Goal: Transaction & Acquisition: Purchase product/service

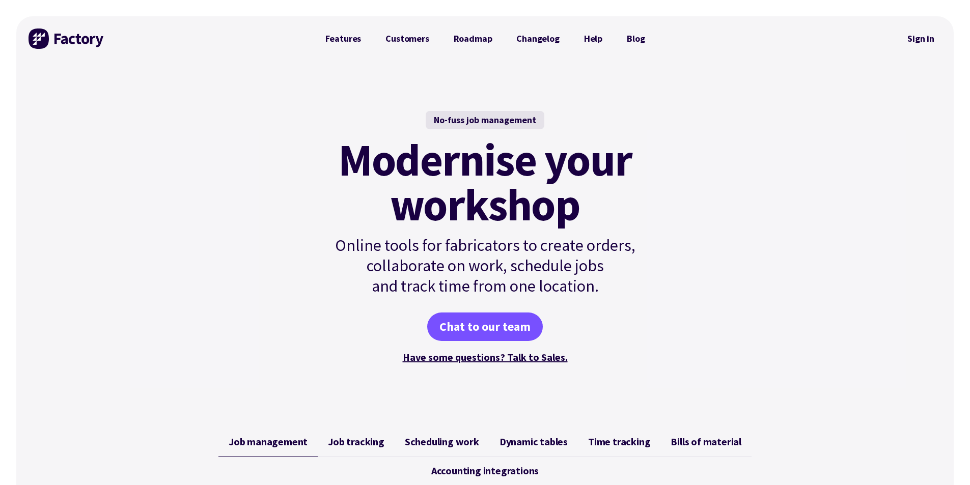
click at [902, 37] on link "Sign in" at bounding box center [920, 38] width 41 height 23
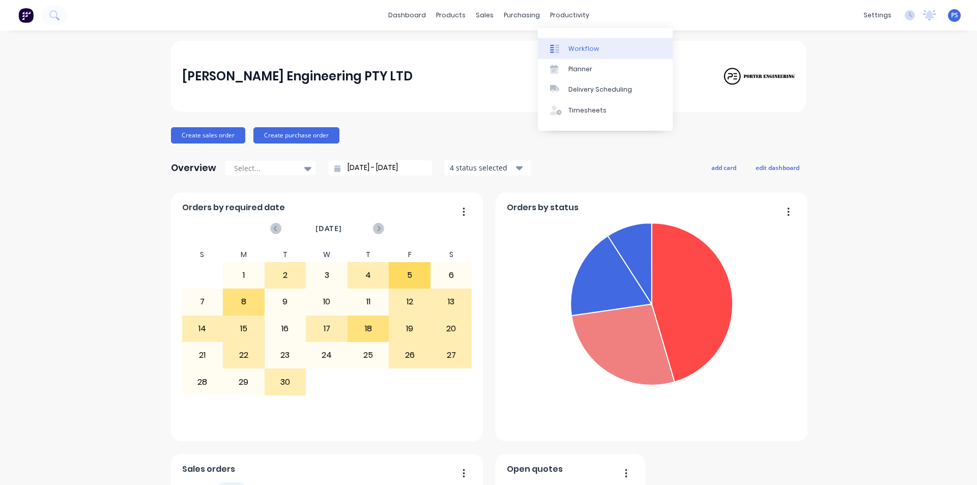
click at [573, 47] on div "Workflow" at bounding box center [583, 48] width 31 height 9
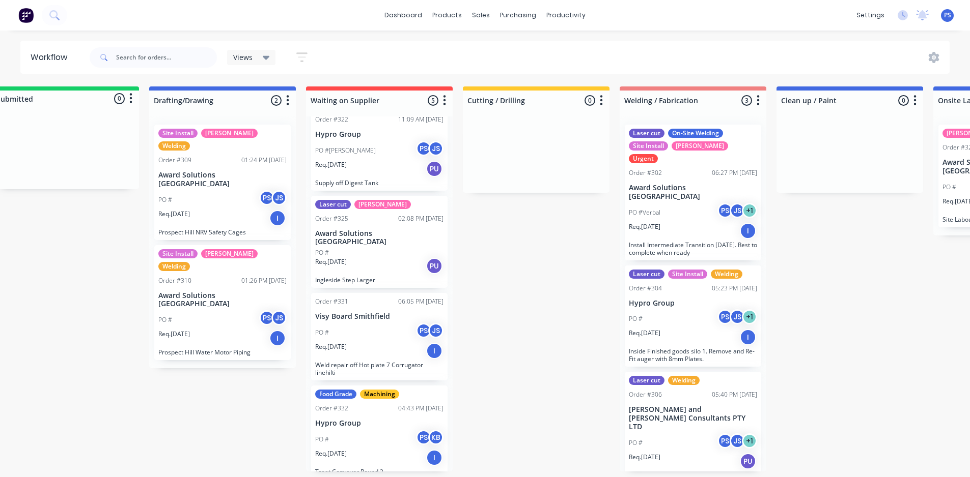
scroll to position [2, 24]
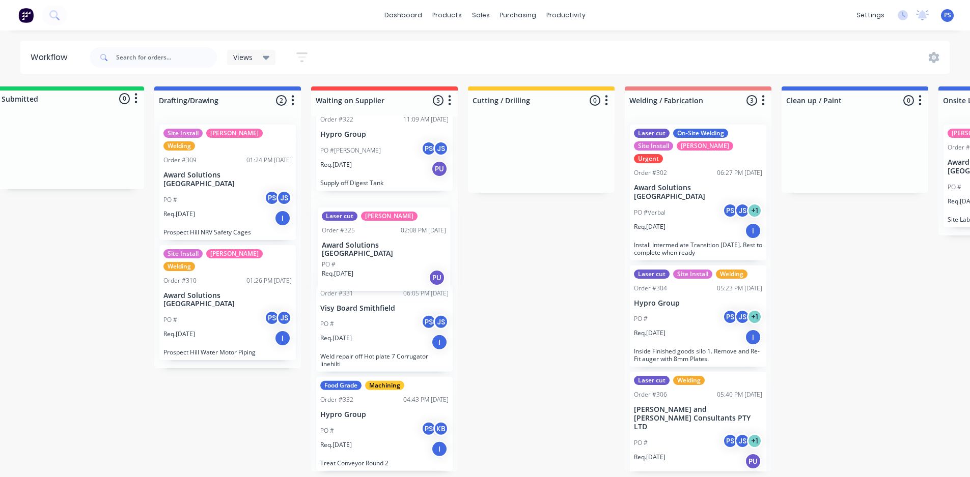
drag, startPoint x: 388, startPoint y: 254, endPoint x: 394, endPoint y: 268, distance: 14.8
click at [394, 268] on div "Laser cut Welding Order #315 09:17 AM 04/09/25 EnviroCut PO # PS JS Req. 17/10/…" at bounding box center [384, 294] width 147 height 355
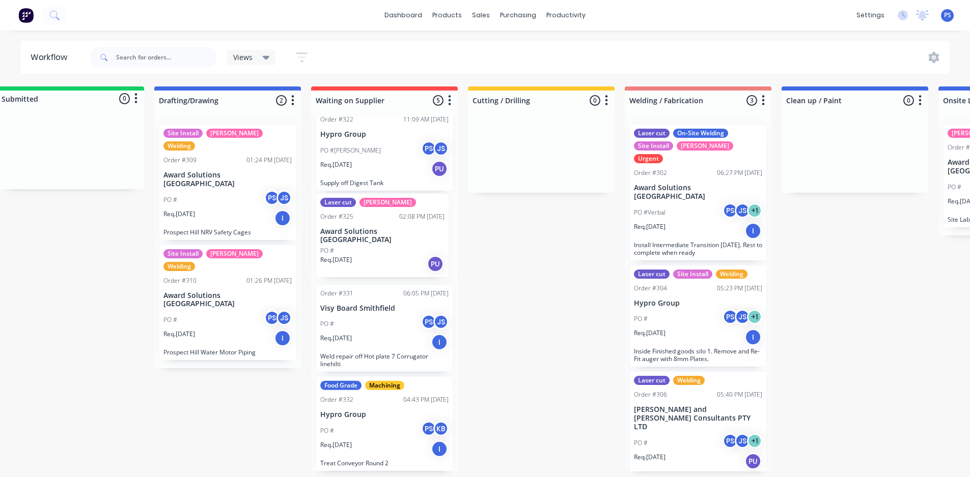
scroll to position [119, 0]
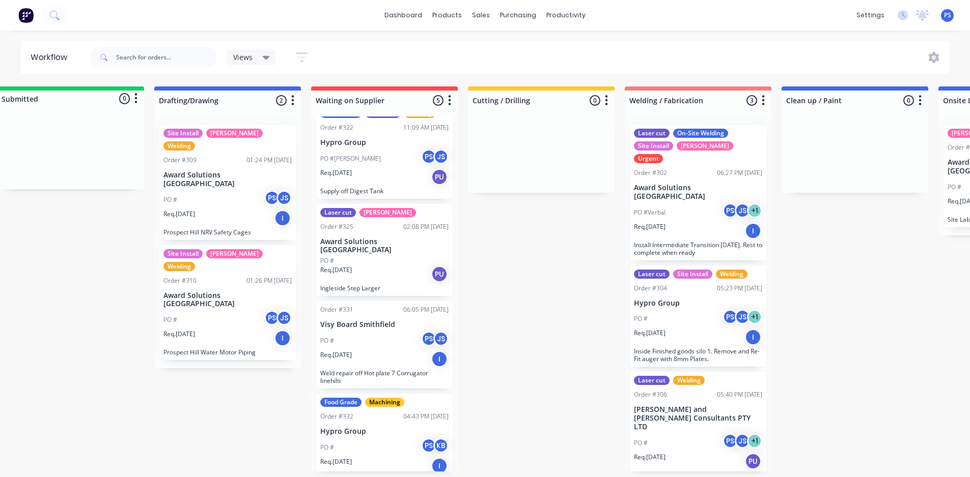
click at [371, 266] on div "Req. 17/09/25 PU" at bounding box center [384, 274] width 128 height 17
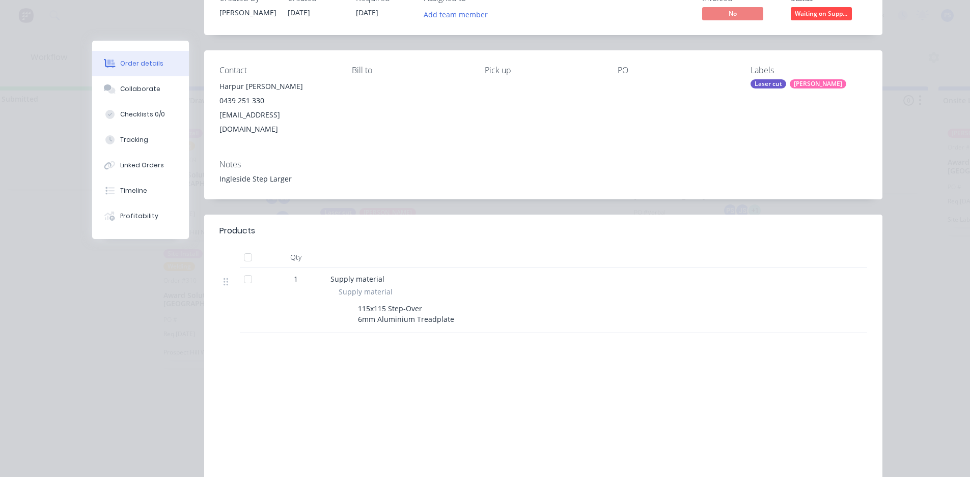
scroll to position [0, 0]
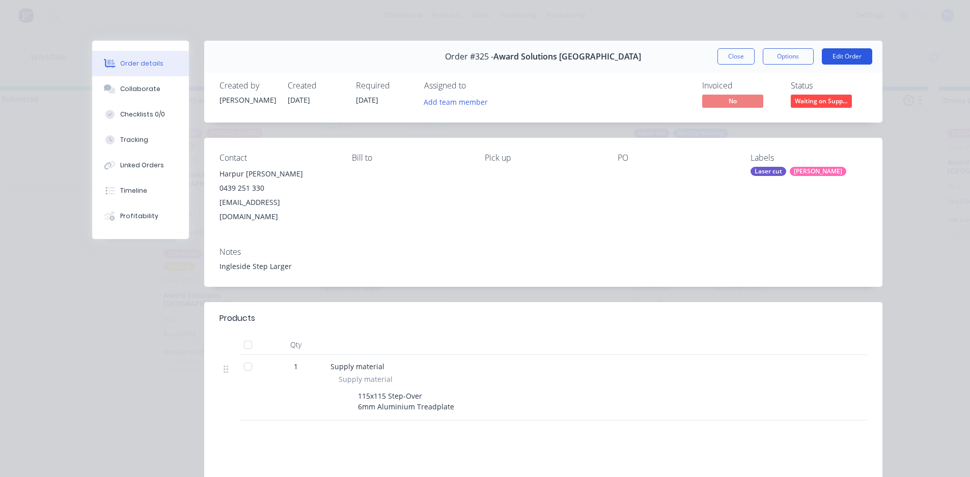
click at [850, 54] on button "Edit Order" at bounding box center [846, 56] width 50 height 16
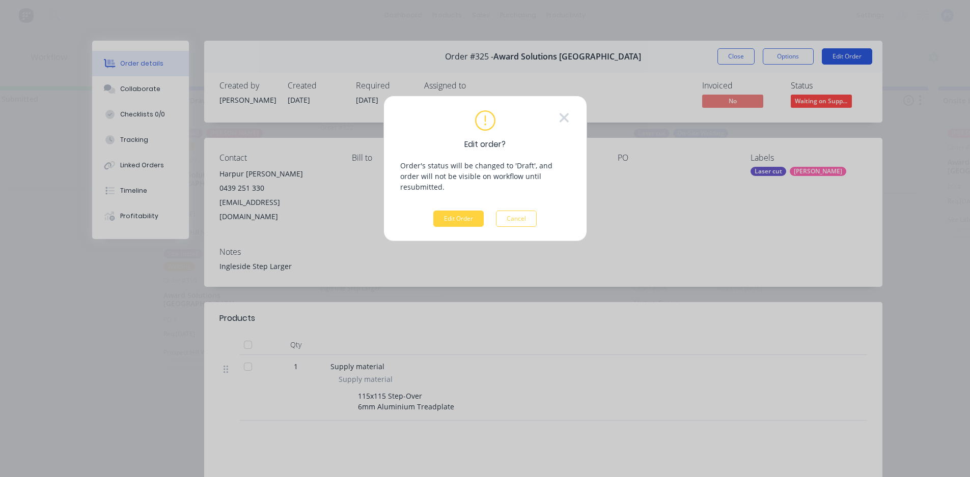
scroll to position [0, 24]
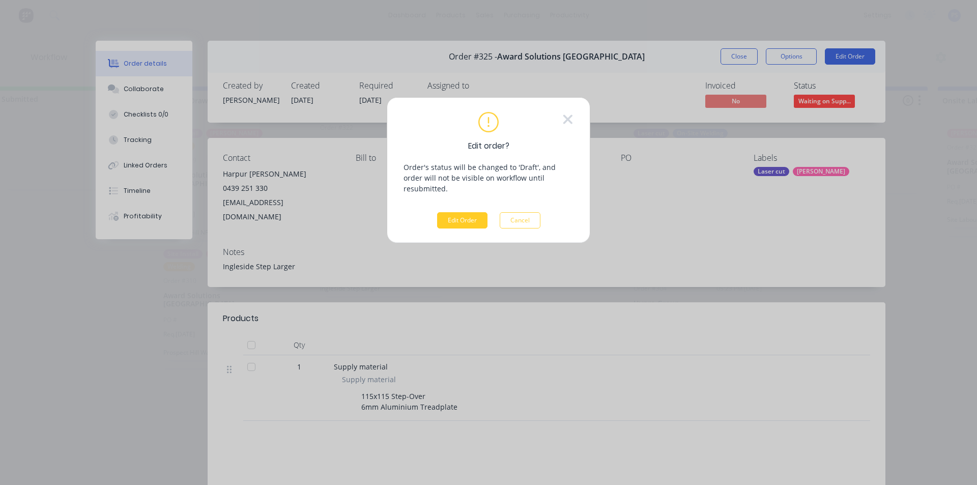
click at [456, 212] on button "Edit Order" at bounding box center [462, 220] width 50 height 16
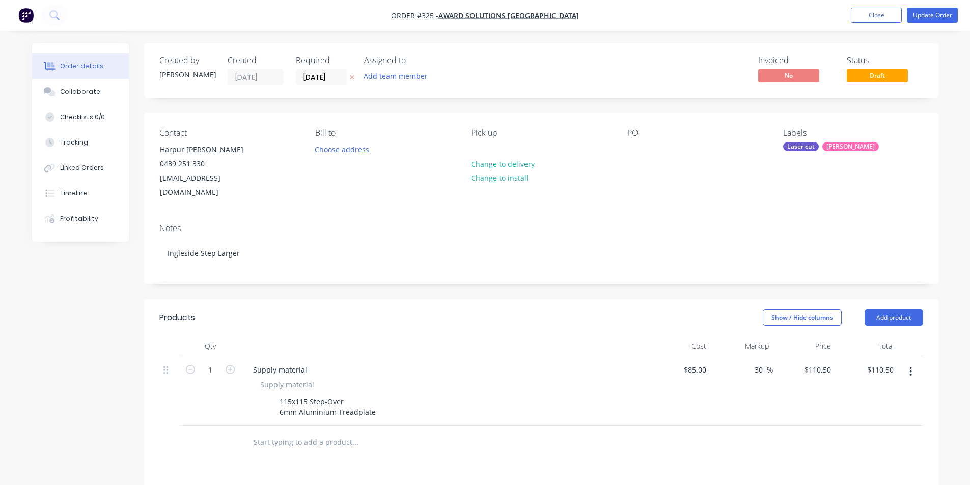
scroll to position [219, 0]
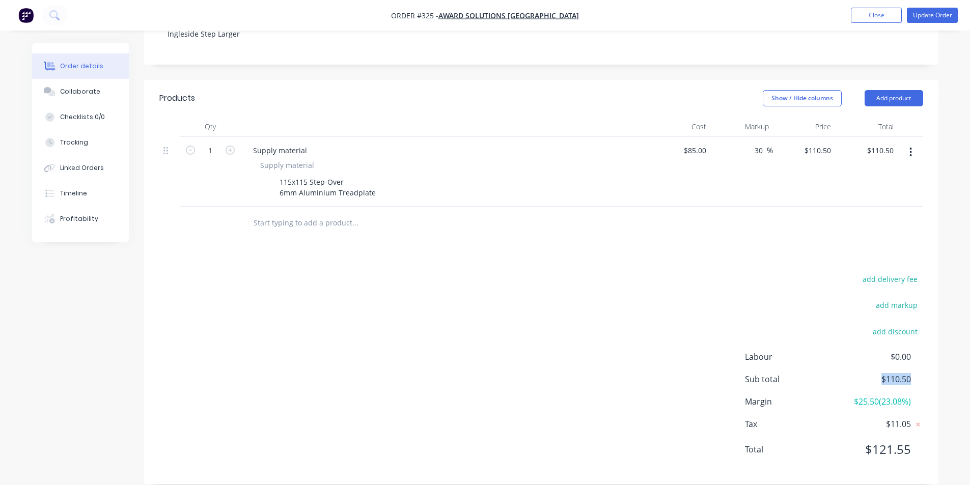
drag, startPoint x: 880, startPoint y: 360, endPoint x: 929, endPoint y: 362, distance: 48.9
click at [929, 362] on div "add delivery fee add markup add discount Labour $0.00 Sub total $110.50 Margin …" at bounding box center [541, 370] width 794 height 196
click at [927, 362] on div "add delivery fee add markup add discount Labour $0.00 Sub total $110.50 Margin …" at bounding box center [541, 370] width 794 height 196
click at [573, 345] on div "add delivery fee add markup add discount Labour $0.00 Sub total $110.50 Margin …" at bounding box center [540, 370] width 763 height 196
click at [690, 141] on div "85 85" at bounding box center [679, 172] width 63 height 70
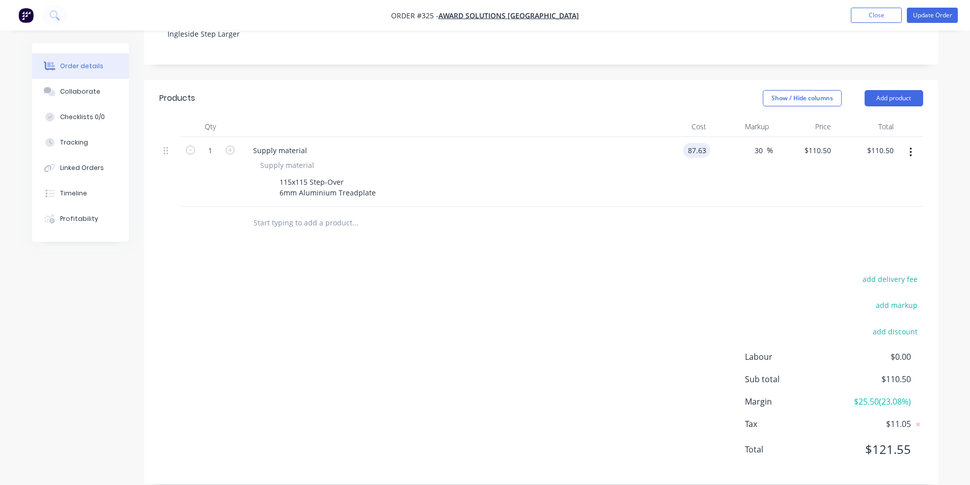
type input "$87.63"
type input "$113.919"
type input "$113.92"
drag, startPoint x: 727, startPoint y: 290, endPoint x: 721, endPoint y: 274, distance: 17.6
click at [722, 277] on div "add delivery fee add markup add discount Labour $0.00 Sub total $110.50 Margin …" at bounding box center [540, 370] width 763 height 196
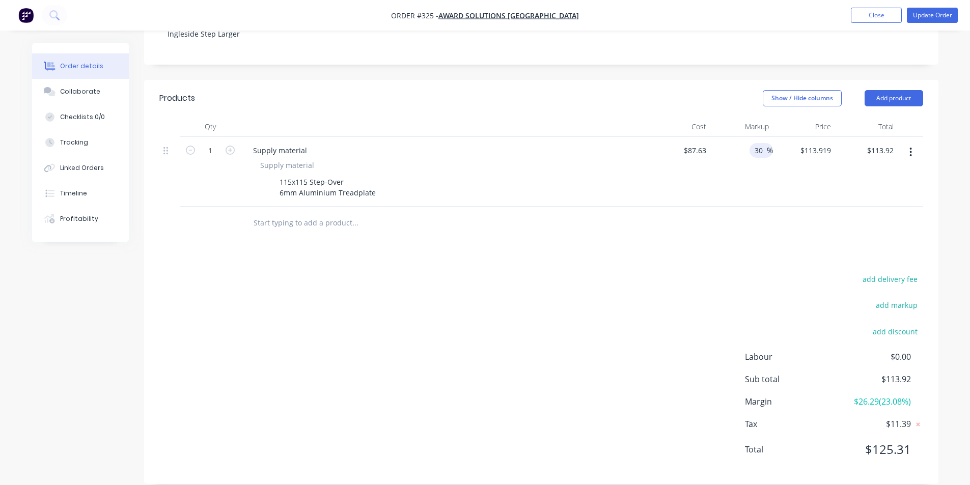
click at [754, 143] on input "30" at bounding box center [759, 150] width 13 height 15
drag, startPoint x: 768, startPoint y: 140, endPoint x: 738, endPoint y: 142, distance: 30.1
click at [738, 142] on div "30 30 %" at bounding box center [741, 172] width 63 height 70
click at [755, 143] on input "30" at bounding box center [759, 150] width 13 height 15
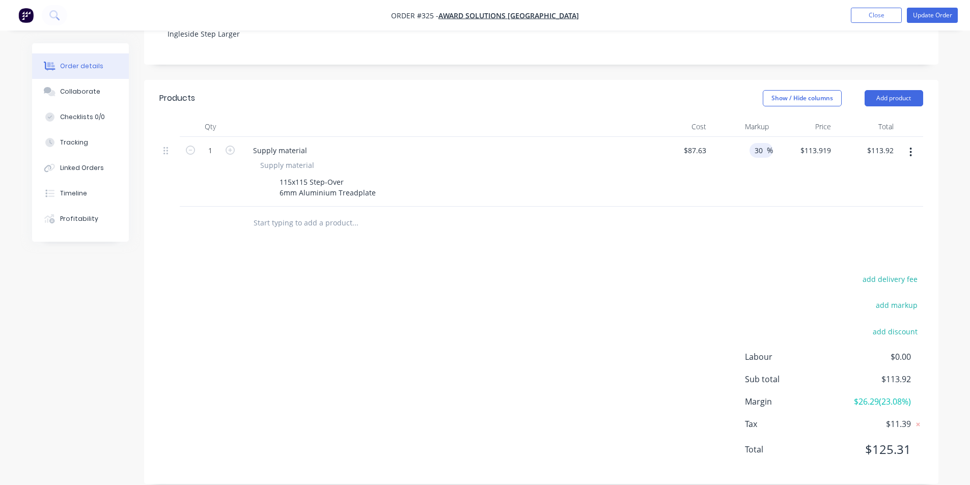
click at [755, 143] on input "30" at bounding box center [759, 150] width 13 height 15
type input "120"
type input "$192.786"
click at [550, 354] on div "add delivery fee add markup add discount Labour $0.00 Sub total $113.92 Margin …" at bounding box center [540, 370] width 763 height 196
type input "192.79"
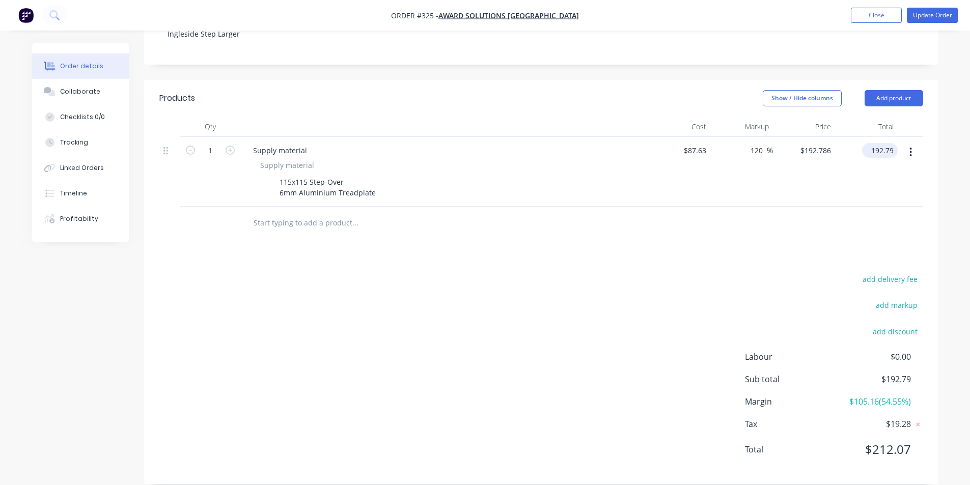
click at [883, 143] on input "192.79" at bounding box center [882, 150] width 32 height 15
type input "192.79"
type input "$192.79"
click at [818, 143] on input "192.79" at bounding box center [820, 150] width 27 height 15
type input "225"
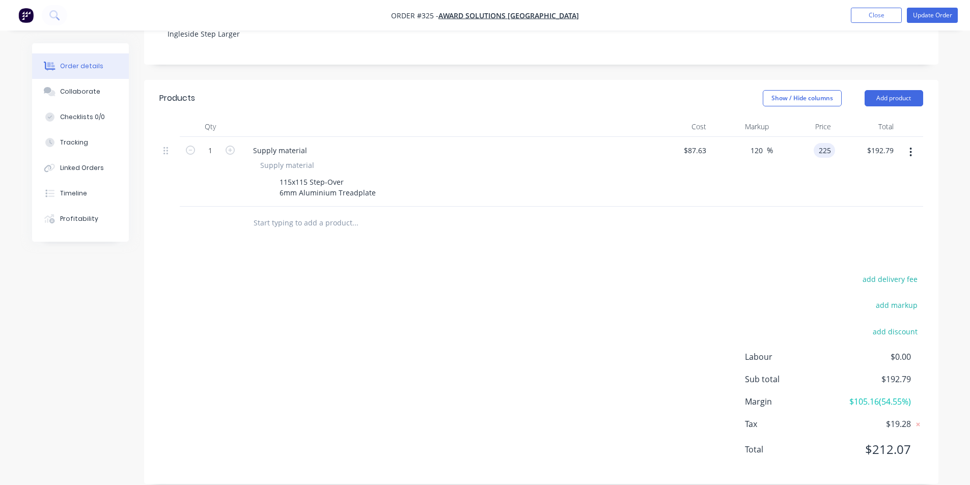
type input "156.76"
type input "$225.00"
click at [629, 312] on div "add delivery fee add markup add discount Labour $0.00 Sub total $192.79 Margin …" at bounding box center [540, 370] width 763 height 196
drag, startPoint x: 860, startPoint y: 430, endPoint x: 919, endPoint y: 433, distance: 58.6
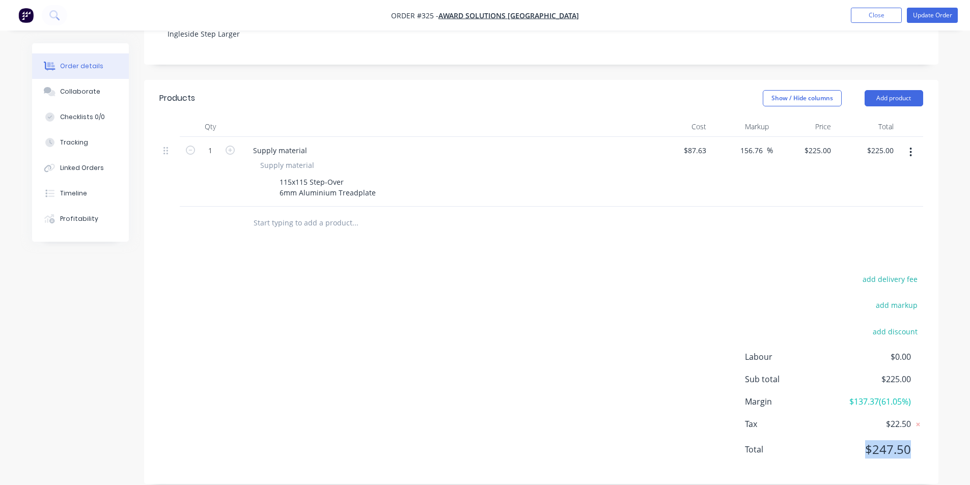
click at [919, 440] on div "Total $247.50" at bounding box center [834, 449] width 178 height 18
drag, startPoint x: 850, startPoint y: 384, endPoint x: 875, endPoint y: 385, distance: 25.0
click at [875, 395] on span "$137.37 ( 61.05 %)" at bounding box center [872, 401] width 75 height 12
drag, startPoint x: 875, startPoint y: 385, endPoint x: 858, endPoint y: 387, distance: 17.9
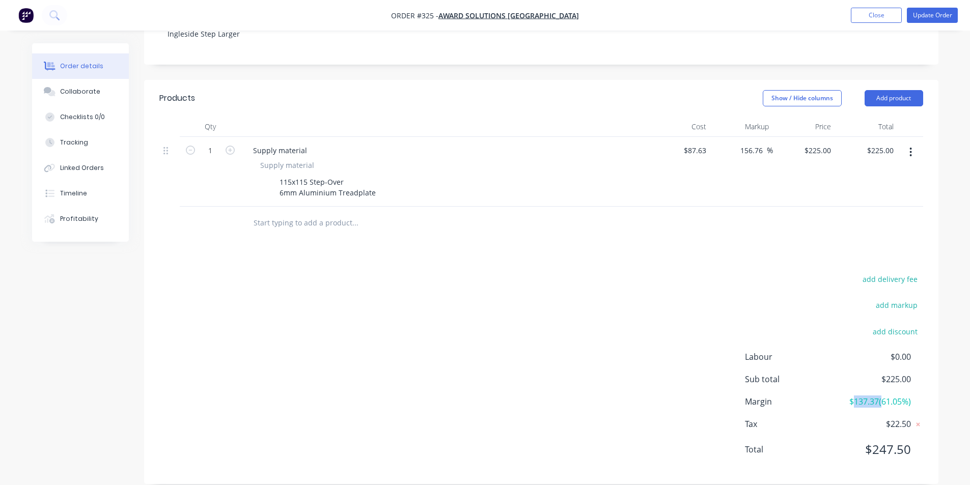
click at [858, 395] on span "$137.37 ( 61.05 %)" at bounding box center [872, 401] width 75 height 12
click at [815, 143] on div "225 $225.00" at bounding box center [817, 150] width 36 height 15
type input "300"
type input "242.35"
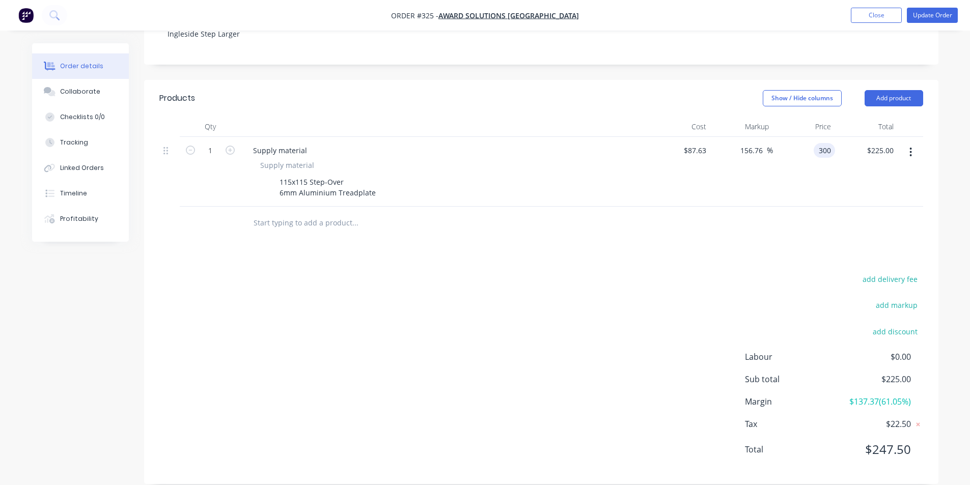
type input "$300.00"
click at [730, 272] on div "add delivery fee add markup add discount Labour $0.00 Sub total $225.00 Margin …" at bounding box center [540, 370] width 763 height 196
drag, startPoint x: 863, startPoint y: 435, endPoint x: 918, endPoint y: 435, distance: 55.0
click at [918, 440] on div "Total $330.00" at bounding box center [834, 449] width 178 height 18
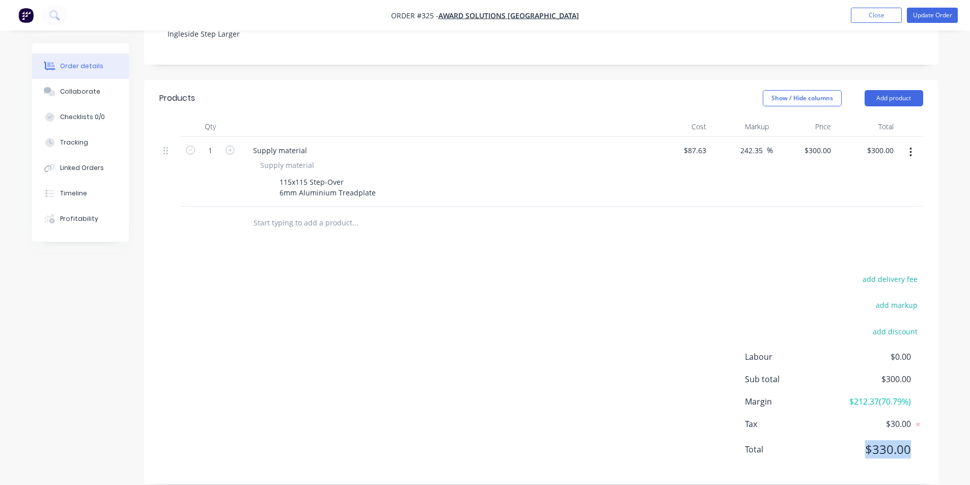
click at [918, 440] on div "Total $330.00" at bounding box center [834, 449] width 178 height 18
drag, startPoint x: 846, startPoint y: 391, endPoint x: 908, endPoint y: 390, distance: 62.1
click at [908, 395] on span "$212.37 ( 70.79 %)" at bounding box center [872, 401] width 75 height 12
click at [912, 395] on div "Margin $212.37 ( 70.79 %)" at bounding box center [834, 401] width 178 height 12
drag, startPoint x: 912, startPoint y: 389, endPoint x: 833, endPoint y: 385, distance: 79.0
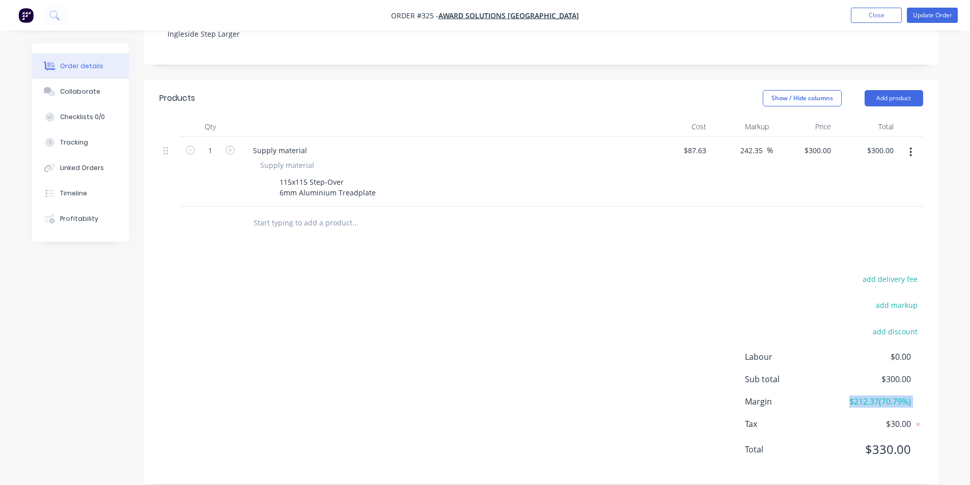
click at [833, 395] on div "Margin $212.37 ( 70.79 %)" at bounding box center [834, 401] width 178 height 12
click at [833, 395] on span "Margin" at bounding box center [790, 401] width 91 height 12
drag, startPoint x: 888, startPoint y: 386, endPoint x: 933, endPoint y: 388, distance: 45.3
click at [933, 388] on div "add delivery fee add markup add discount Labour $0.00 Sub total $300.00 Margin …" at bounding box center [541, 370] width 794 height 196
click at [926, 388] on div "add delivery fee add markup add discount Labour $0.00 Sub total $300.00 Margin …" at bounding box center [541, 370] width 794 height 196
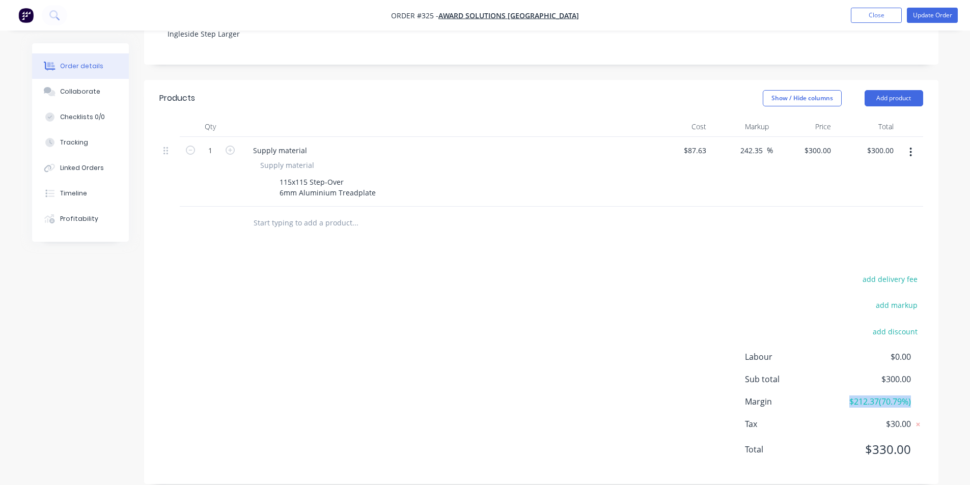
drag, startPoint x: 911, startPoint y: 389, endPoint x: 843, endPoint y: 389, distance: 68.2
click at [843, 395] on div "Margin $212.37 ( 70.79 %)" at bounding box center [834, 401] width 178 height 12
click at [843, 395] on span "$212.37 ( 70.79 %)" at bounding box center [872, 401] width 75 height 12
drag, startPoint x: 851, startPoint y: 389, endPoint x: 919, endPoint y: 389, distance: 68.2
click at [919, 395] on div "Margin $212.37 ( 70.79 %)" at bounding box center [834, 401] width 178 height 12
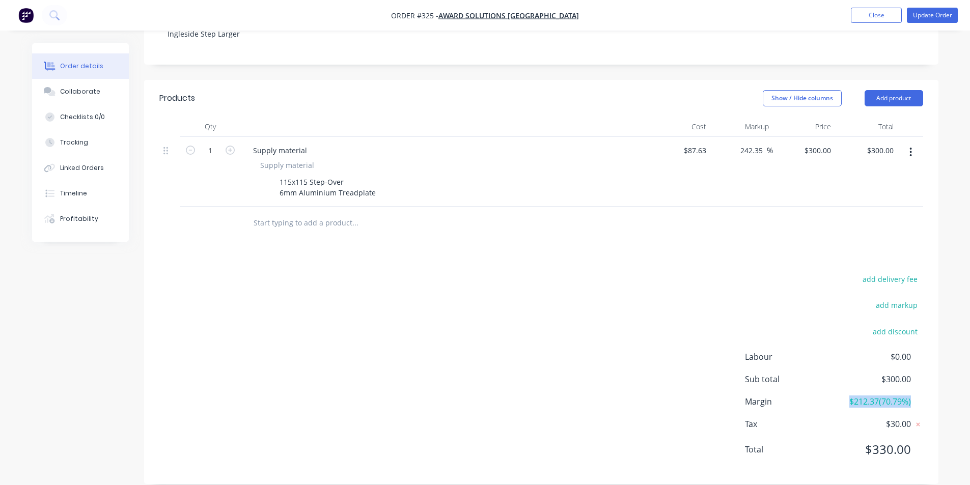
click at [919, 395] on div "Margin $212.37 ( 70.79 %)" at bounding box center [834, 401] width 178 height 12
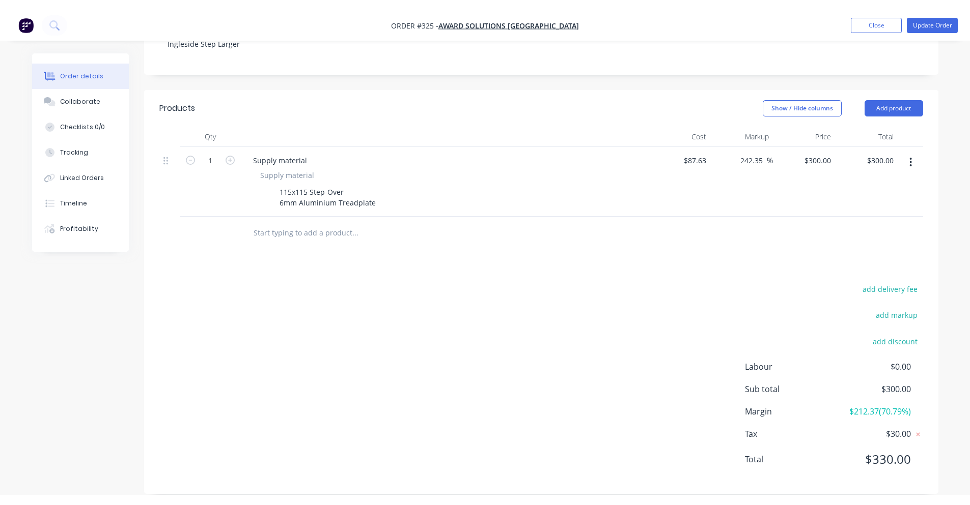
scroll to position [199, 0]
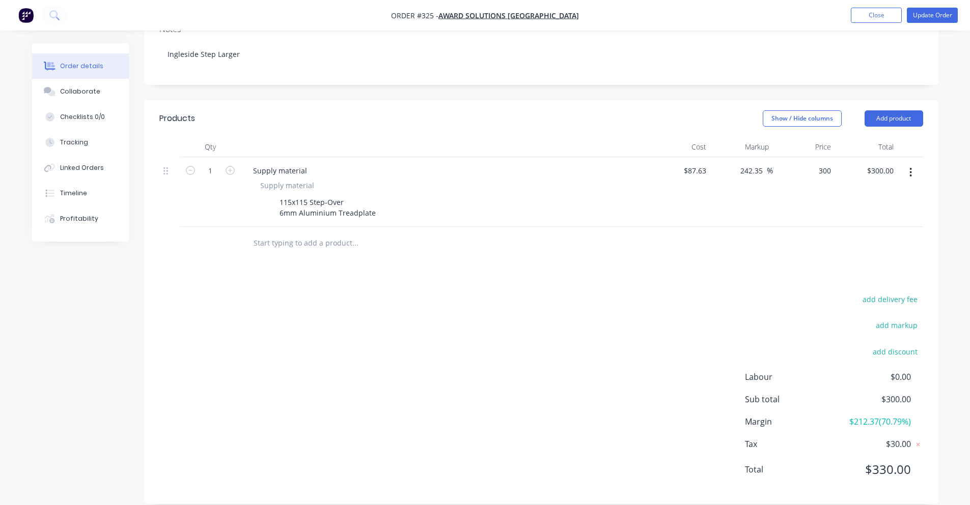
drag, startPoint x: 800, startPoint y: 154, endPoint x: 806, endPoint y: 157, distance: 7.1
click at [800, 157] on div "300 $300.00" at bounding box center [804, 192] width 63 height 70
type input "250"
type input "185.29"
type input "$250.00"
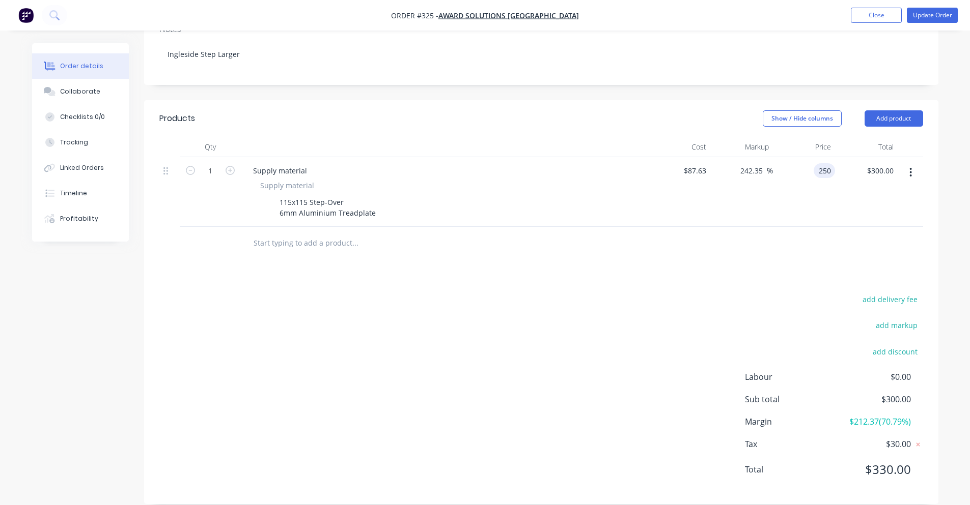
type input "$250.00"
click at [631, 273] on div "Products Show / Hide columns Add product Qty Cost Markup Price Total 1 Supply m…" at bounding box center [541, 302] width 794 height 404
click at [819, 163] on input "250" at bounding box center [819, 170] width 32 height 15
type input "$250.00"
drag, startPoint x: 787, startPoint y: 216, endPoint x: 777, endPoint y: 219, distance: 10.3
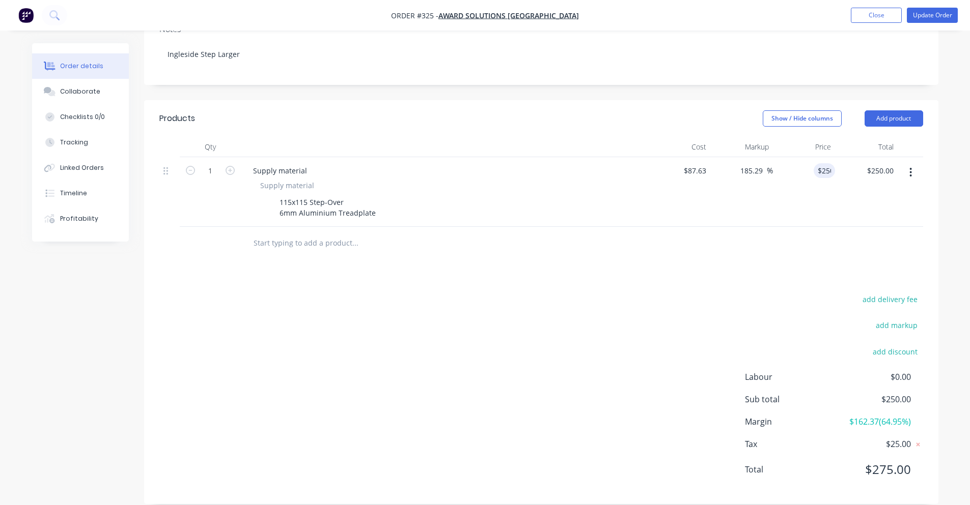
click at [786, 227] on div at bounding box center [540, 243] width 763 height 33
click at [937, 16] on button "Update Order" at bounding box center [931, 15] width 51 height 15
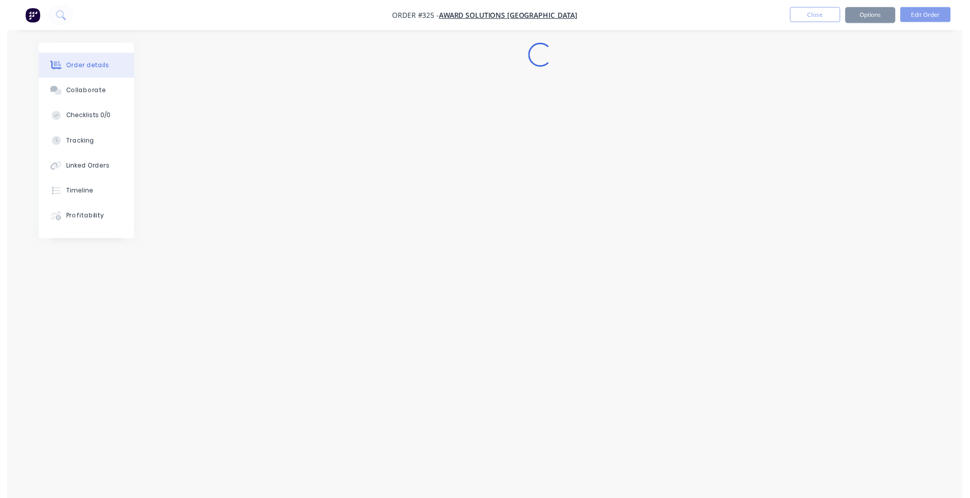
scroll to position [0, 0]
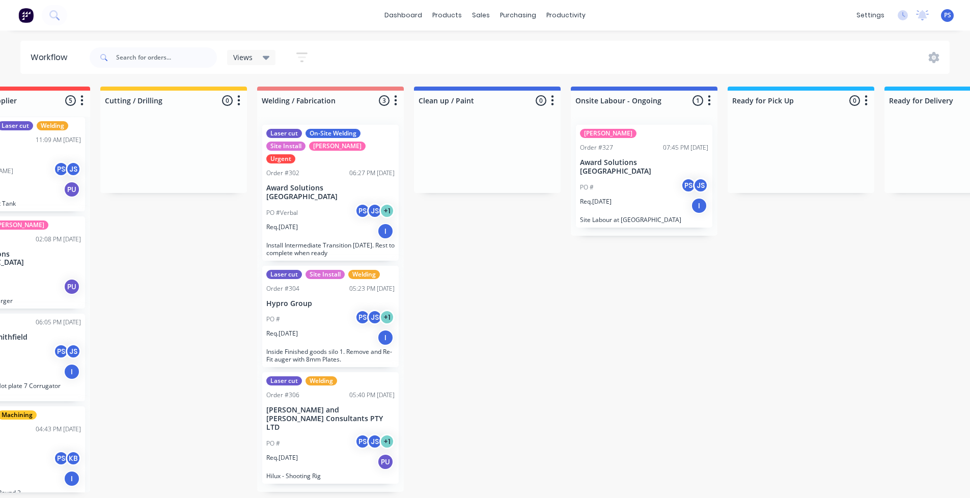
scroll to position [0, 391]
click at [280, 484] on div "Submitted 0 Status colour #13CE66 hex #13CE66 Save Cancel Summaries Total order…" at bounding box center [524, 290] width 1845 height 406
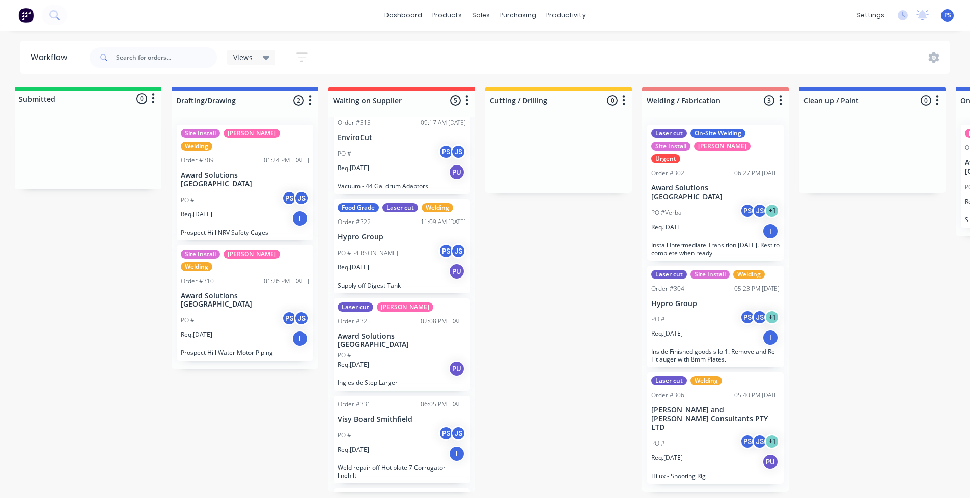
scroll to position [0, 0]
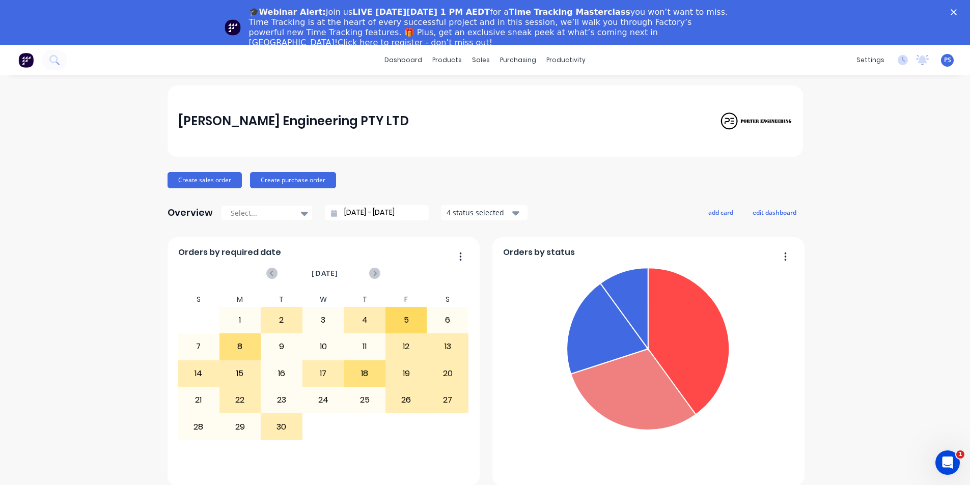
click at [956, 11] on polygon "Close" at bounding box center [953, 12] width 6 height 6
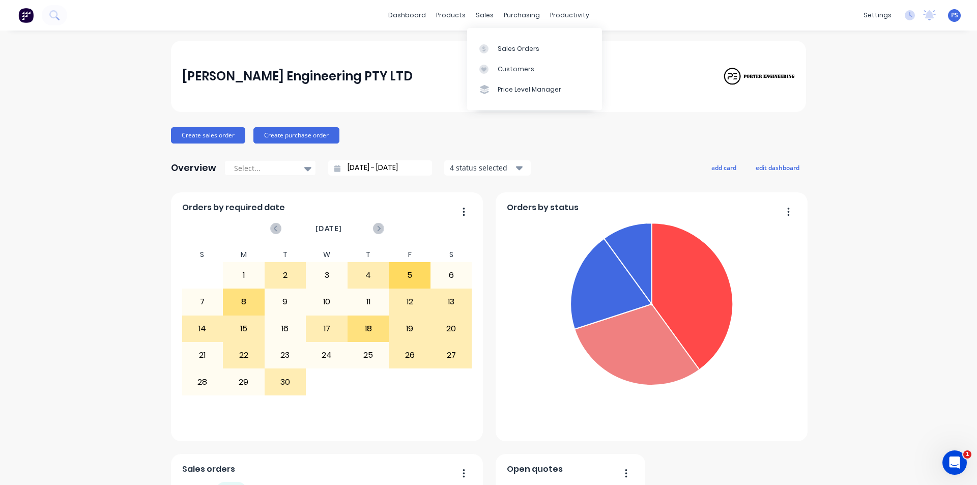
click at [481, 37] on div "Sales Orders Customers Price Level Manager" at bounding box center [534, 69] width 135 height 82
click at [481, 38] on div "Sales Orders Customers Price Level Manager" at bounding box center [534, 69] width 135 height 82
click at [482, 43] on link "Sales Orders" at bounding box center [534, 48] width 135 height 20
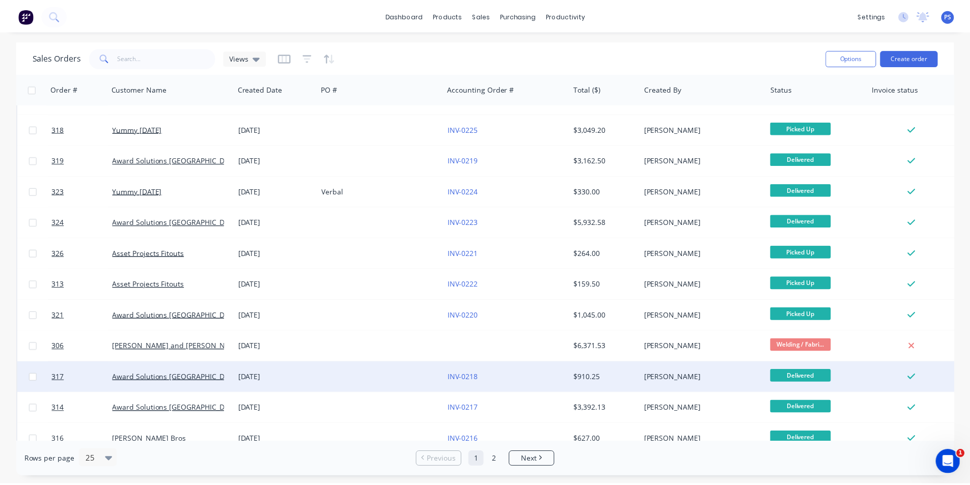
scroll to position [444, 0]
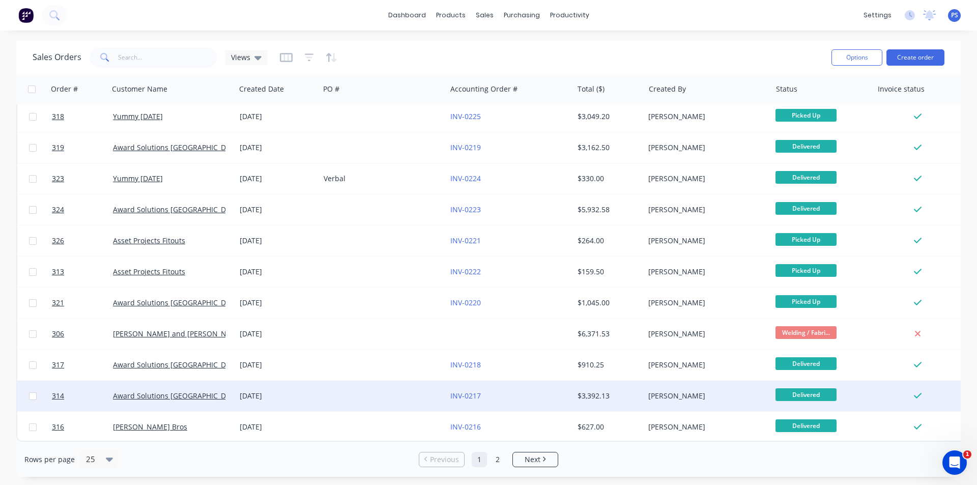
click at [373, 395] on div at bounding box center [383, 396] width 127 height 31
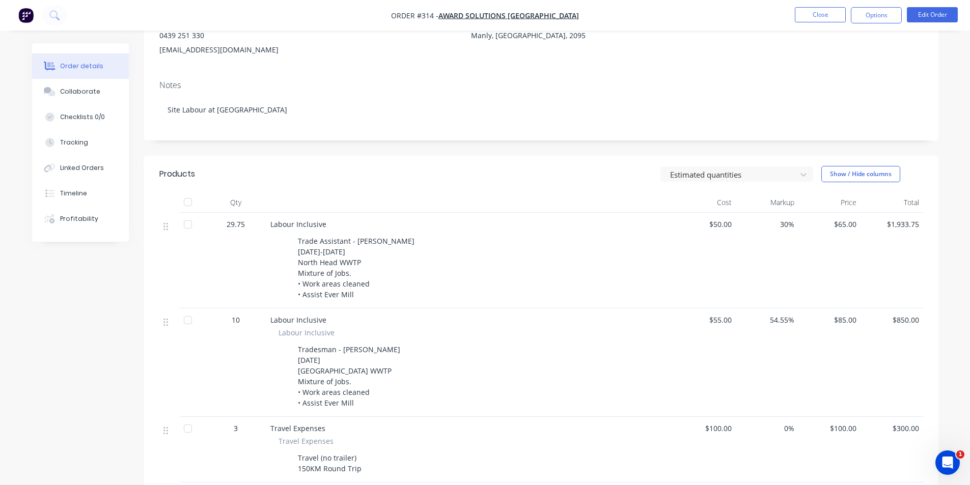
scroll to position [153, 0]
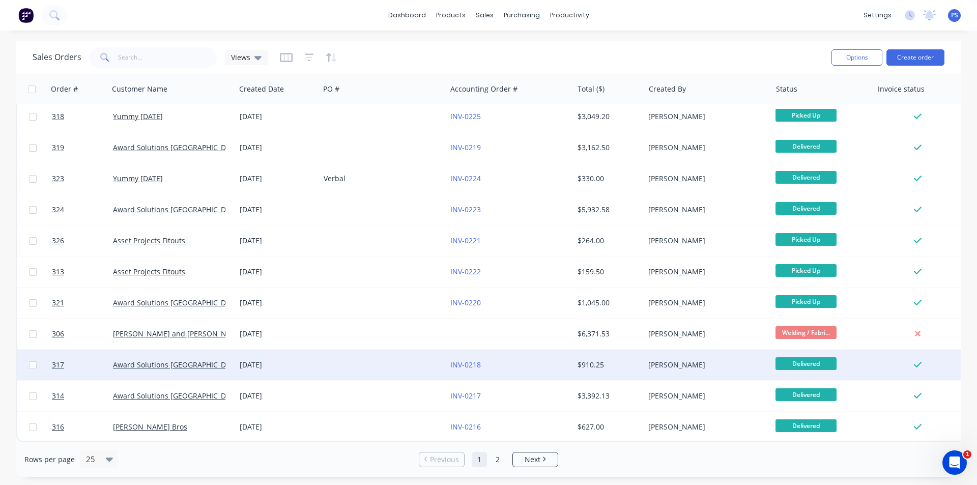
scroll to position [444, 0]
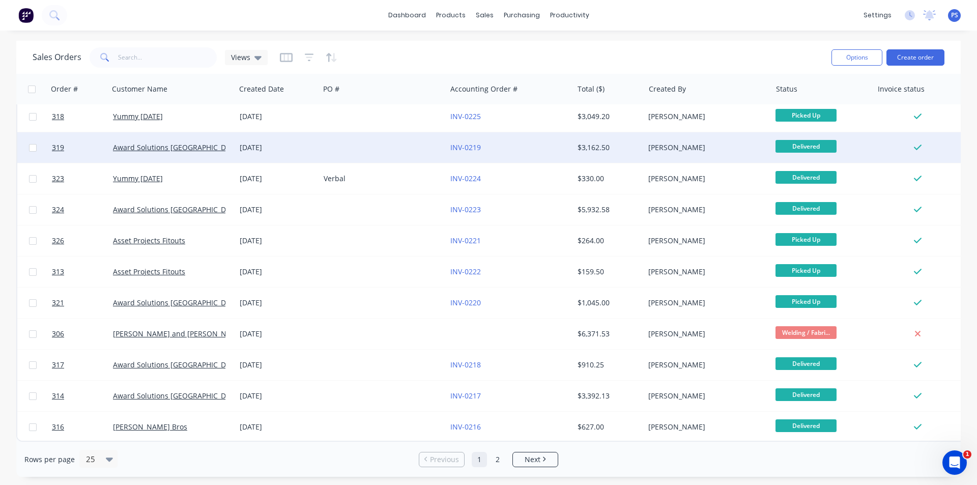
click at [330, 154] on div at bounding box center [383, 147] width 127 height 31
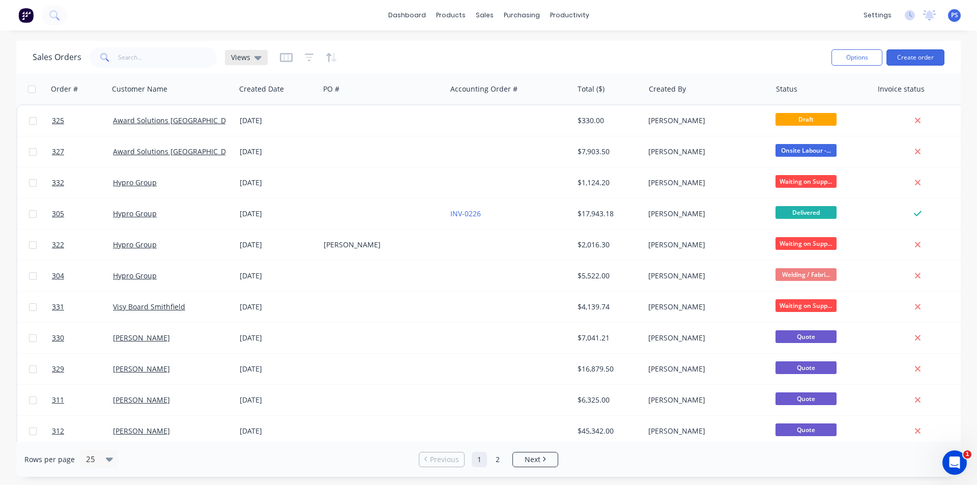
click at [254, 54] on icon at bounding box center [257, 57] width 7 height 11
click at [254, 61] on icon at bounding box center [257, 57] width 7 height 11
click at [308, 58] on icon "button" at bounding box center [309, 57] width 7 height 2
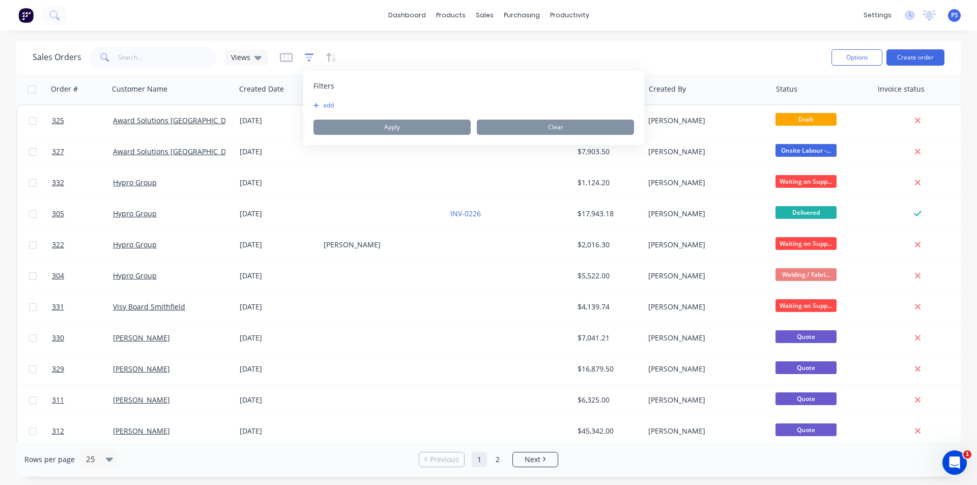
click at [308, 58] on icon "button" at bounding box center [309, 57] width 7 height 2
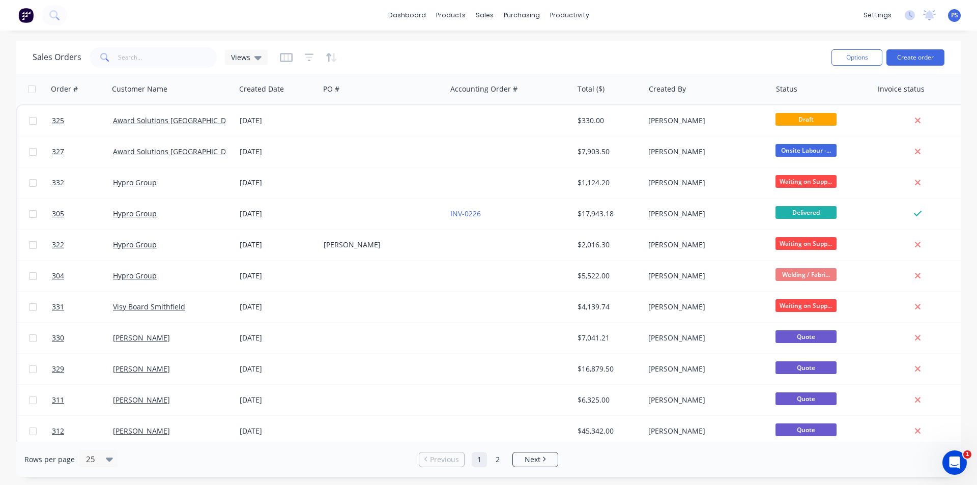
click at [291, 58] on div at bounding box center [309, 57] width 58 height 16
click at [287, 58] on icon "button" at bounding box center [285, 57] width 5 height 7
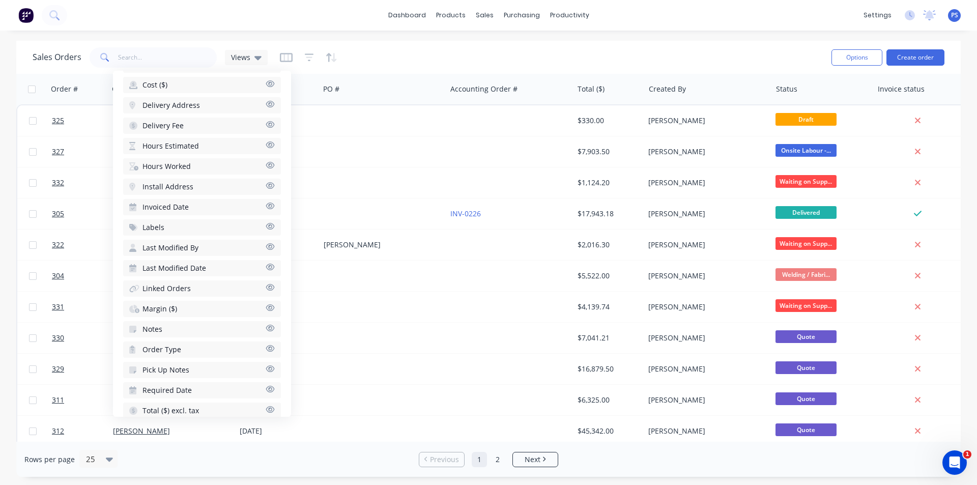
scroll to position [359, 0]
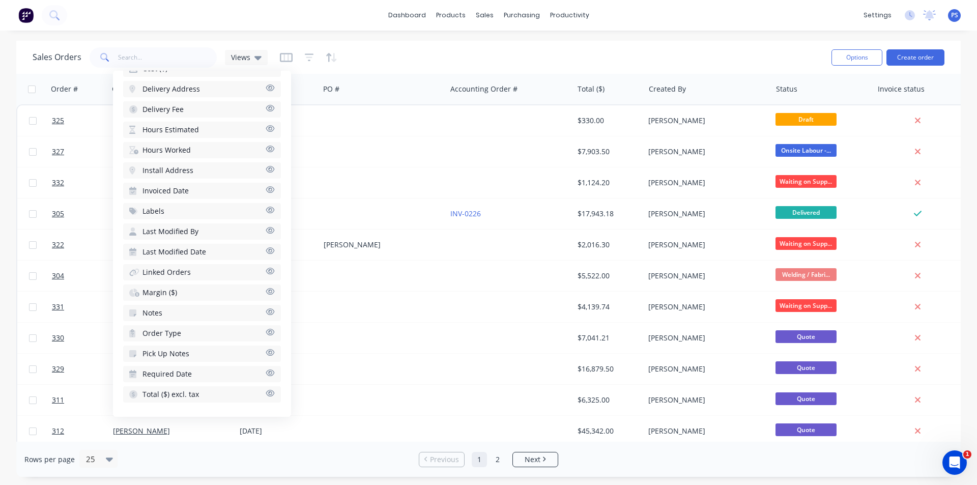
click at [186, 317] on button "Notes" at bounding box center [202, 313] width 158 height 16
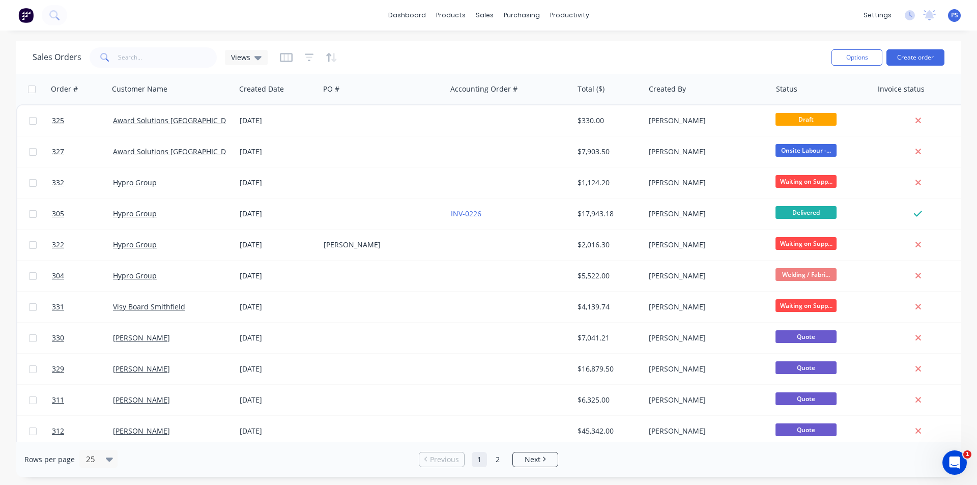
click at [389, 73] on div "Sales Orders Views Options Create order" at bounding box center [488, 57] width 945 height 33
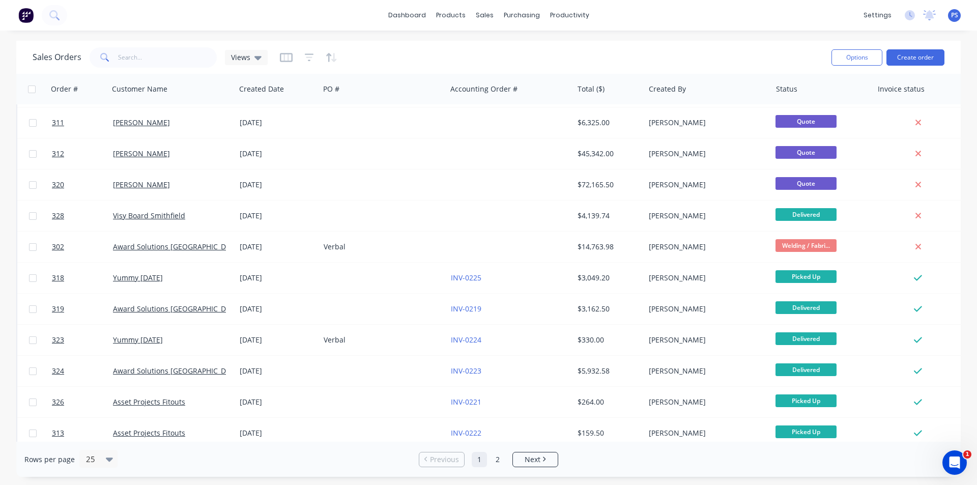
scroll to position [0, 0]
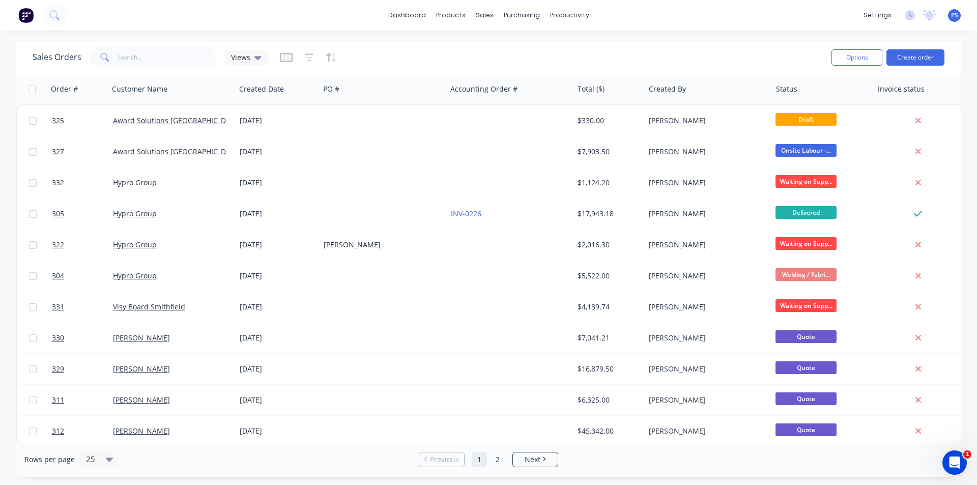
click at [287, 51] on button "button" at bounding box center [286, 57] width 13 height 16
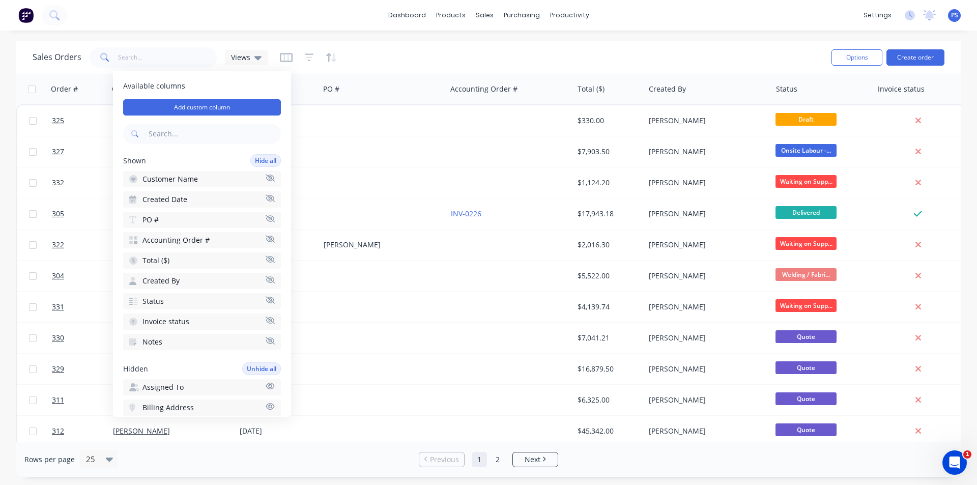
click at [263, 337] on button "Notes" at bounding box center [202, 342] width 158 height 16
click at [372, 60] on div "Sales Orders Views" at bounding box center [428, 57] width 791 height 25
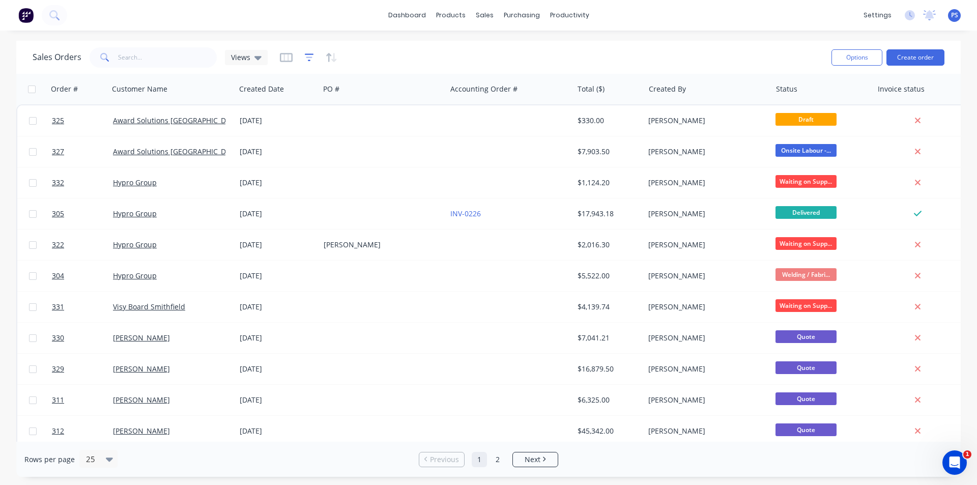
click at [307, 56] on icon "button" at bounding box center [309, 57] width 9 height 10
click at [337, 54] on div "Sales Orders Views" at bounding box center [428, 57] width 791 height 25
click at [286, 57] on icon "button" at bounding box center [285, 57] width 5 height 7
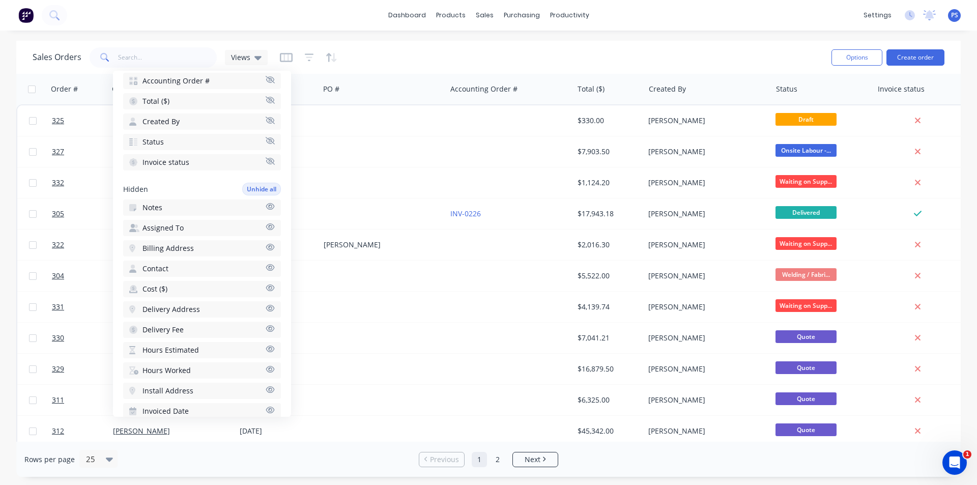
scroll to position [153, 0]
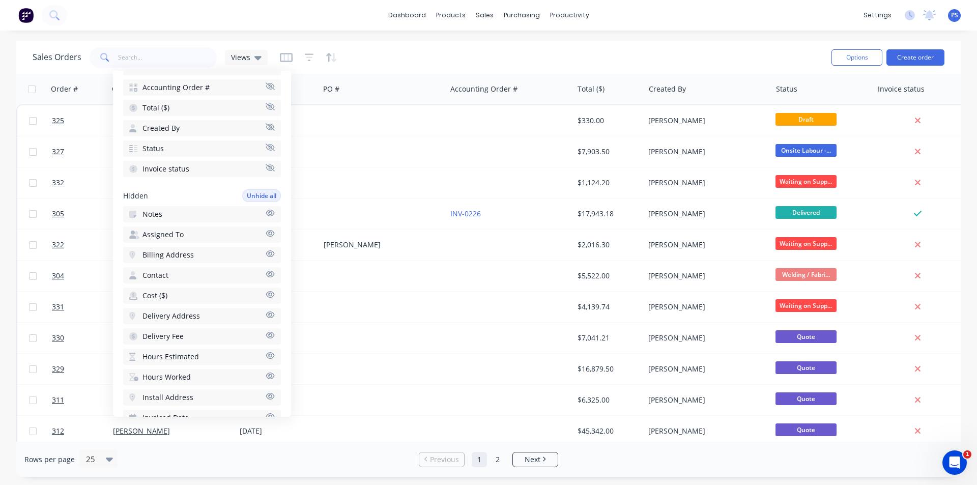
drag, startPoint x: 229, startPoint y: 218, endPoint x: 232, endPoint y: 185, distance: 32.8
click at [229, 177] on div "Available columns Add custom column Shown Hide all Customer Name Created Date P…" at bounding box center [202, 244] width 178 height 346
click at [266, 210] on icon "button" at bounding box center [270, 213] width 9 height 8
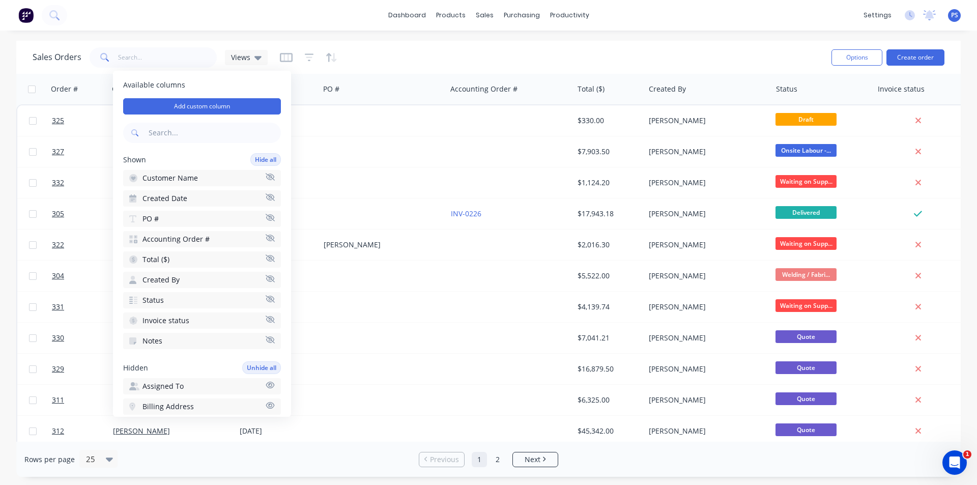
scroll to position [0, 0]
click at [221, 116] on div "Available columns Add custom column Shown Hide all Customer Name Created Date P…" at bounding box center [202, 244] width 178 height 346
click at [221, 113] on button "Add custom column" at bounding box center [202, 107] width 158 height 16
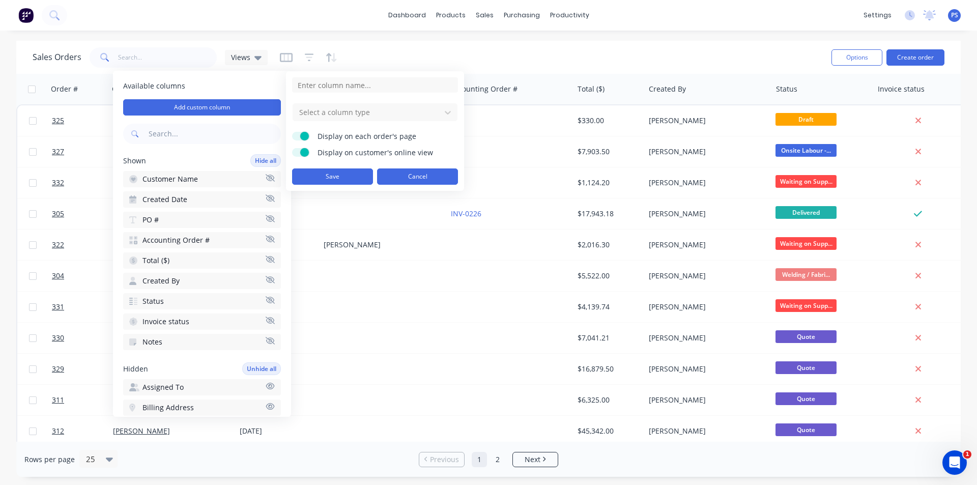
click at [406, 174] on button "Cancel" at bounding box center [417, 176] width 81 height 16
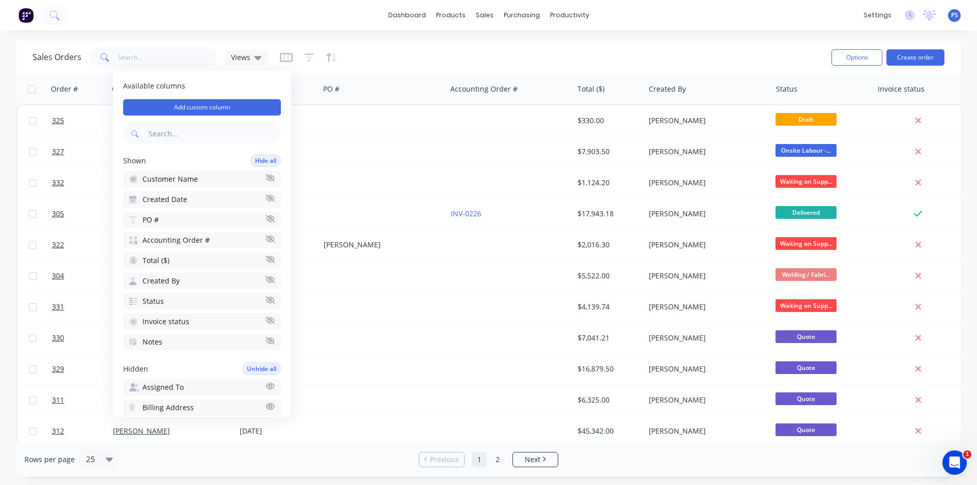
drag, startPoint x: 196, startPoint y: 339, endPoint x: 176, endPoint y: 304, distance: 40.6
click at [175, 304] on div "Shown Hide all Customer Name Created Date PO # Accounting Order # Total ($) Cre…" at bounding box center [202, 252] width 158 height 196
click at [266, 238] on icon "button" at bounding box center [270, 239] width 9 height 8
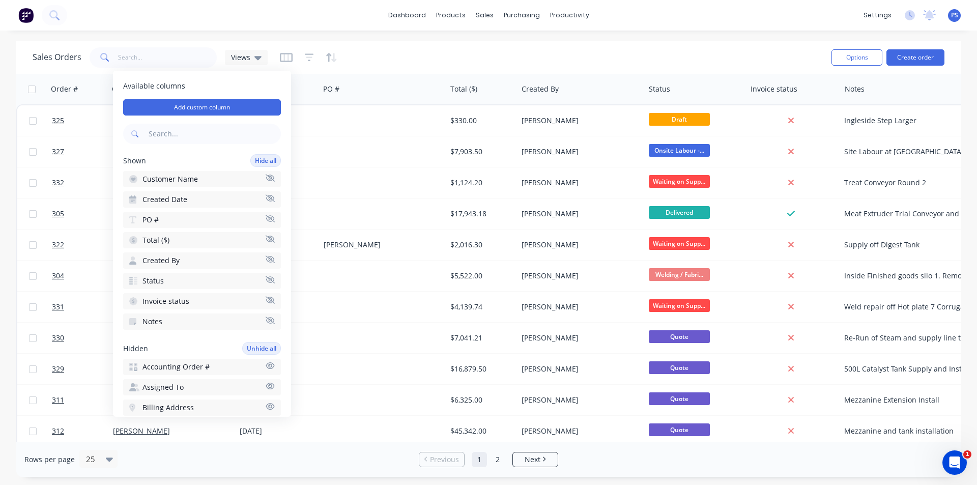
click at [229, 265] on button "Created By" at bounding box center [202, 260] width 158 height 16
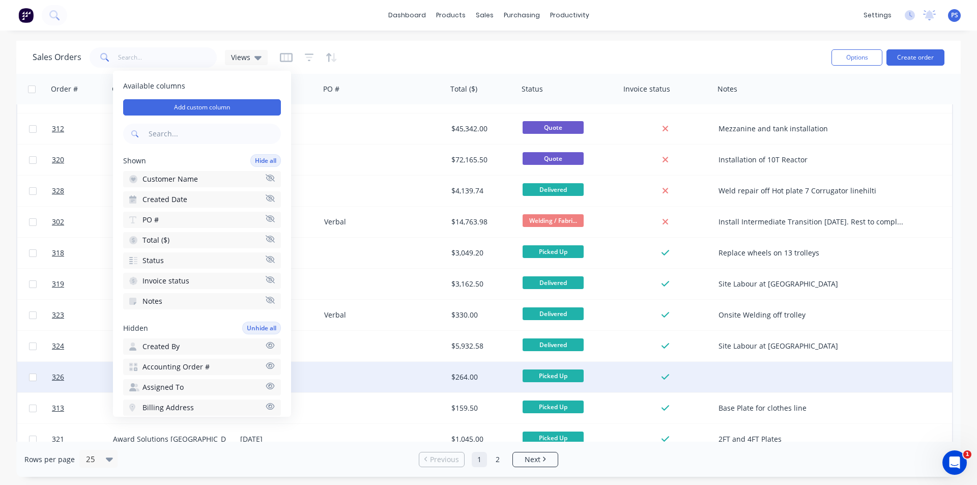
scroll to position [305, 0]
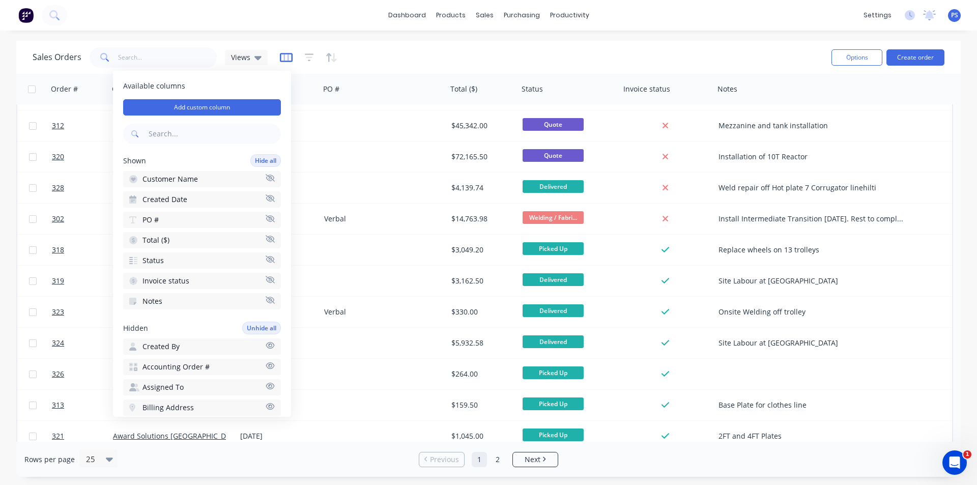
click at [282, 59] on icon "button" at bounding box center [286, 57] width 13 height 10
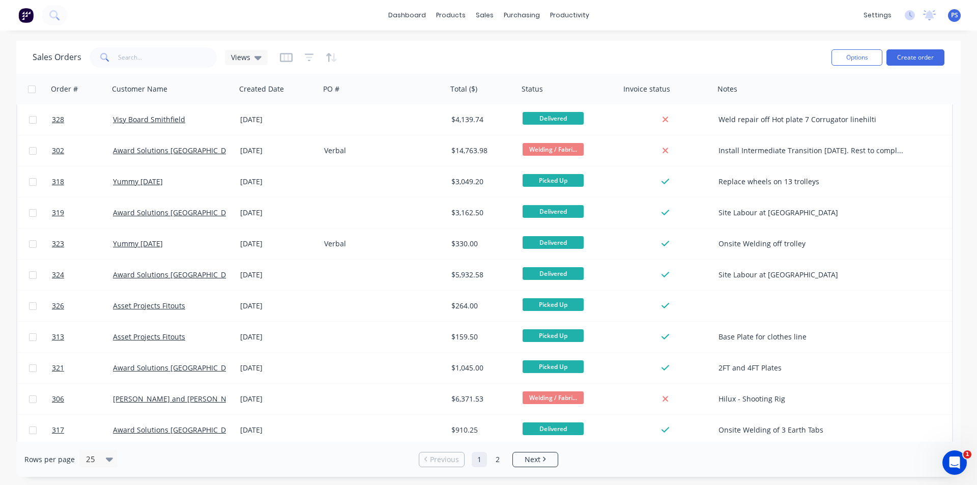
scroll to position [439, 0]
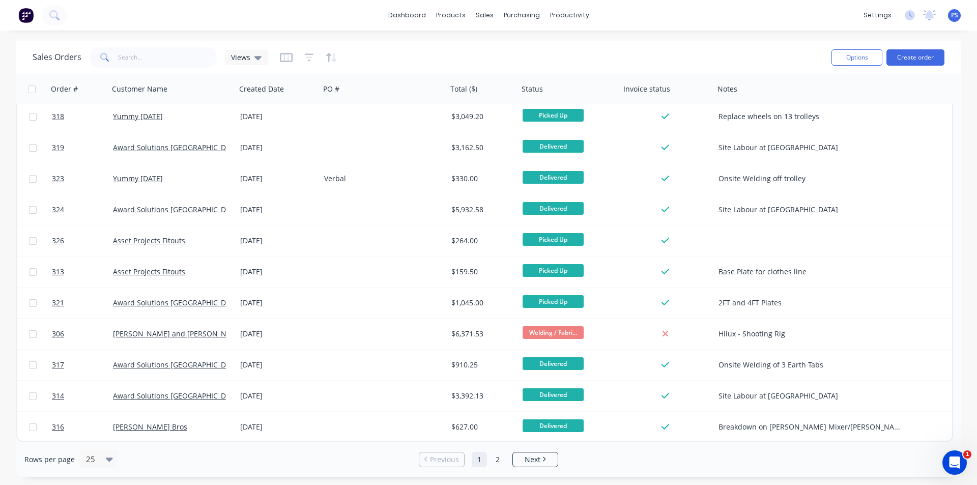
click at [559, 453] on ul "Previous 1 2 Next" at bounding box center [489, 459] width 148 height 15
click at [555, 454] on link "Next" at bounding box center [535, 459] width 45 height 10
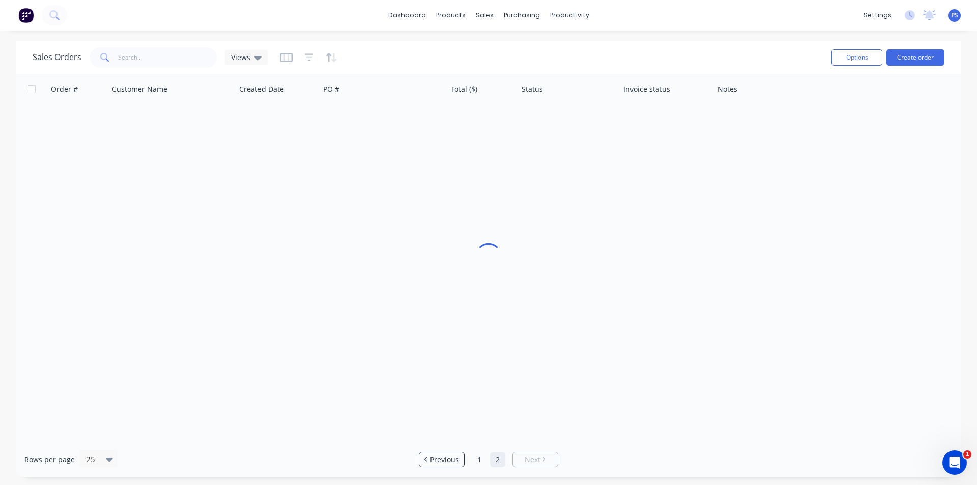
scroll to position [0, 0]
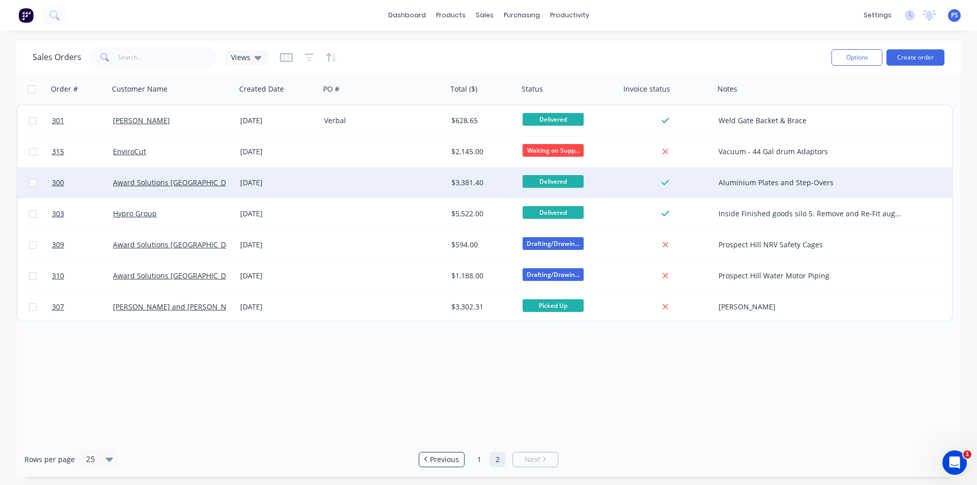
click at [778, 186] on div "Aluminium Plates and Step-Overs" at bounding box center [812, 183] width 186 height 10
click at [584, 183] on div "Delivered" at bounding box center [567, 182] width 89 height 15
click at [461, 191] on div "$3,381.40" at bounding box center [482, 182] width 71 height 31
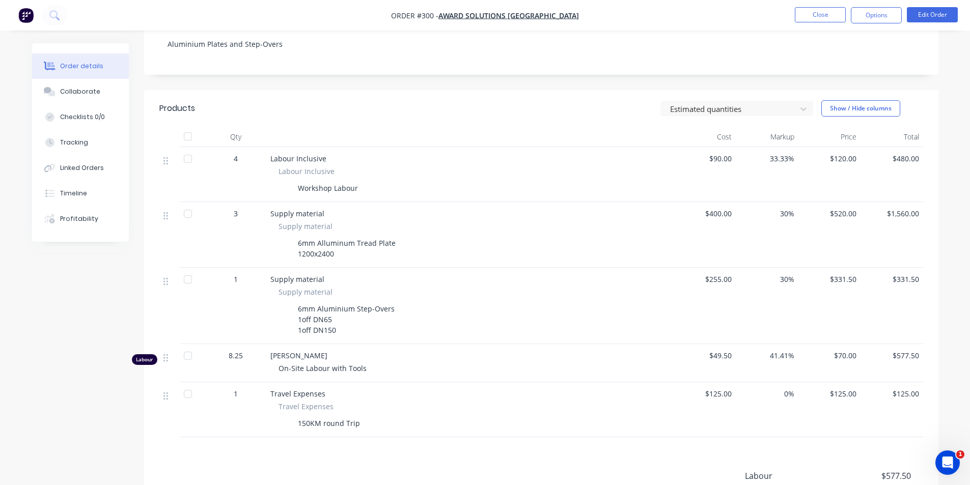
scroll to position [204, 0]
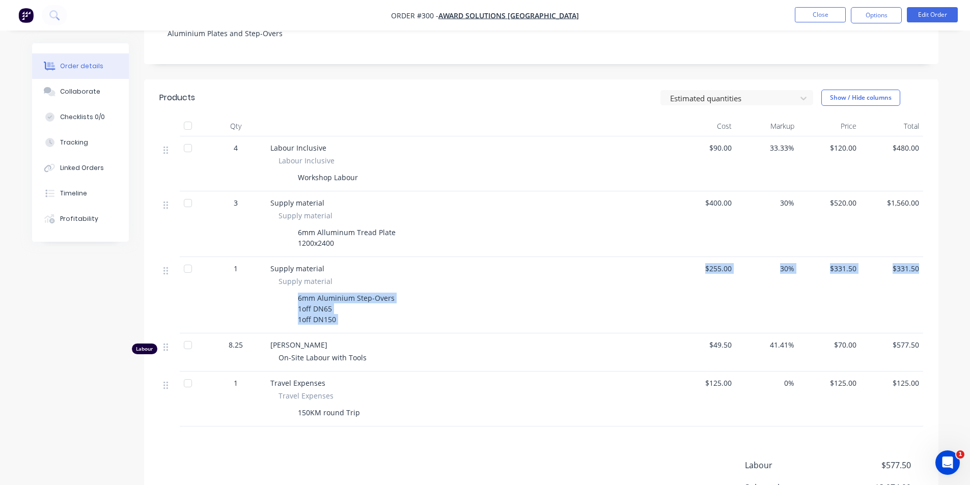
drag, startPoint x: 403, startPoint y: 307, endPoint x: 918, endPoint y: 313, distance: 515.1
click at [918, 313] on div "1 Supply material Supply material 6mm Aluminium Step-Overs 1off DN65 1off DN150…" at bounding box center [540, 295] width 763 height 76
click at [918, 313] on div "$331.50" at bounding box center [891, 295] width 63 height 76
drag, startPoint x: 323, startPoint y: 292, endPoint x: 808, endPoint y: 272, distance: 485.9
click at [732, 279] on div "1 Supply material Supply material 6mm Aluminium Step-Overs 1off DN65 1off DN150…" at bounding box center [540, 295] width 763 height 76
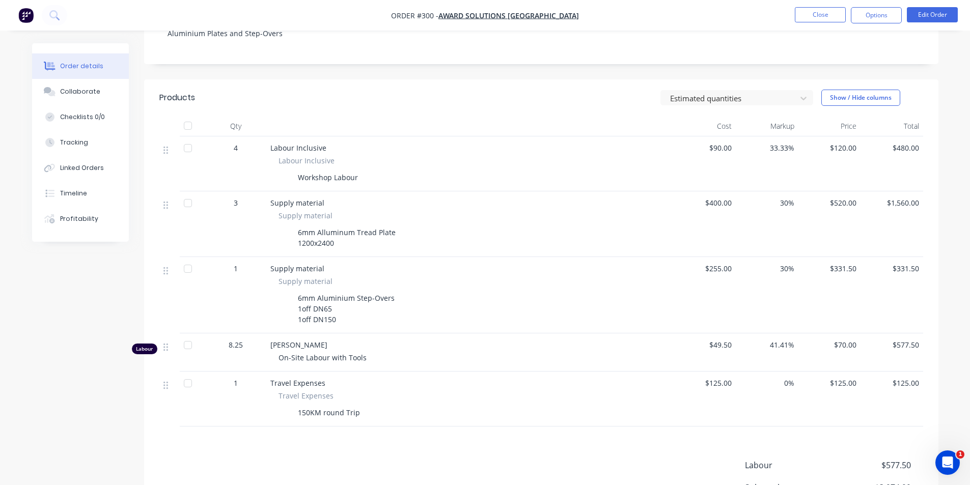
click at [859, 266] on div "$331.50" at bounding box center [829, 295] width 63 height 76
drag, startPoint x: 881, startPoint y: 267, endPoint x: 920, endPoint y: 270, distance: 39.3
click at [920, 270] on div "$331.50" at bounding box center [891, 295] width 63 height 76
drag, startPoint x: 920, startPoint y: 270, endPoint x: 894, endPoint y: 270, distance: 26.5
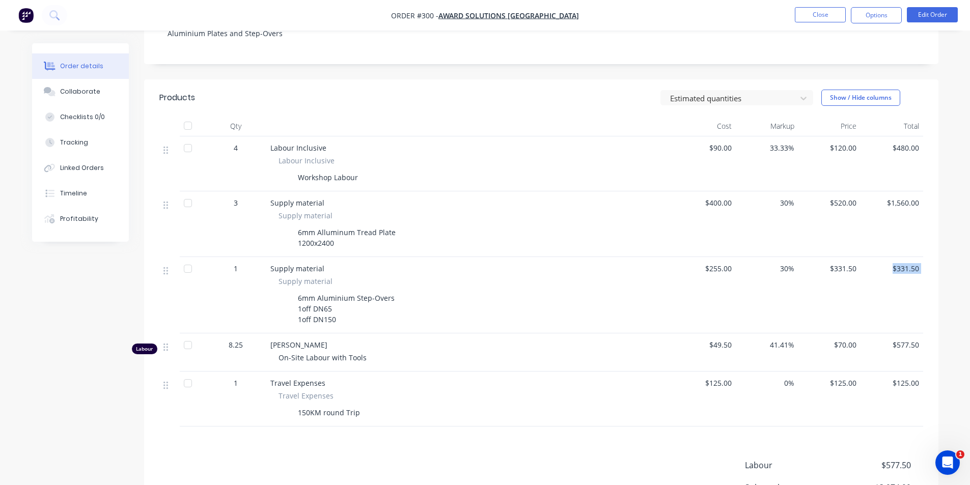
click at [894, 270] on div "$331.50" at bounding box center [891, 295] width 63 height 76
drag, startPoint x: 333, startPoint y: 320, endPoint x: 339, endPoint y: 304, distance: 16.7
click at [339, 304] on div "6mm Aluminium Step-Overs 1off DN65 1off DN150" at bounding box center [346, 309] width 105 height 36
drag, startPoint x: 284, startPoint y: 303, endPoint x: 348, endPoint y: 323, distance: 66.6
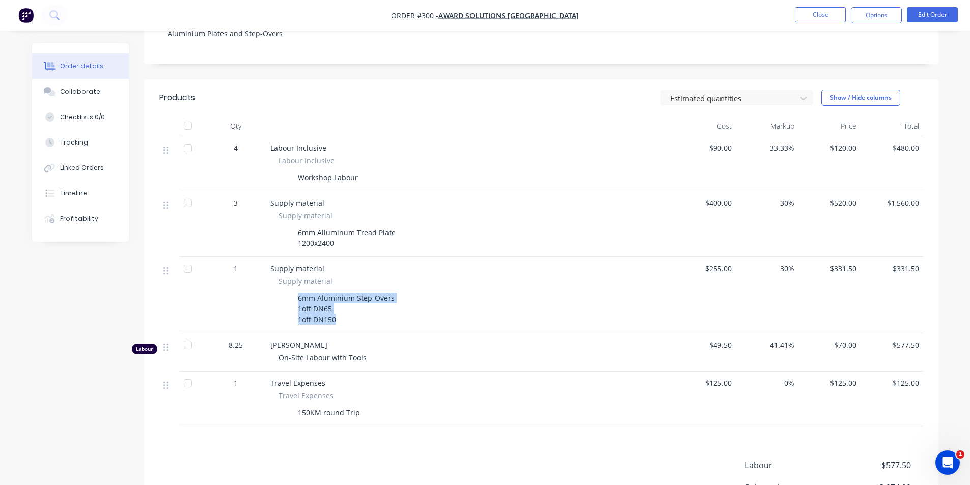
click at [348, 323] on div "6mm Aluminium Step-Overs 1off DN65 1off DN150" at bounding box center [469, 309] width 383 height 36
click at [348, 323] on div "6mm Aluminium Step-Overs 1off DN65 1off DN150" at bounding box center [346, 309] width 105 height 36
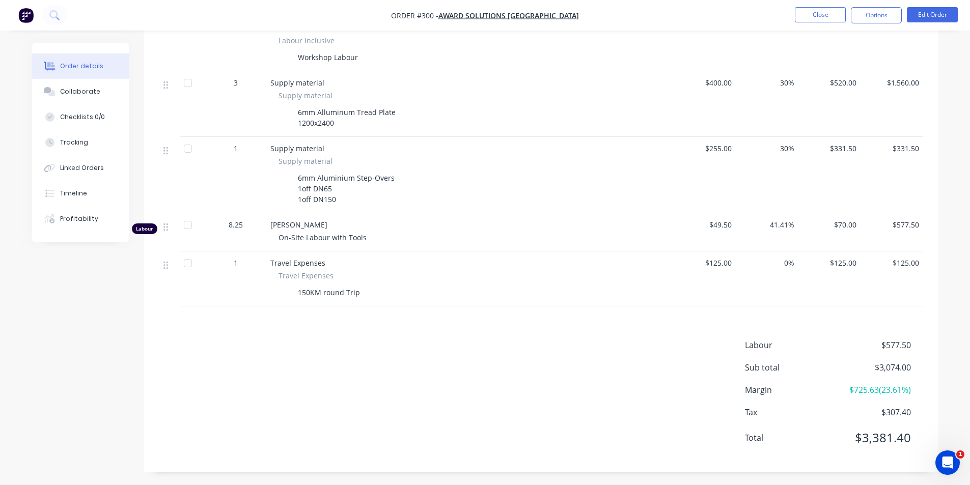
scroll to position [326, 0]
drag, startPoint x: 856, startPoint y: 436, endPoint x: 916, endPoint y: 436, distance: 59.5
click at [915, 436] on div "Total $3,381.40" at bounding box center [834, 435] width 178 height 18
click at [916, 436] on div "Total $3,381.40" at bounding box center [834, 435] width 178 height 18
drag, startPoint x: 839, startPoint y: 389, endPoint x: 875, endPoint y: 392, distance: 36.2
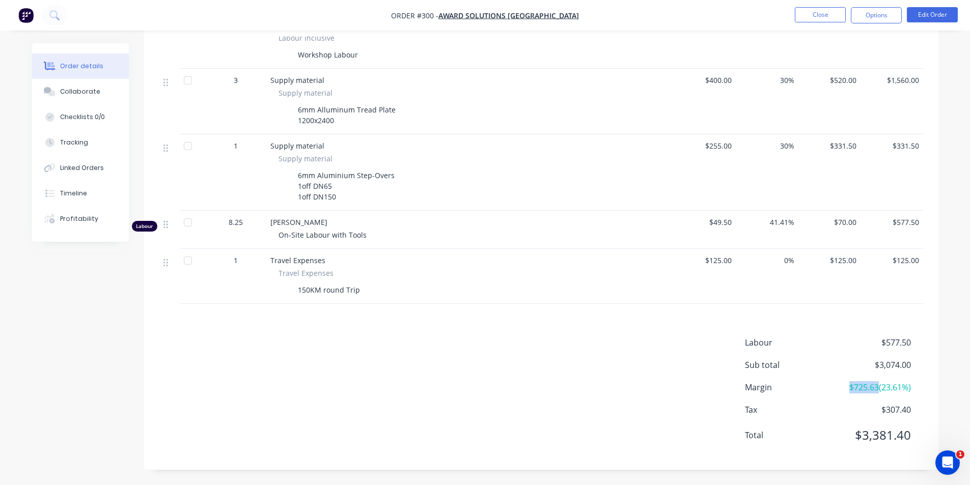
click at [875, 392] on span "$725.63 ( 23.61 %)" at bounding box center [872, 387] width 75 height 12
drag, startPoint x: 875, startPoint y: 391, endPoint x: 858, endPoint y: 394, distance: 18.0
click at [858, 394] on div "Labour $577.50 Sub total $3,074.00 Margin $725.63 ( 23.61 %) Tax $307.40 Total …" at bounding box center [834, 395] width 178 height 118
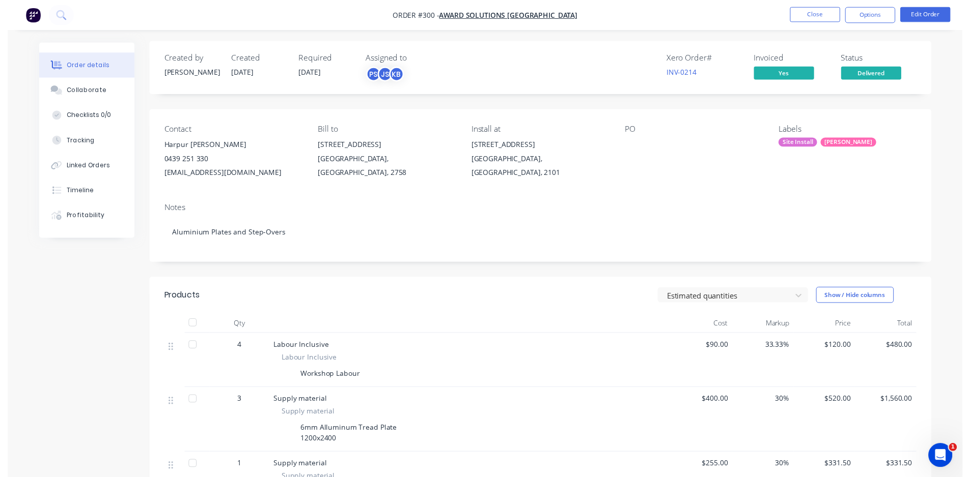
scroll to position [0, 0]
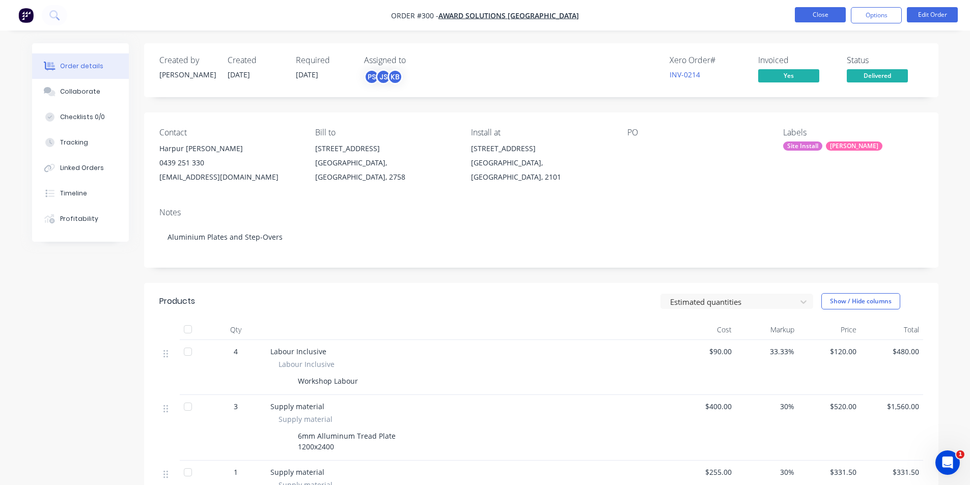
click at [826, 21] on button "Close" at bounding box center [819, 14] width 51 height 15
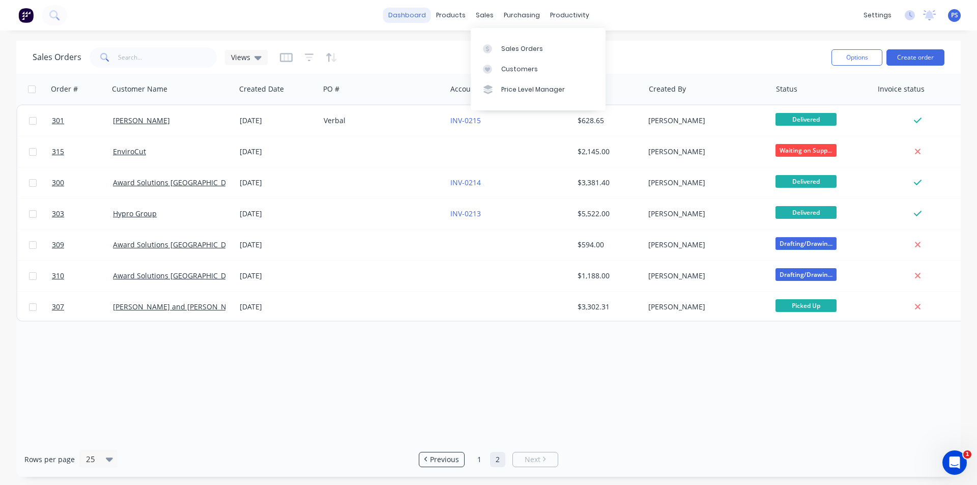
click at [391, 18] on link "dashboard" at bounding box center [407, 15] width 48 height 15
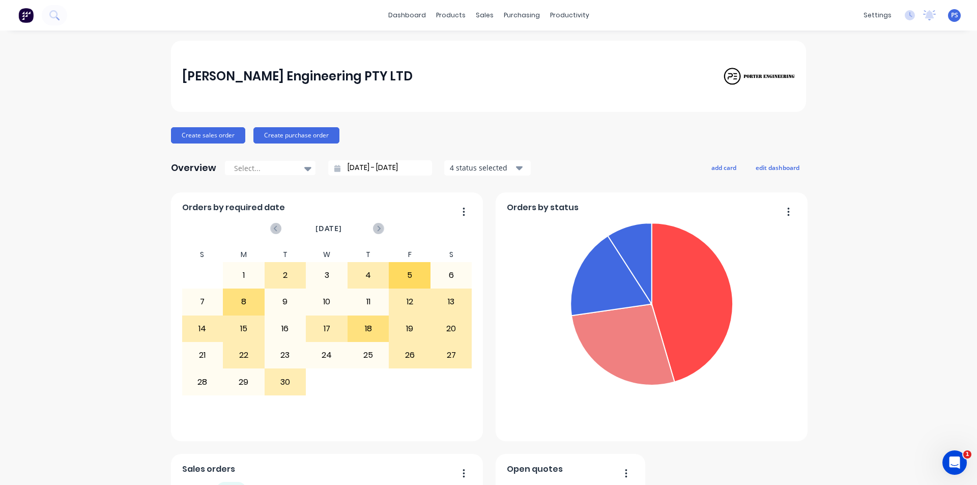
click at [397, 350] on div "26" at bounding box center [409, 355] width 41 height 25
click at [564, 48] on div at bounding box center [557, 48] width 15 height 9
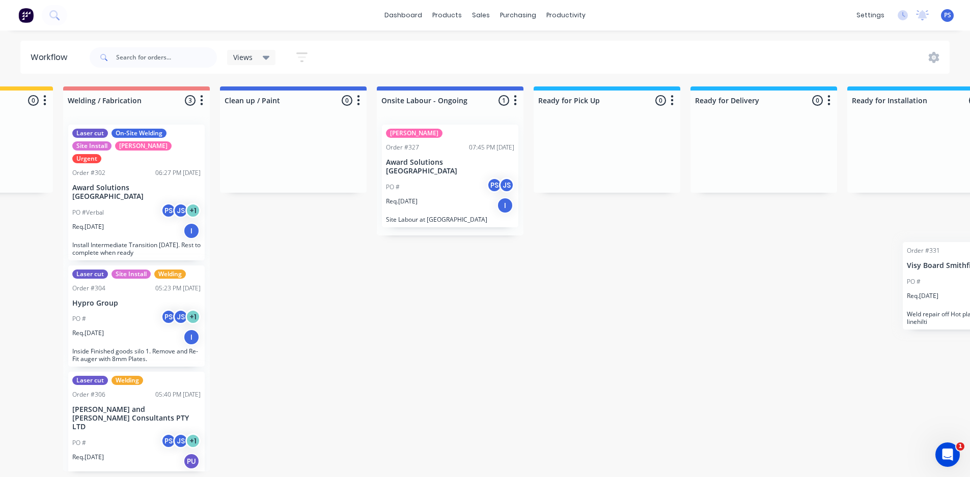
scroll to position [2, 608]
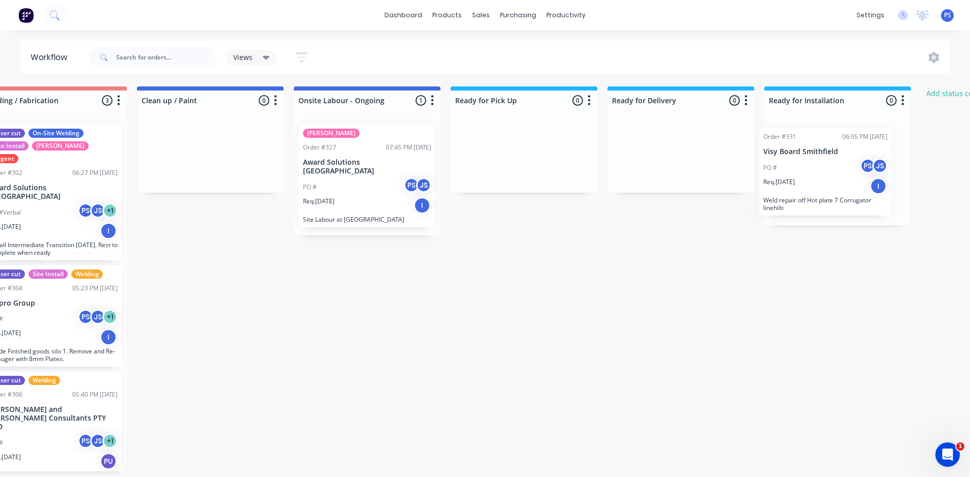
drag, startPoint x: 413, startPoint y: 346, endPoint x: 832, endPoint y: 192, distance: 446.0
click at [840, 192] on div "Submitted 0 Status colour #13CE66 hex #13CE66 Save Cancel Summaries Total order…" at bounding box center [246, 279] width 1845 height 385
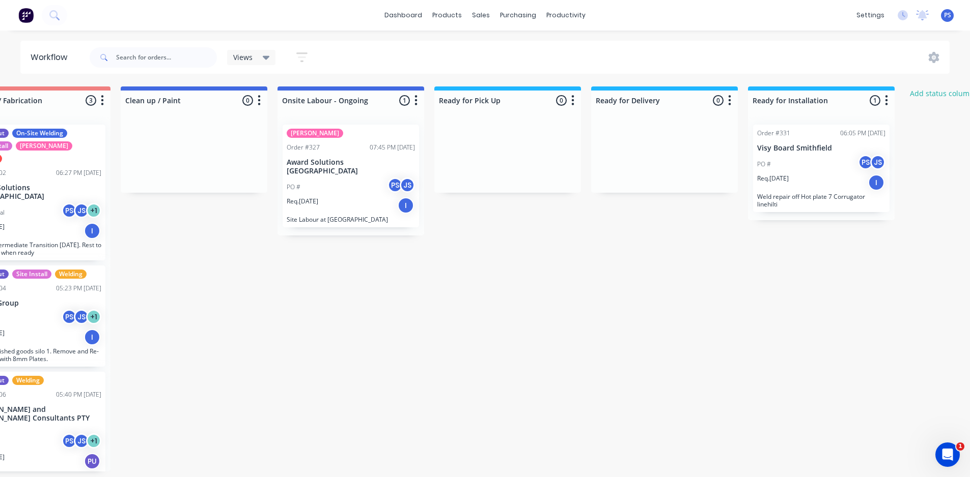
click at [806, 178] on div "Req. 27/09/25 I" at bounding box center [821, 182] width 128 height 17
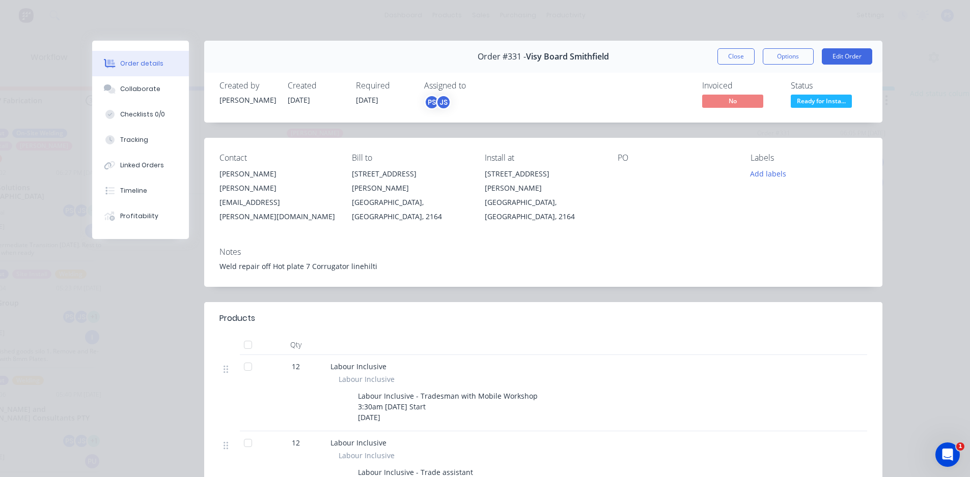
click at [326, 261] on div "Weld repair off Hot plate 7 Corrugator linehilti" at bounding box center [542, 266] width 647 height 11
click at [829, 54] on button "Edit Order" at bounding box center [846, 56] width 50 height 16
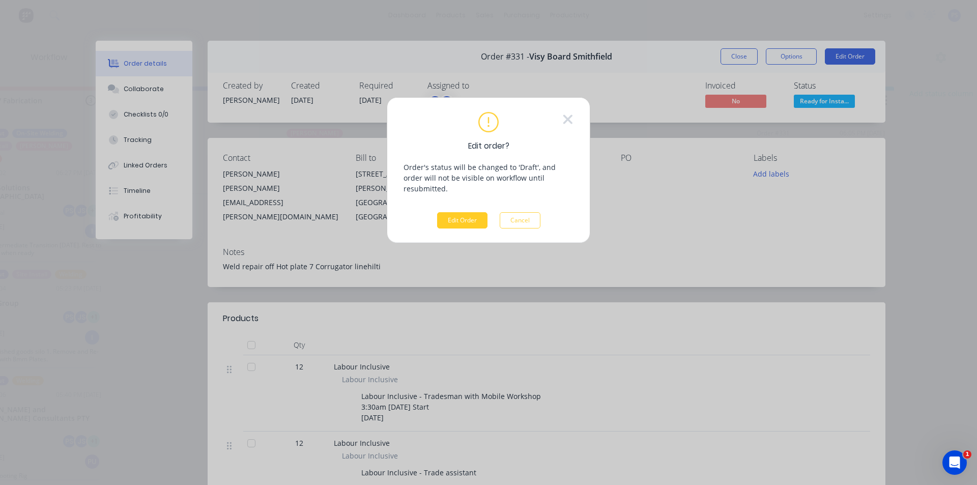
click at [470, 214] on button "Edit Order" at bounding box center [462, 220] width 50 height 16
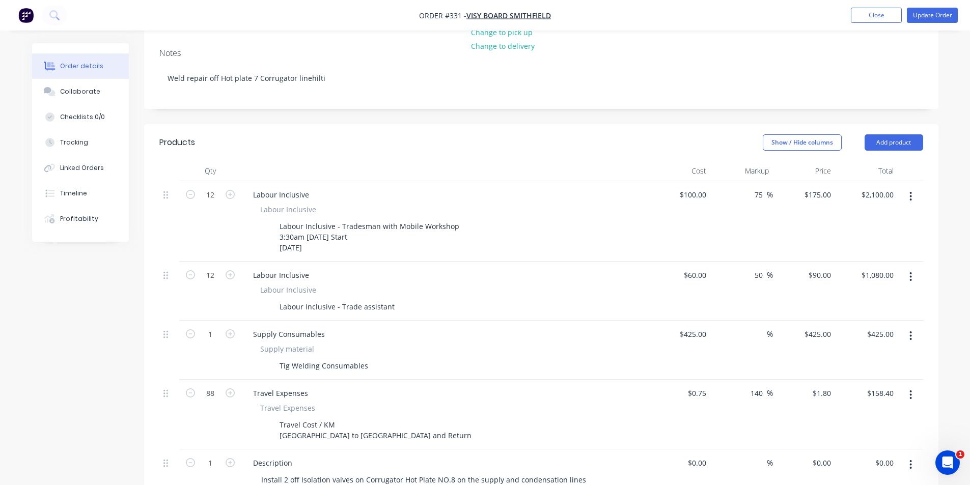
scroll to position [204, 0]
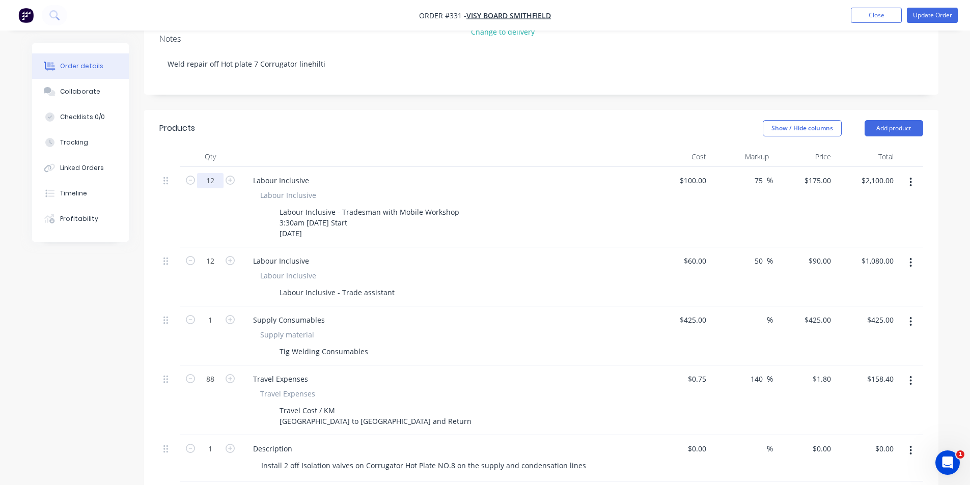
click at [204, 173] on input "12" at bounding box center [210, 180] width 26 height 15
type input "8"
type input "$1,400.00"
click at [208, 253] on input "12" at bounding box center [210, 260] width 26 height 15
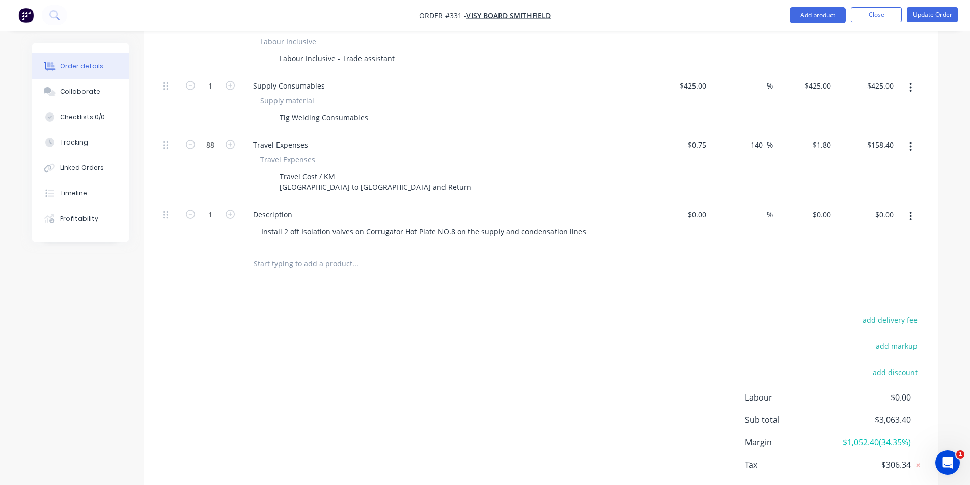
scroll to position [458, 0]
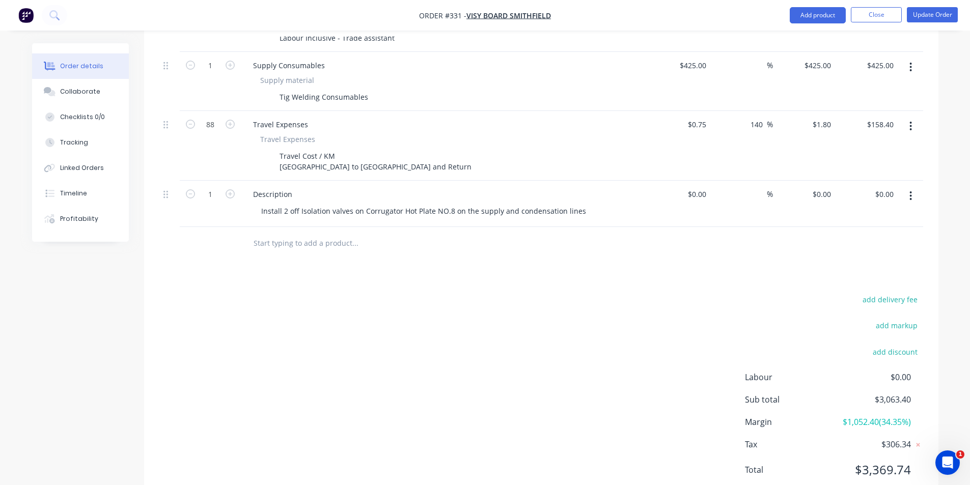
type input "8"
type input "$720.00"
click at [210, 293] on div "add delivery fee add markup add discount Labour $0.00 Sub total $3,063.40 Margi…" at bounding box center [540, 391] width 763 height 196
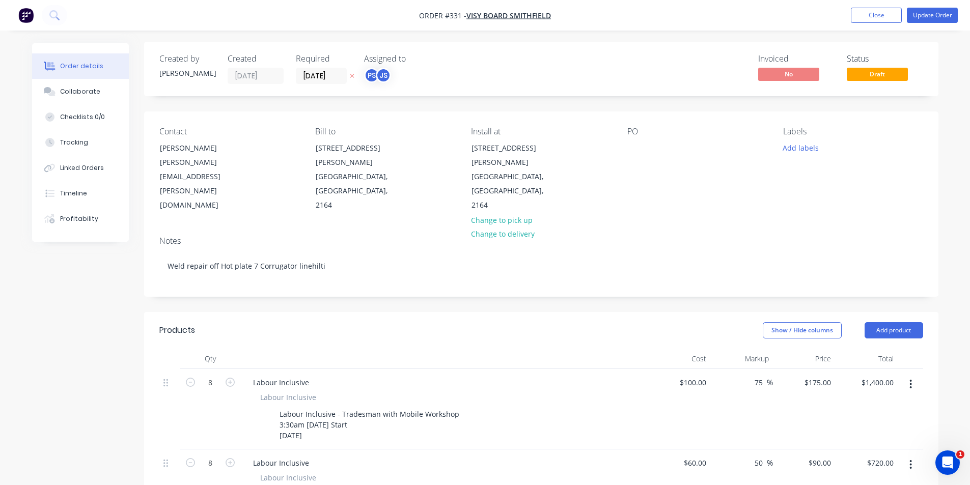
scroll to position [51, 0]
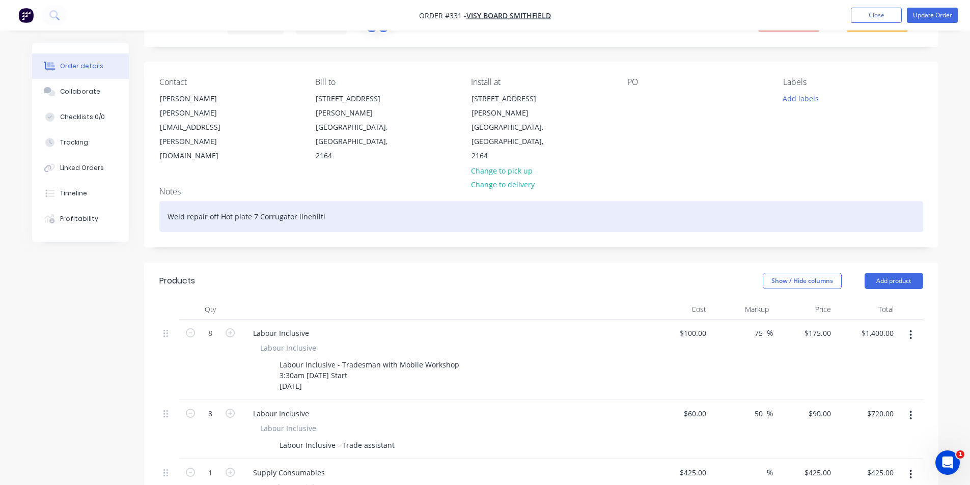
click at [332, 201] on div "Weld repair off Hot plate 7 Corrugator linehilti" at bounding box center [540, 216] width 763 height 31
drag, startPoint x: 332, startPoint y: 191, endPoint x: 321, endPoint y: 190, distance: 11.2
click at [321, 201] on div "Weld repair off Hot plate 7 Corrugator linehilti" at bounding box center [540, 216] width 763 height 31
click at [252, 201] on div "Weld repair off Hot plate 7 Corrugator line" at bounding box center [540, 216] width 763 height 31
click at [254, 201] on div "Weld repair off Hot plate 7 Corrugator line" at bounding box center [540, 216] width 763 height 31
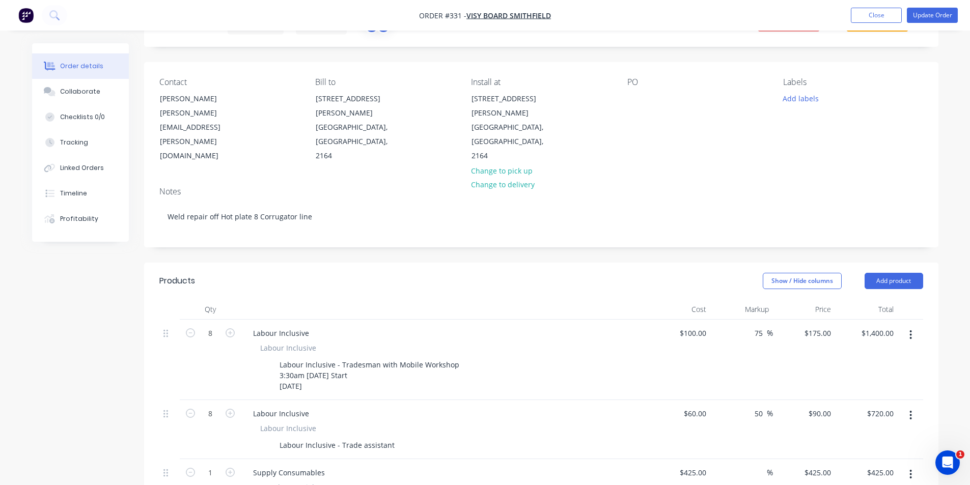
click at [337, 263] on header "Products Show / Hide columns Add product" at bounding box center [541, 281] width 794 height 37
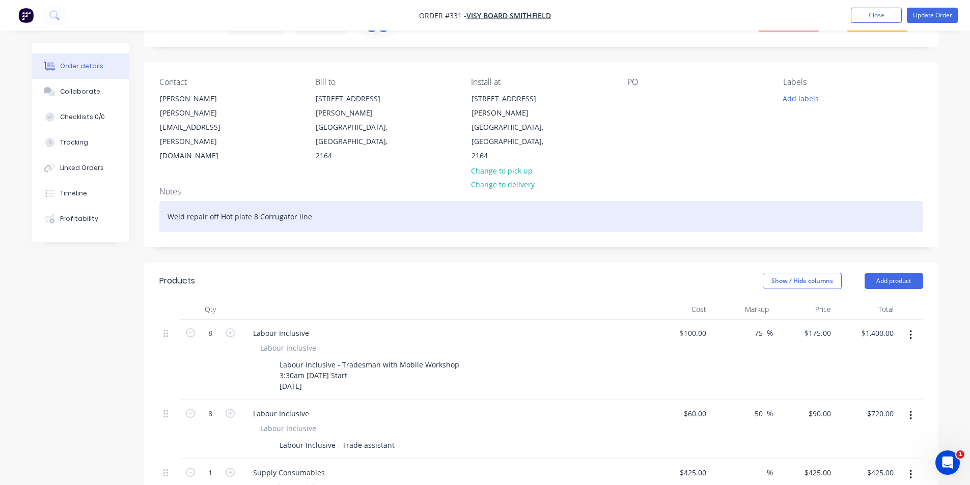
click at [318, 201] on div "Weld repair off Hot plate 8 Corrugator line" at bounding box center [540, 216] width 763 height 31
drag, startPoint x: 317, startPoint y: 183, endPoint x: 158, endPoint y: 219, distance: 162.7
click at [158, 219] on div "Created by Peter Created 22/09/25 Required 27/09/25 Assigned to PS JS Invoiced …" at bounding box center [541, 451] width 794 height 919
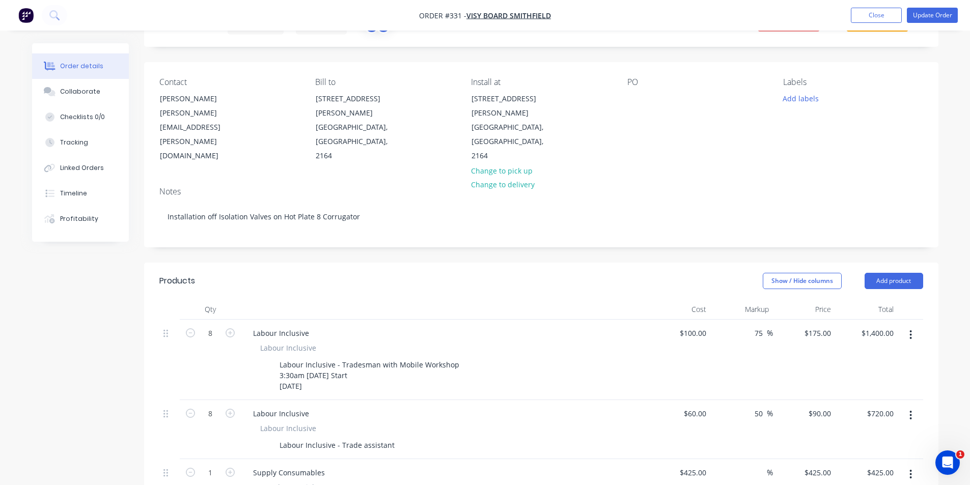
click at [214, 263] on header "Products Show / Hide columns Add product" at bounding box center [541, 281] width 794 height 37
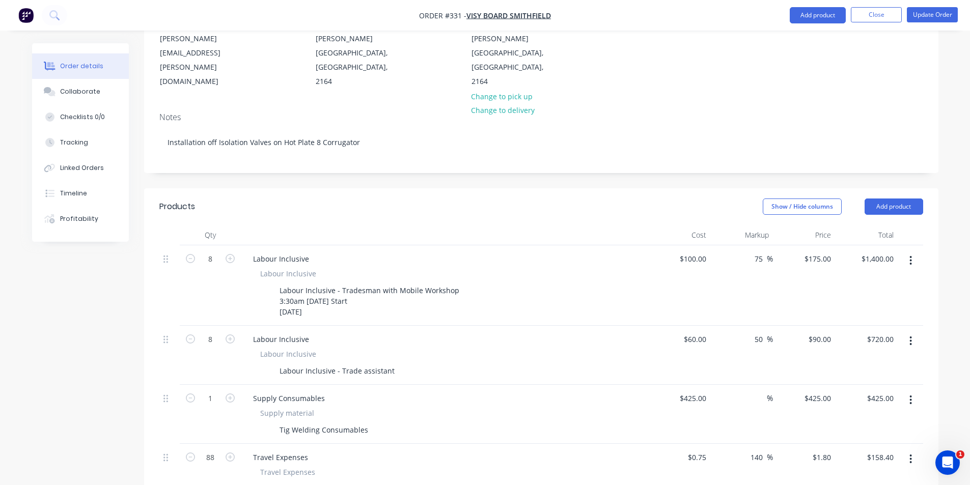
scroll to position [305, 0]
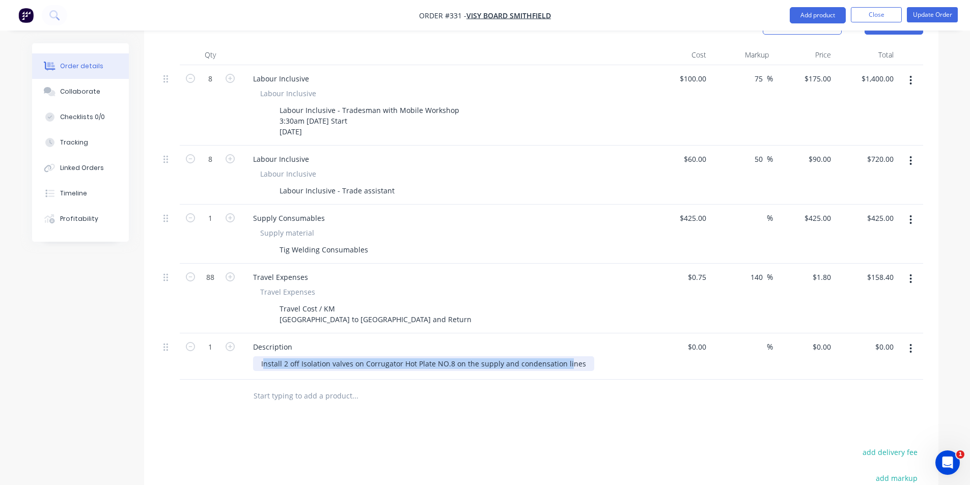
drag, startPoint x: 262, startPoint y: 335, endPoint x: 564, endPoint y: 331, distance: 301.8
click at [564, 356] on div "Install 2 off Isolation valves on Corrugator Hot Plate NO.8 on the supply and c…" at bounding box center [423, 363] width 341 height 15
click at [454, 380] on div at bounding box center [424, 396] width 366 height 33
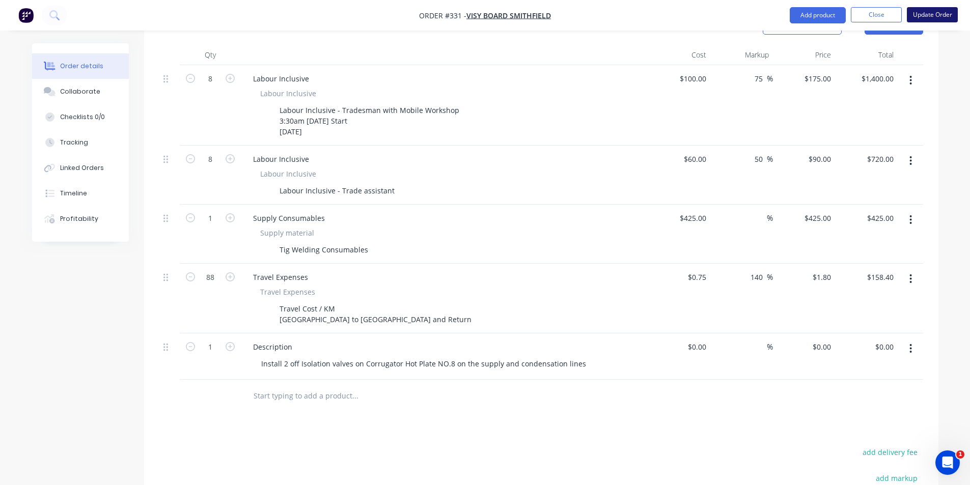
click at [932, 21] on button "Update Order" at bounding box center [931, 14] width 51 height 15
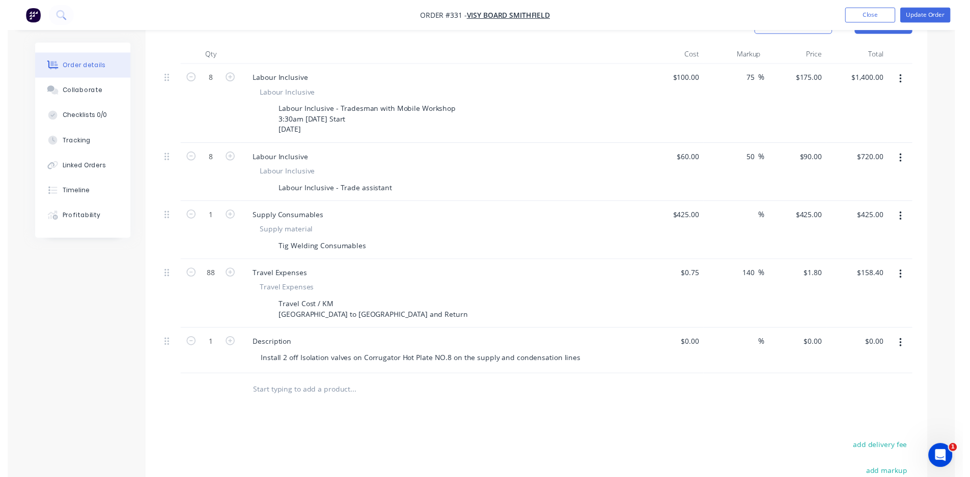
scroll to position [0, 0]
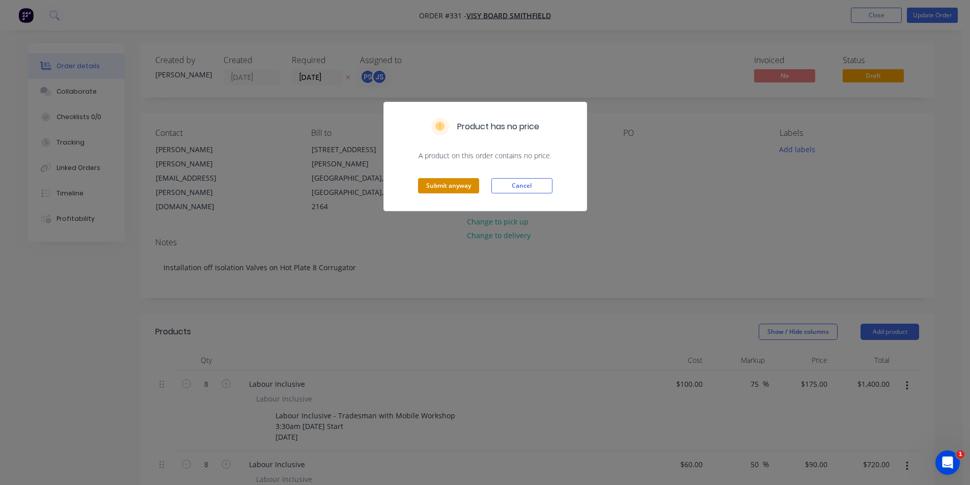
click at [455, 188] on button "Submit anyway" at bounding box center [448, 185] width 61 height 15
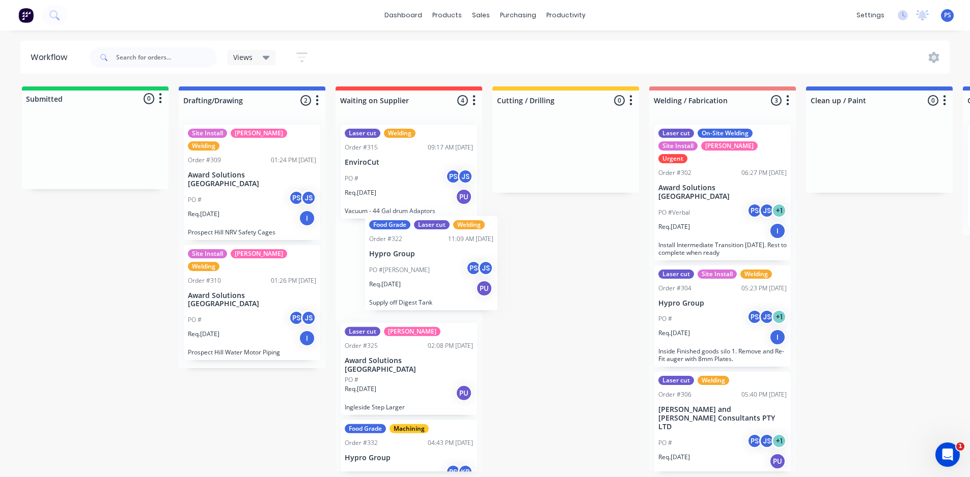
drag, startPoint x: 419, startPoint y: 295, endPoint x: 444, endPoint y: 296, distance: 25.5
click at [444, 296] on div "Laser cut Welding Order #315 09:17 AM 04/09/25 EnviroCut PO # PS JS Req. 17/10/…" at bounding box center [408, 294] width 147 height 355
drag, startPoint x: 386, startPoint y: 265, endPoint x: 411, endPoint y: 265, distance: 24.4
click at [411, 265] on div "Laser cut Welding Order #315 09:17 AM 04/09/25 EnviroCut PO # PS JS Req. 17/10/…" at bounding box center [408, 294] width 147 height 355
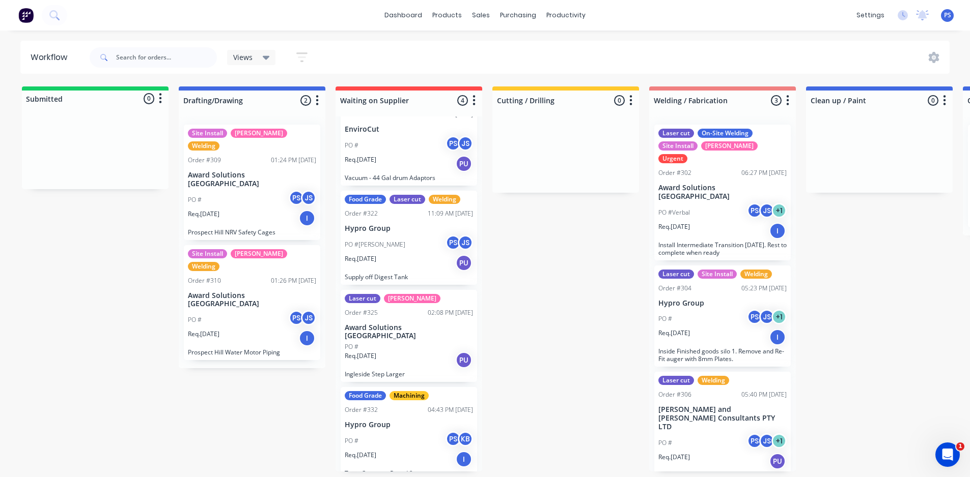
scroll to position [35, 0]
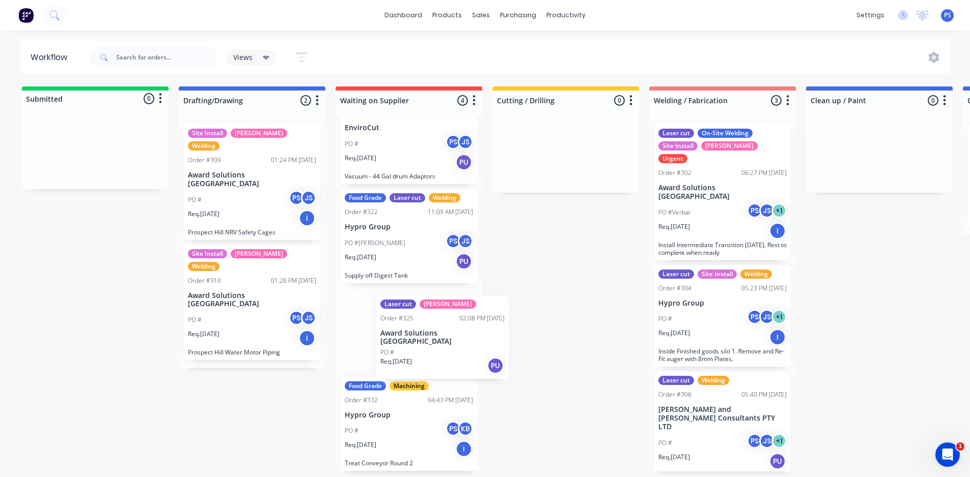
drag, startPoint x: 411, startPoint y: 341, endPoint x: 420, endPoint y: 344, distance: 8.9
click at [420, 344] on div "Laser cut Welding Order #315 09:17 AM 04/09/25 EnviroCut PO # PS JS Req. 17/10/…" at bounding box center [408, 294] width 147 height 355
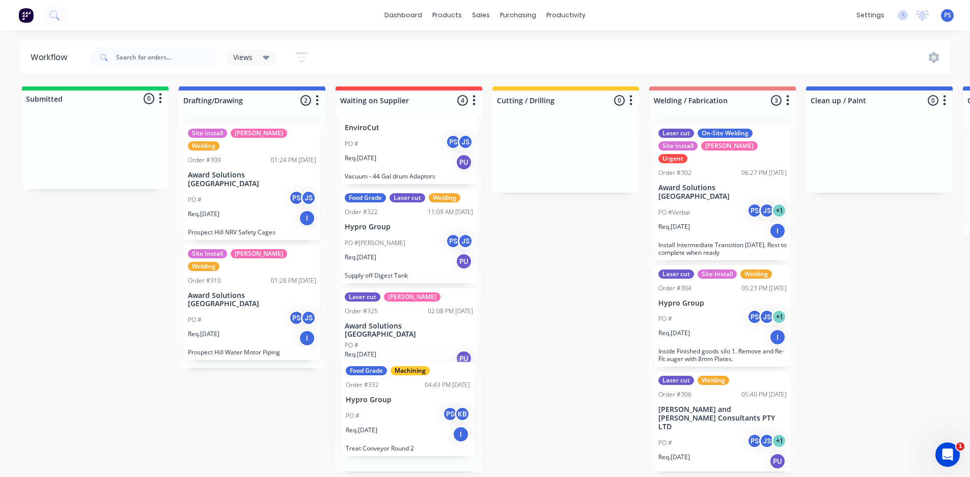
click at [387, 422] on div "Laser cut Welding Order #315 09:17 AM 04/09/25 EnviroCut PO # PS JS Req. 17/10/…" at bounding box center [408, 294] width 147 height 355
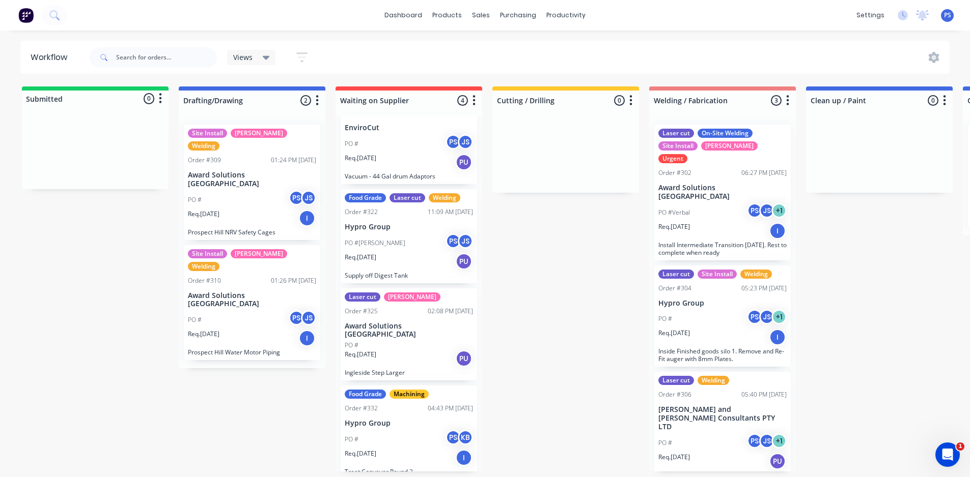
click at [857, 347] on div "Submitted 0 Status colour #13CE66 hex #13CE66 Save Cancel Summaries Total order…" at bounding box center [914, 279] width 1845 height 385
click at [411, 20] on link "dashboard" at bounding box center [403, 15] width 48 height 15
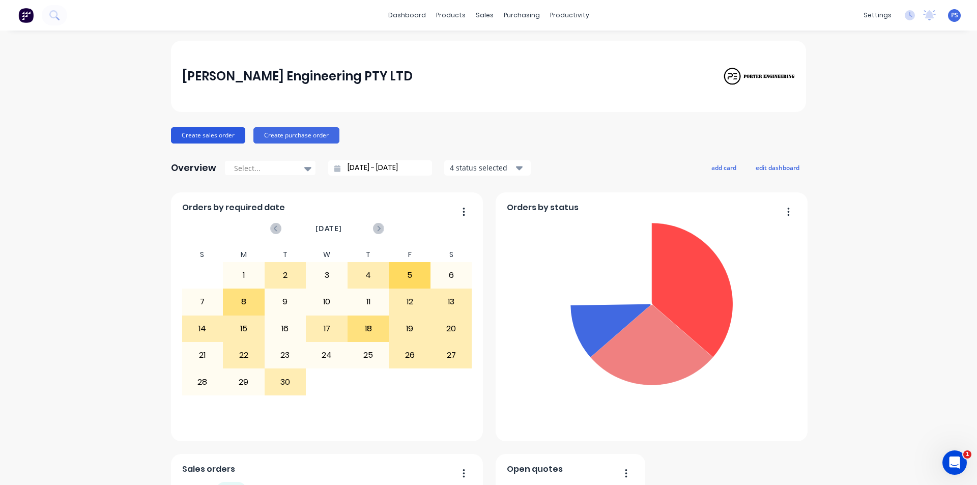
click at [230, 131] on button "Create sales order" at bounding box center [208, 135] width 74 height 16
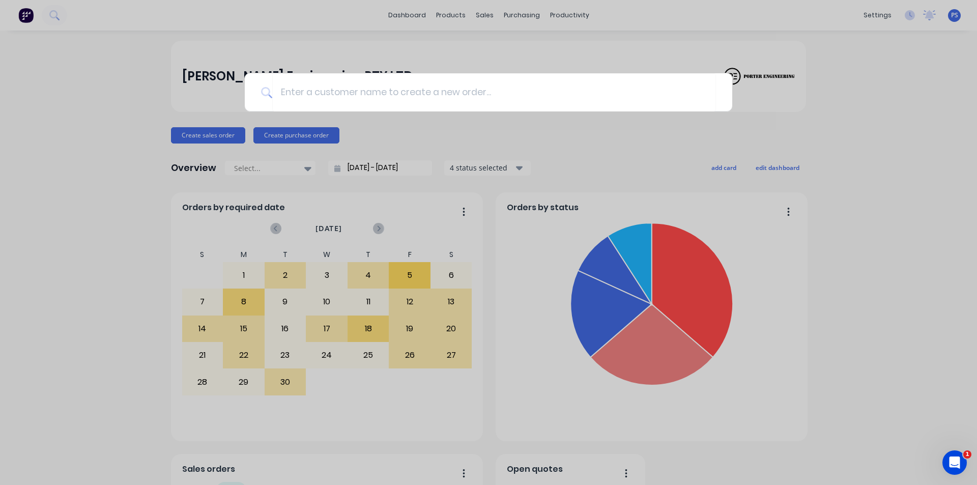
click at [526, 51] on div at bounding box center [488, 242] width 977 height 485
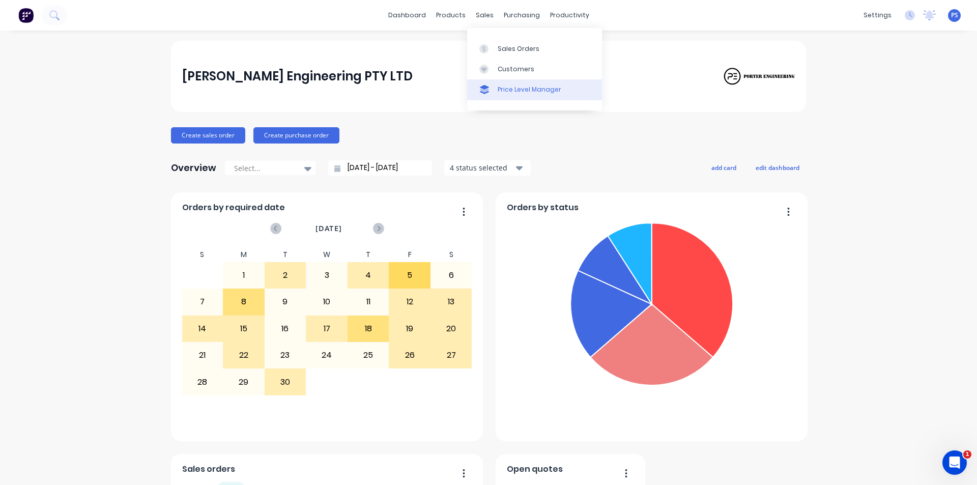
click at [514, 92] on div "Price Level Manager" at bounding box center [530, 89] width 64 height 9
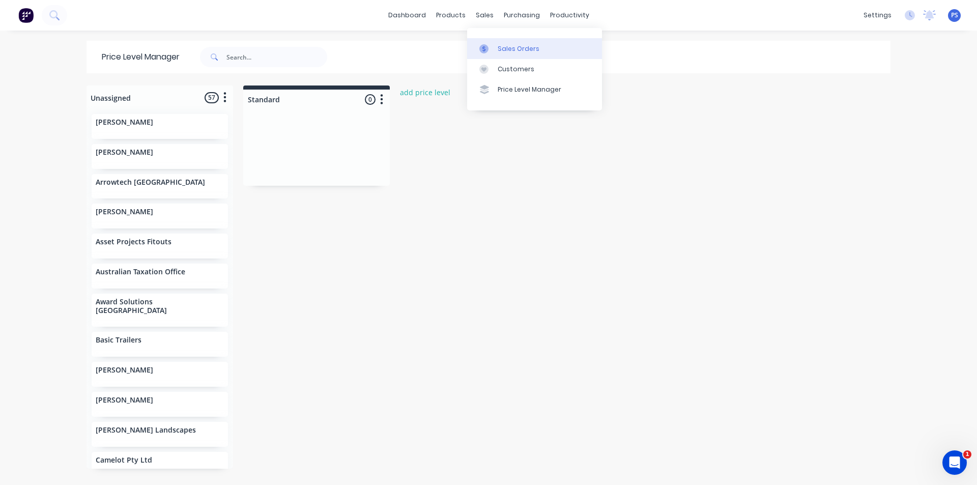
click at [504, 51] on div "Sales Orders" at bounding box center [519, 48] width 42 height 9
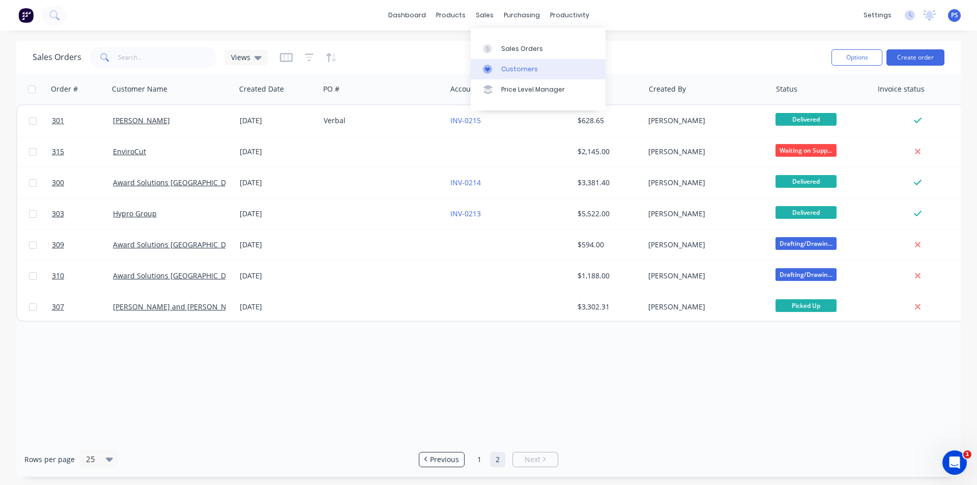
click at [503, 66] on div "Customers" at bounding box center [519, 69] width 37 height 9
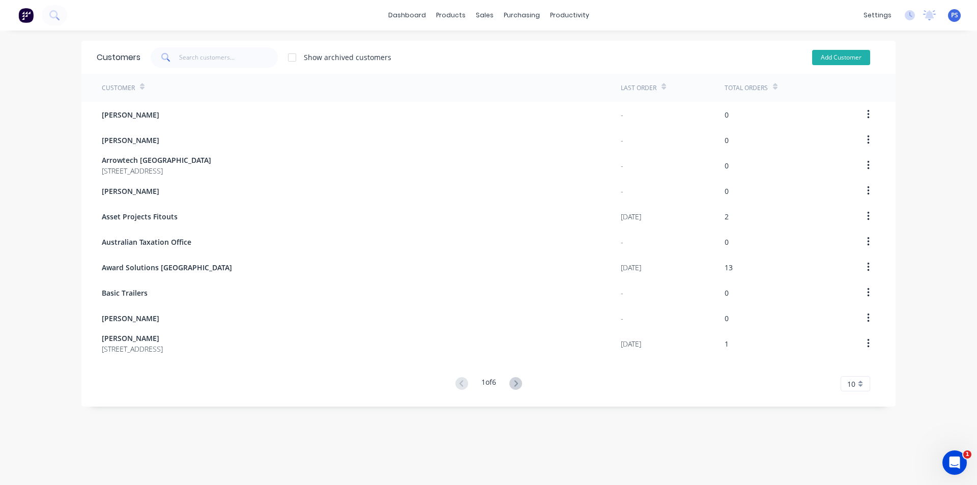
click at [822, 50] on button "Add Customer" at bounding box center [841, 57] width 58 height 15
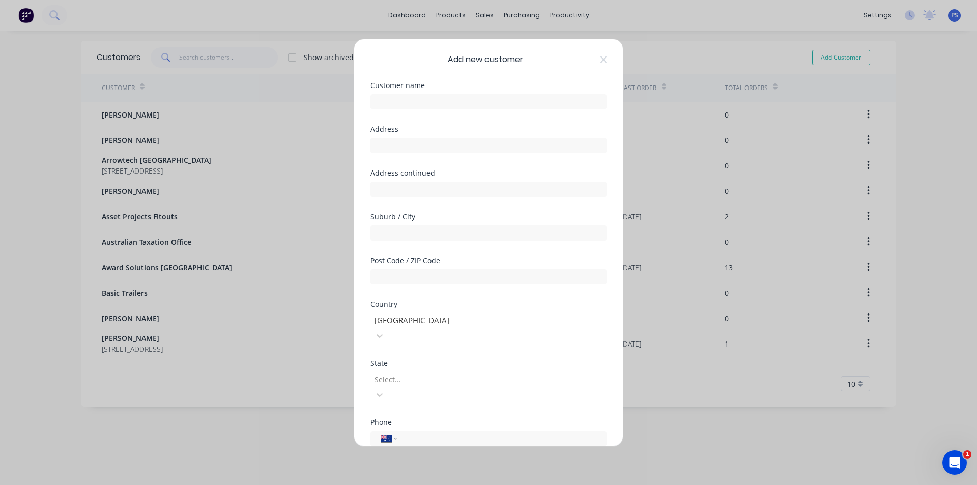
click at [487, 92] on div at bounding box center [488, 101] width 236 height 18
click at [491, 105] on input "text" at bounding box center [488, 101] width 236 height 15
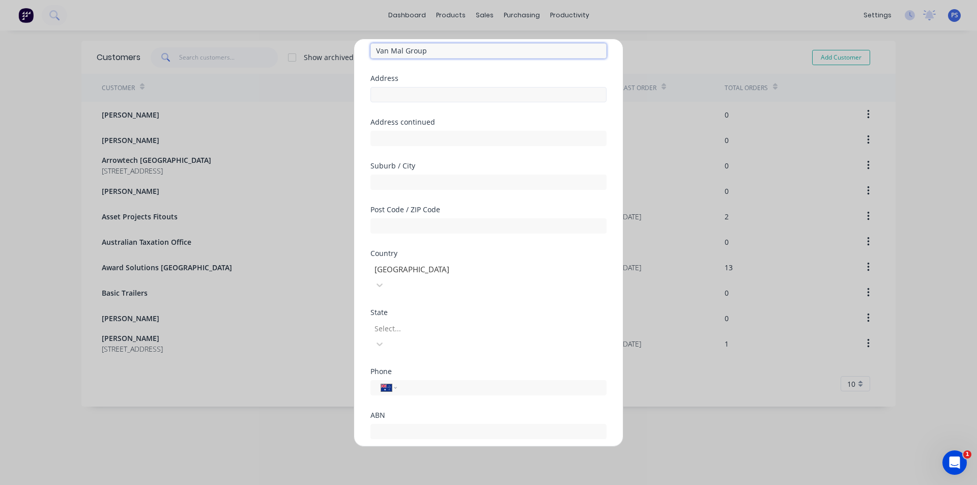
type input "Van Mal Group"
click at [410, 92] on input "text" at bounding box center [488, 94] width 236 height 15
click at [444, 92] on input "text" at bounding box center [488, 94] width 236 height 15
type input "1/31 Governor Macquarie Drive"
type input "Chipping Norton"
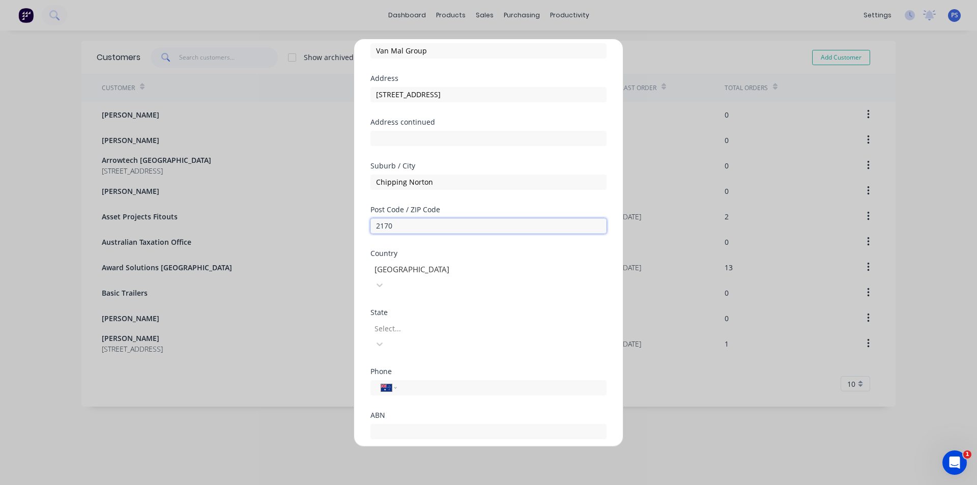
type input "2170"
click at [465, 319] on div "Select..." at bounding box center [488, 335] width 236 height 33
click at [469, 322] on div at bounding box center [447, 328] width 147 height 13
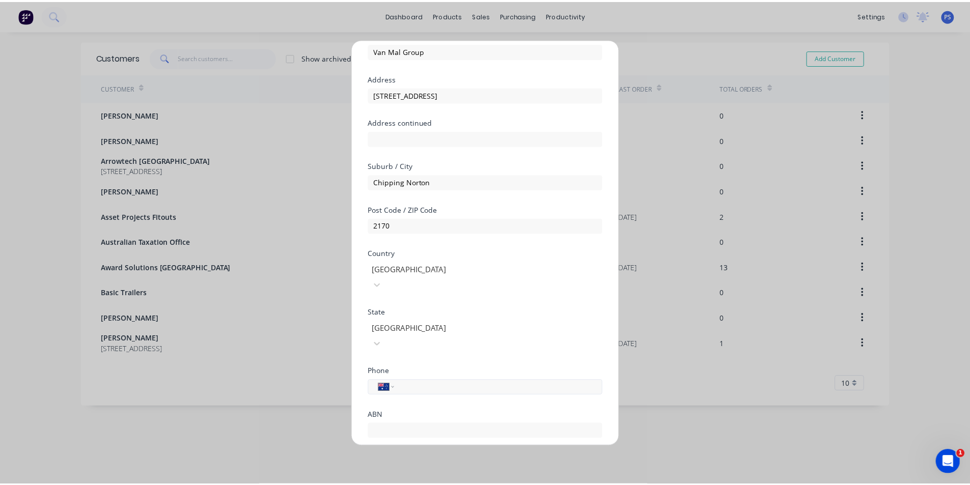
scroll to position [90, 0]
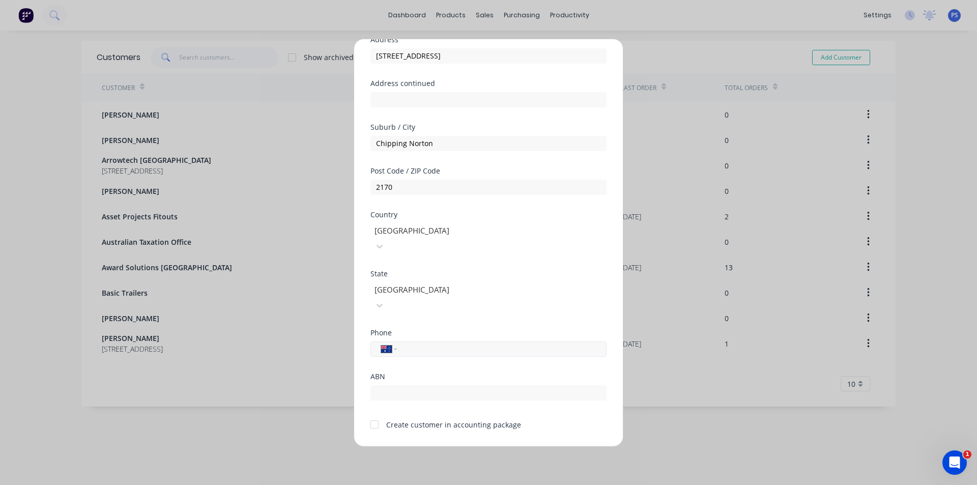
click at [455, 343] on input "tel" at bounding box center [500, 349] width 192 height 12
type input "0413 922 016"
click at [445, 385] on input "text" at bounding box center [488, 392] width 236 height 15
click at [404, 419] on div "Create customer in accounting package" at bounding box center [453, 424] width 135 height 11
click at [377, 414] on div at bounding box center [374, 424] width 20 height 20
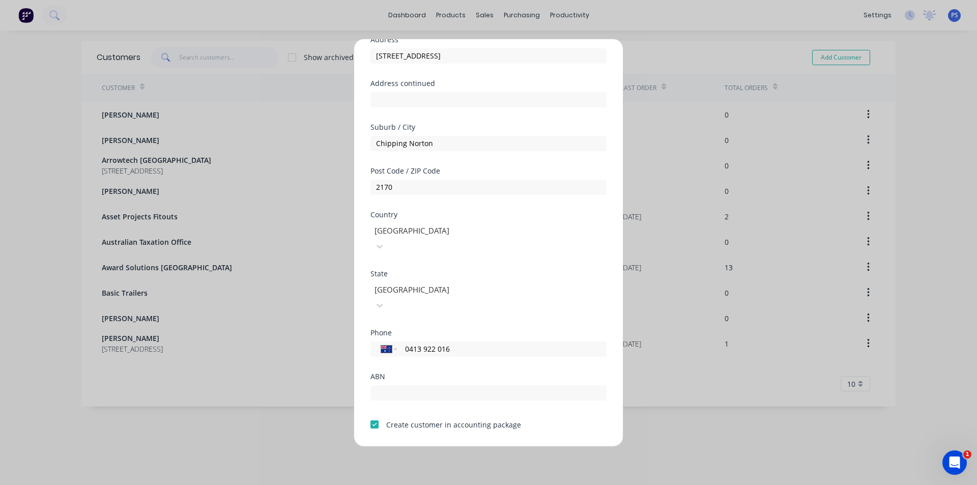
click at [451, 446] on button "Save" at bounding box center [457, 454] width 56 height 16
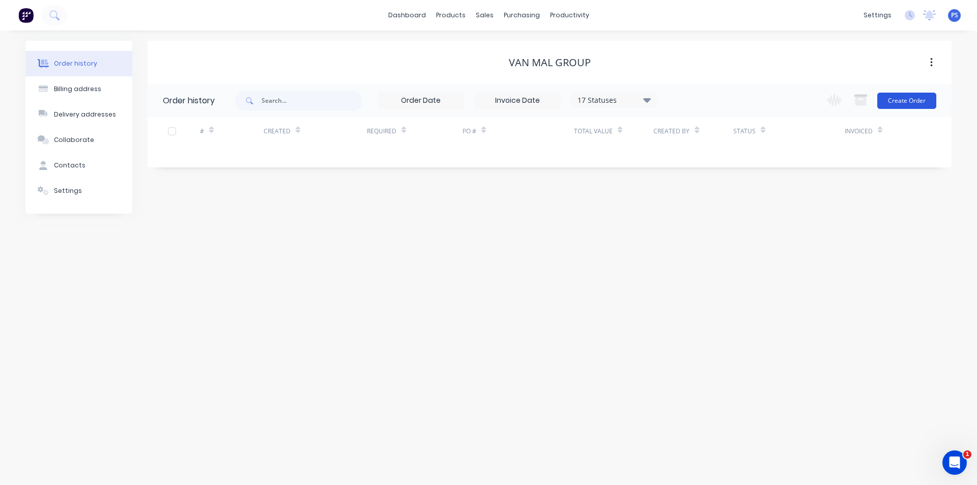
click at [909, 103] on button "Create Order" at bounding box center [906, 101] width 59 height 16
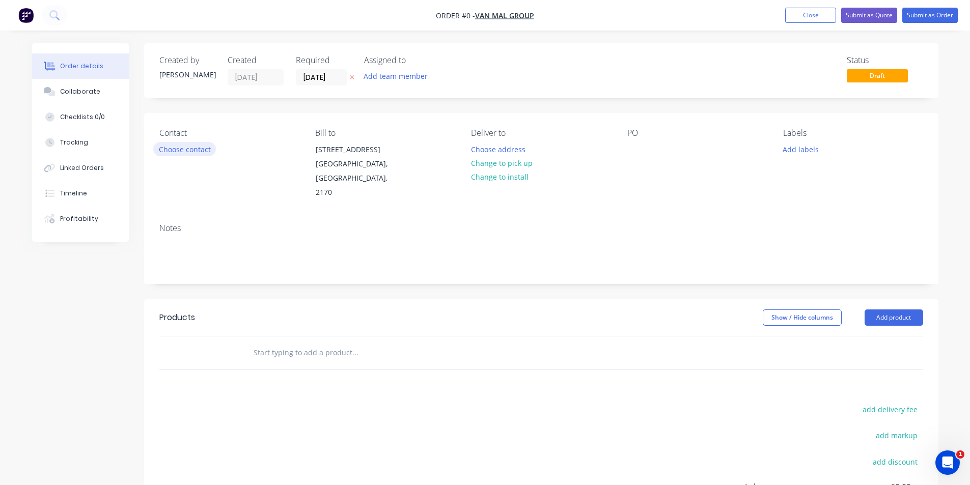
click at [198, 147] on button "Choose contact" at bounding box center [184, 149] width 63 height 14
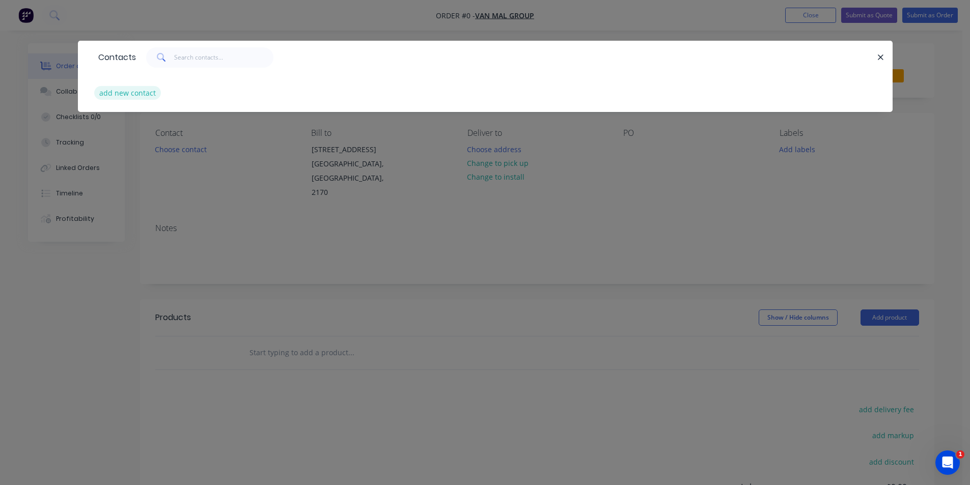
click at [154, 94] on button "add new contact" at bounding box center [127, 93] width 67 height 14
select select "AU"
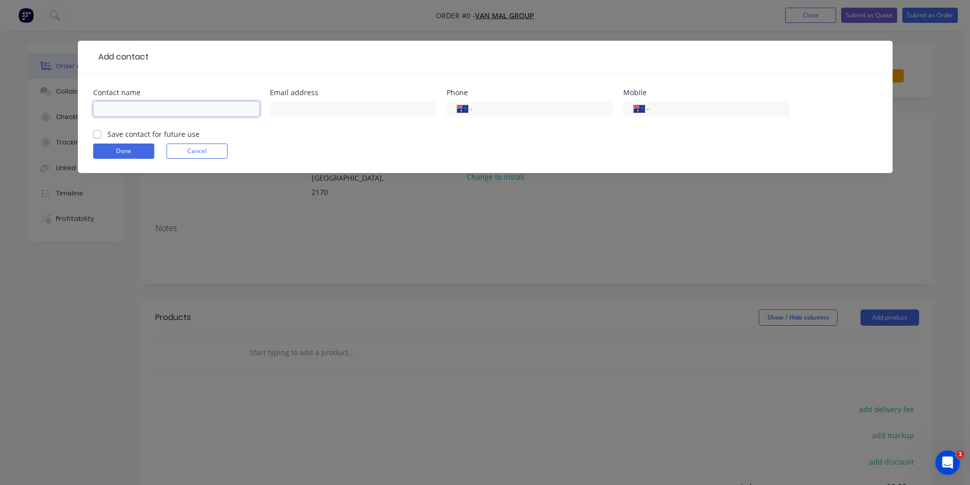
click at [176, 115] on input "text" at bounding box center [176, 108] width 166 height 15
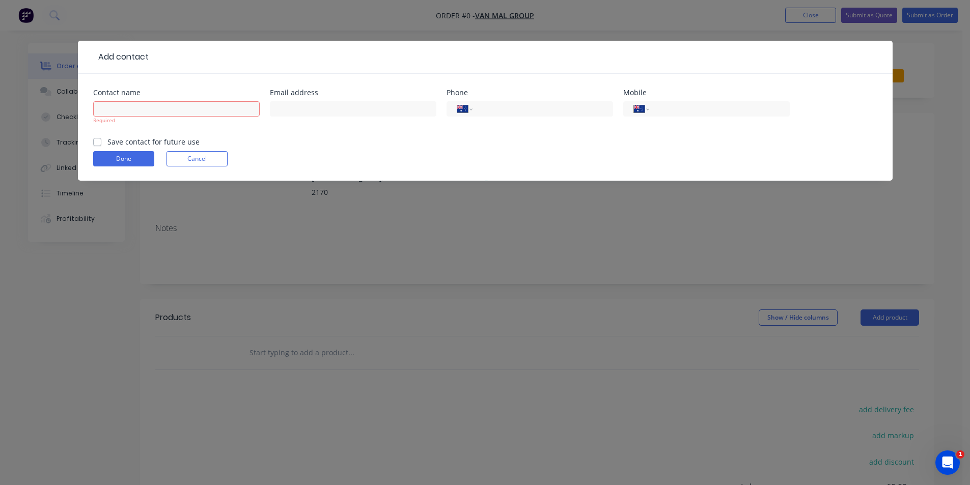
click at [192, 125] on div "Required" at bounding box center [176, 118] width 166 height 38
click at [193, 113] on input "text" at bounding box center [176, 108] width 166 height 15
paste input "Amul Shrestha"
type input "Amul Shrestha"
click at [311, 101] on input "text" at bounding box center [353, 108] width 166 height 15
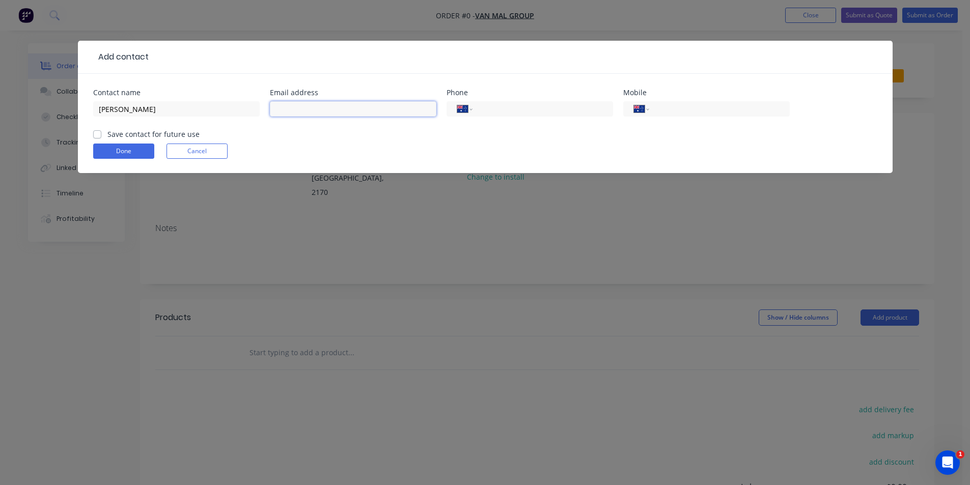
click at [352, 107] on input "text" at bounding box center [353, 108] width 166 height 15
paste input "AShrestha@vanmalgroup.com.au"
type input "AShrestha@vanmalgroup.com.au"
click at [517, 149] on div "Done Cancel" at bounding box center [485, 151] width 784 height 15
click at [505, 91] on div "Phone" at bounding box center [529, 92] width 166 height 7
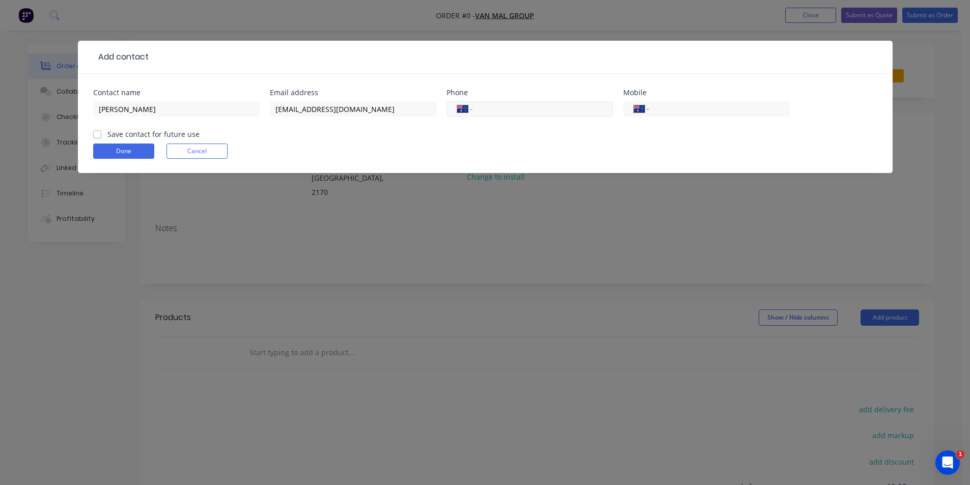
drag, startPoint x: 509, startPoint y: 104, endPoint x: 518, endPoint y: 113, distance: 12.6
click at [509, 104] on input "tel" at bounding box center [540, 109] width 122 height 12
type input "1300 723 767"
click at [688, 107] on input "tel" at bounding box center [717, 109] width 122 height 12
type input "0493 771 058"
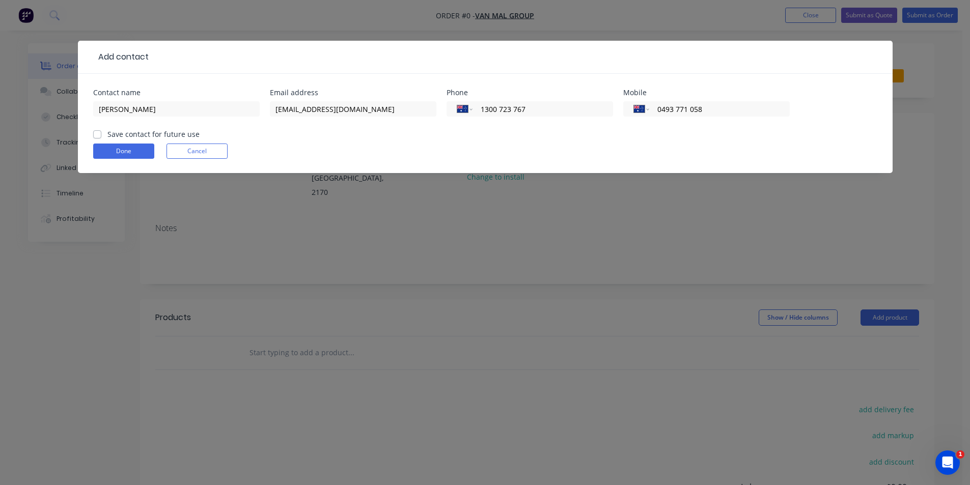
click at [89, 132] on div "Contact name Amul Shrestha Email address AShrestha@vanmalgroup.com.au Phone Int…" at bounding box center [485, 123] width 814 height 99
click at [107, 133] on label "Save contact for future use" at bounding box center [153, 134] width 92 height 11
click at [95, 133] on input "Save contact for future use" at bounding box center [97, 134] width 8 height 10
checkbox input "true"
click at [102, 153] on button "Done" at bounding box center [123, 151] width 61 height 15
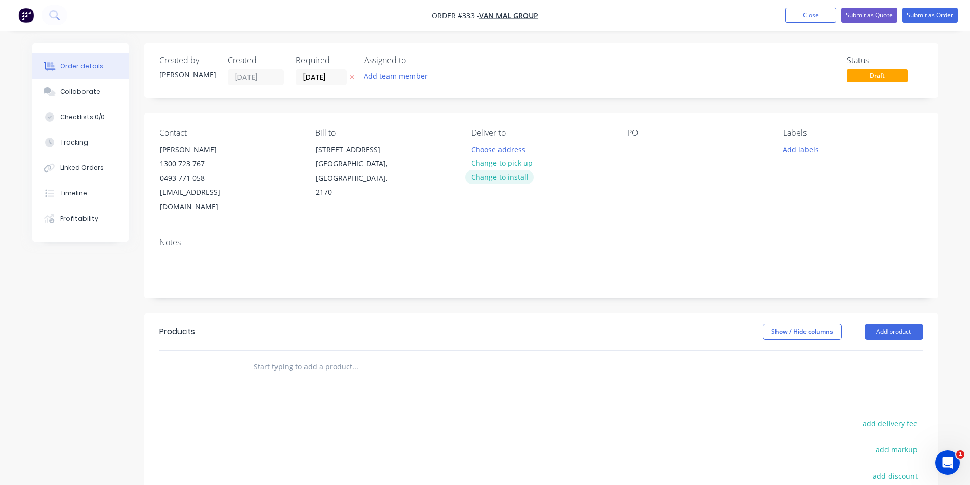
click at [500, 175] on button "Change to install" at bounding box center [499, 177] width 68 height 14
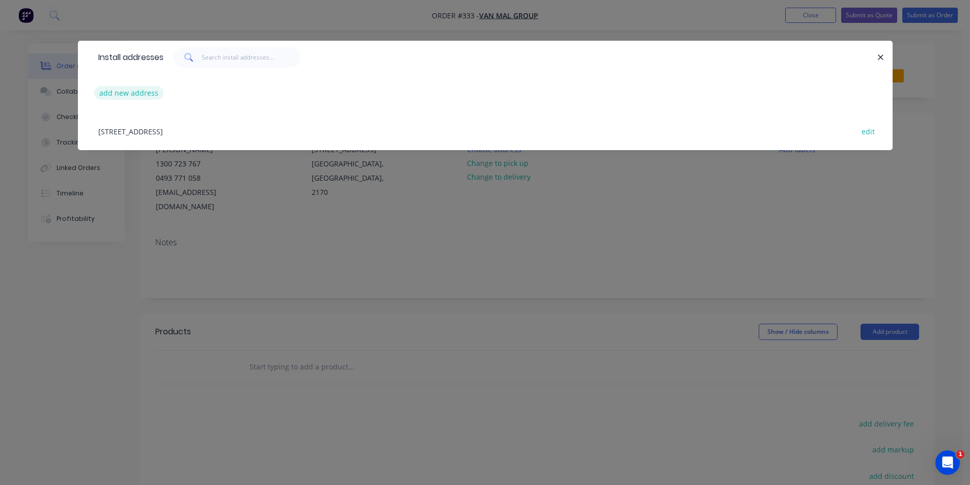
click at [138, 98] on button "add new address" at bounding box center [129, 93] width 70 height 14
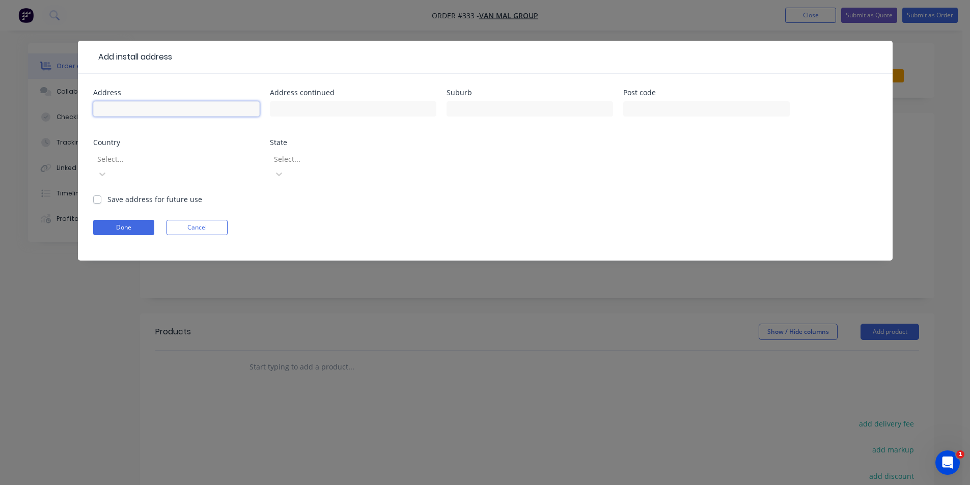
click at [134, 103] on input "text" at bounding box center [176, 108] width 166 height 15
type input "3006 Putty Road"
type input "Colo Heights"
type input "2756"
type input "a"
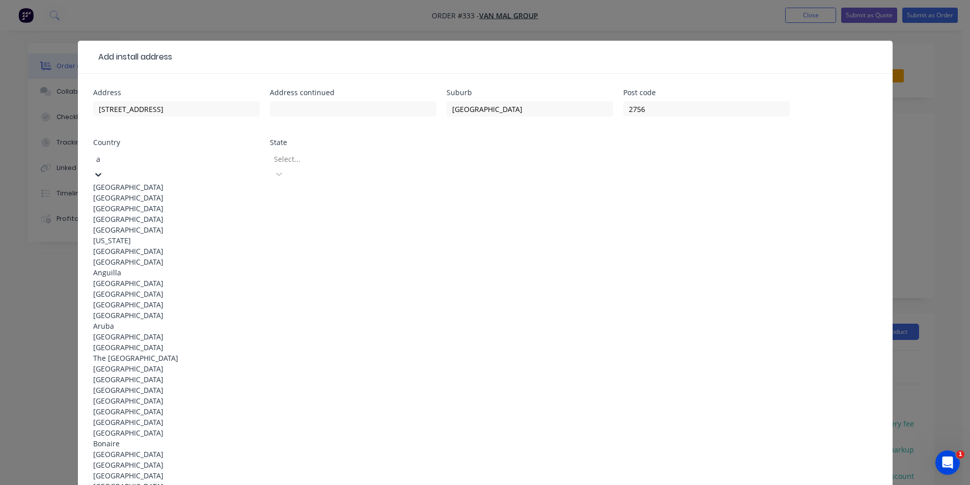
click at [145, 192] on div "Afghanistan" at bounding box center [176, 197] width 166 height 11
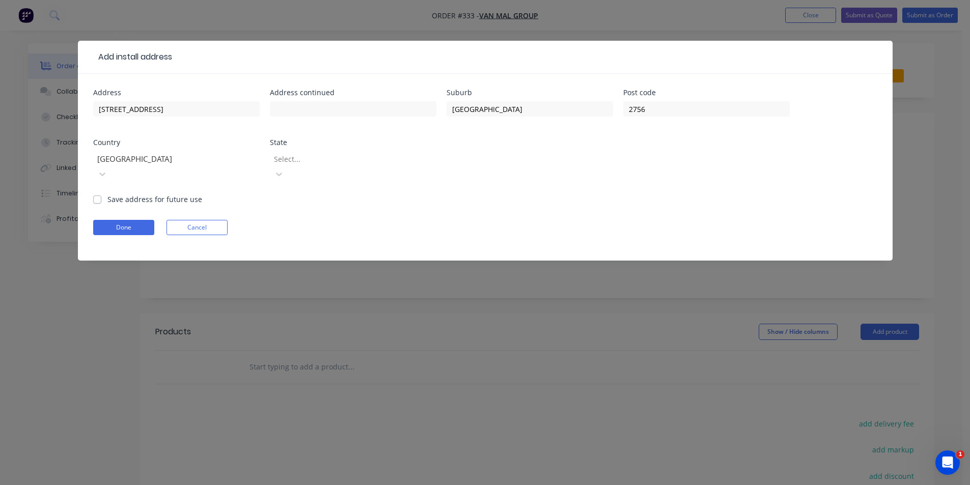
click at [142, 170] on div "Afghanistan" at bounding box center [176, 171] width 166 height 45
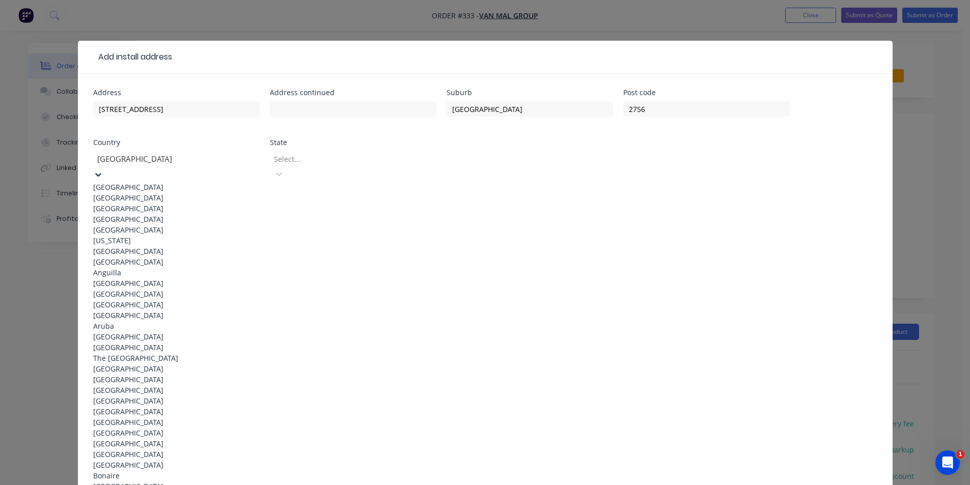
click at [148, 159] on div at bounding box center [169, 159] width 147 height 13
click at [147, 183] on div "Australia" at bounding box center [176, 187] width 166 height 11
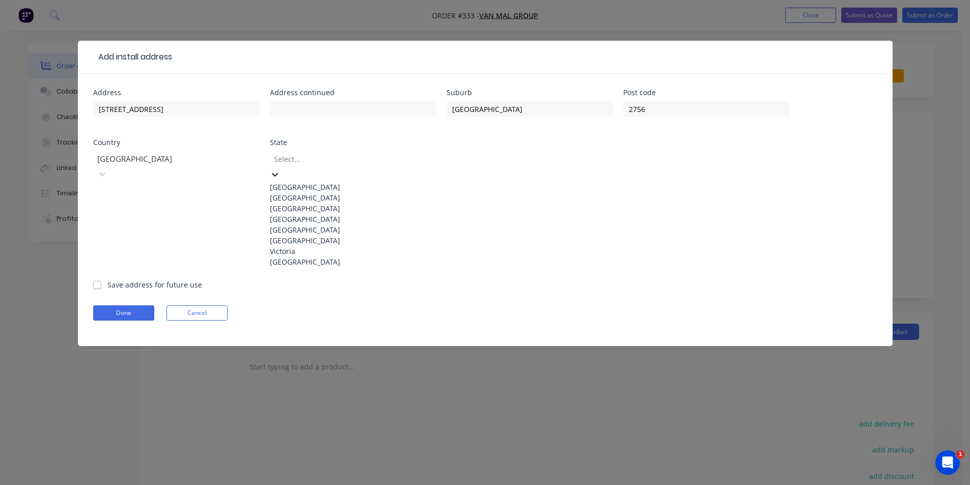
click at [357, 153] on div at bounding box center [346, 159] width 147 height 13
click at [337, 196] on div "New South Wales" at bounding box center [353, 197] width 166 height 11
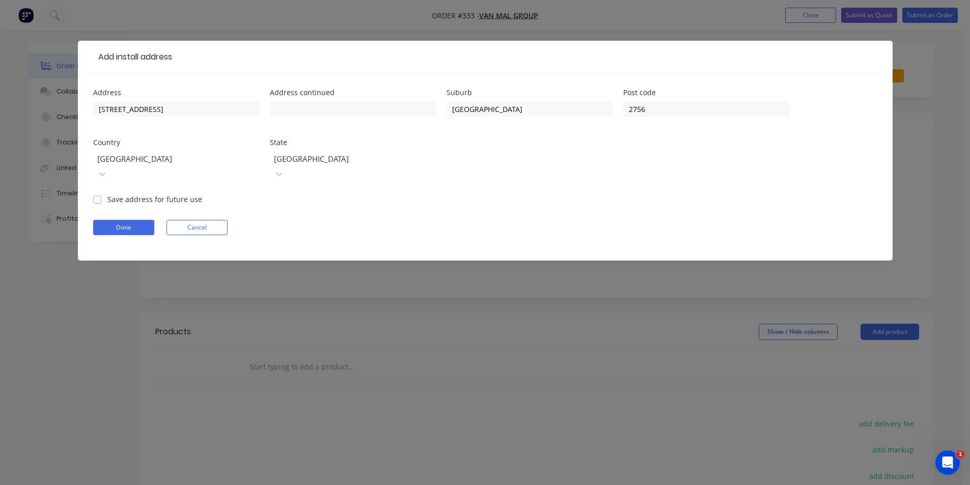
click at [105, 194] on div "Save address for future use" at bounding box center [147, 199] width 109 height 11
click at [101, 194] on div "Save address for future use" at bounding box center [147, 199] width 109 height 11
click at [107, 194] on label "Save address for future use" at bounding box center [154, 199] width 95 height 11
click at [98, 194] on input "Save address for future use" at bounding box center [97, 199] width 8 height 10
checkbox input "true"
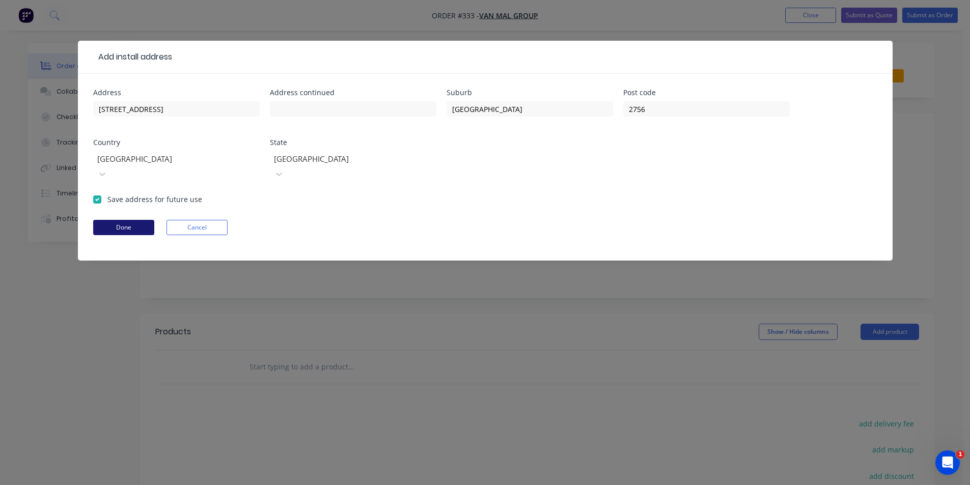
click at [122, 220] on button "Done" at bounding box center [123, 227] width 61 height 15
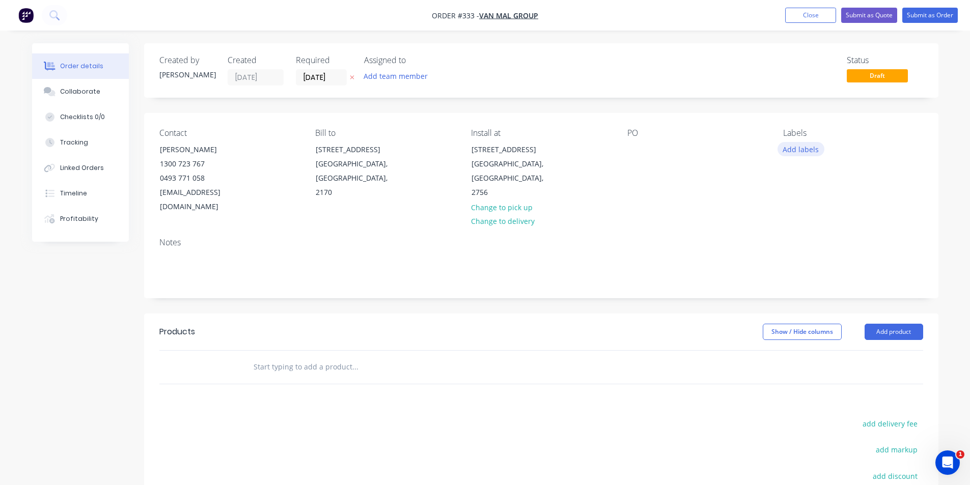
click at [802, 144] on button "Add labels" at bounding box center [800, 149] width 47 height 14
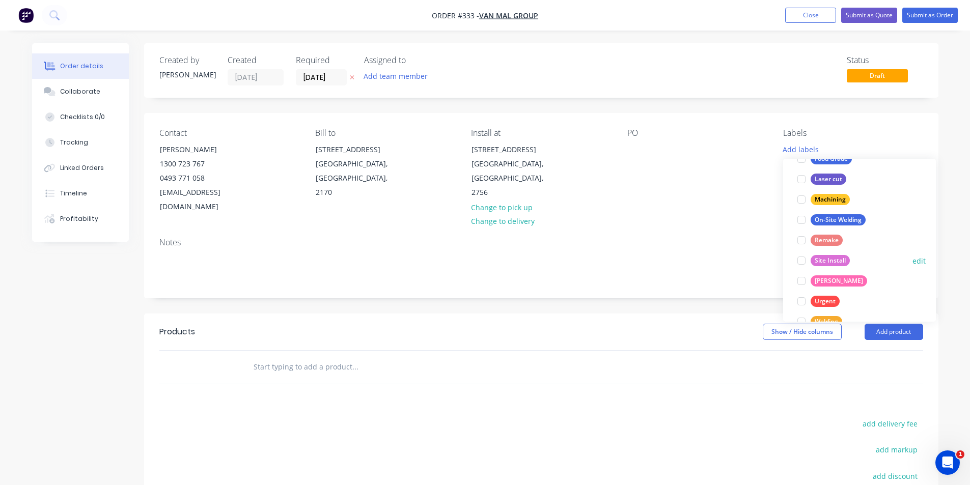
scroll to position [122, 0]
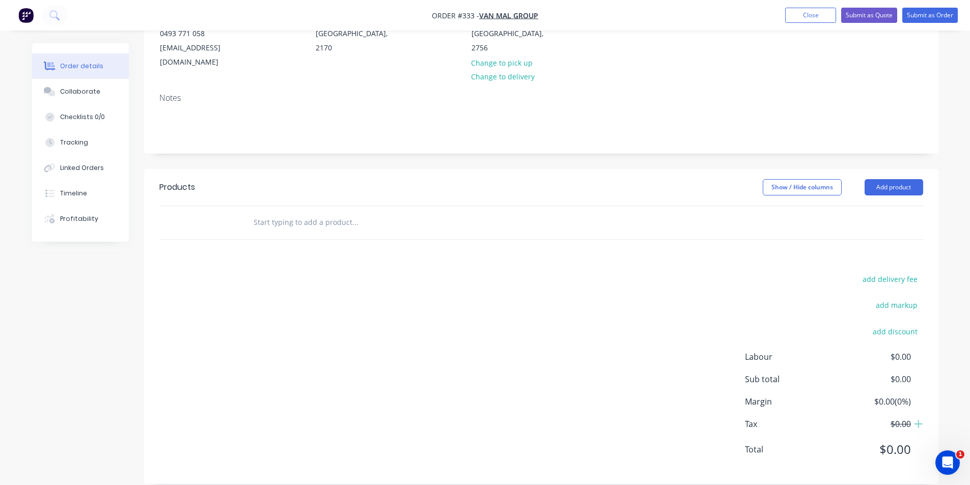
click at [709, 169] on header "Products Show / Hide columns Add product" at bounding box center [541, 187] width 794 height 37
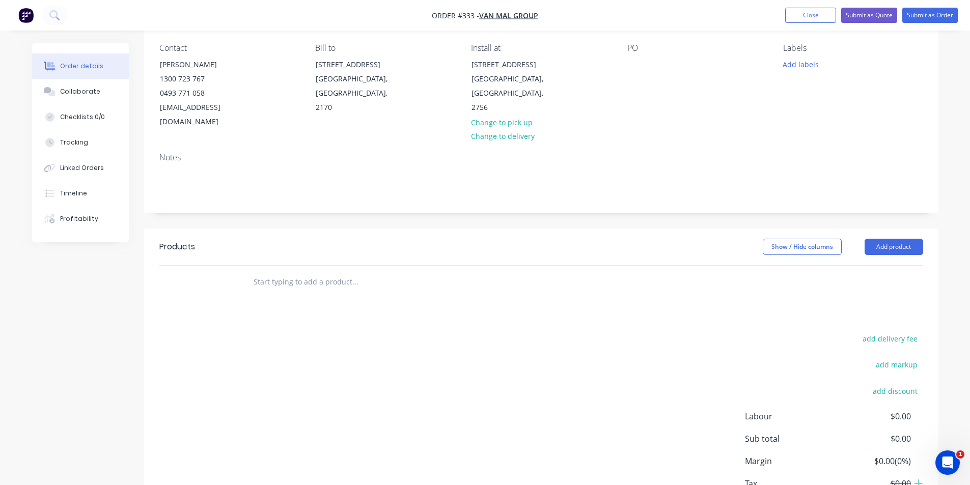
scroll to position [0, 0]
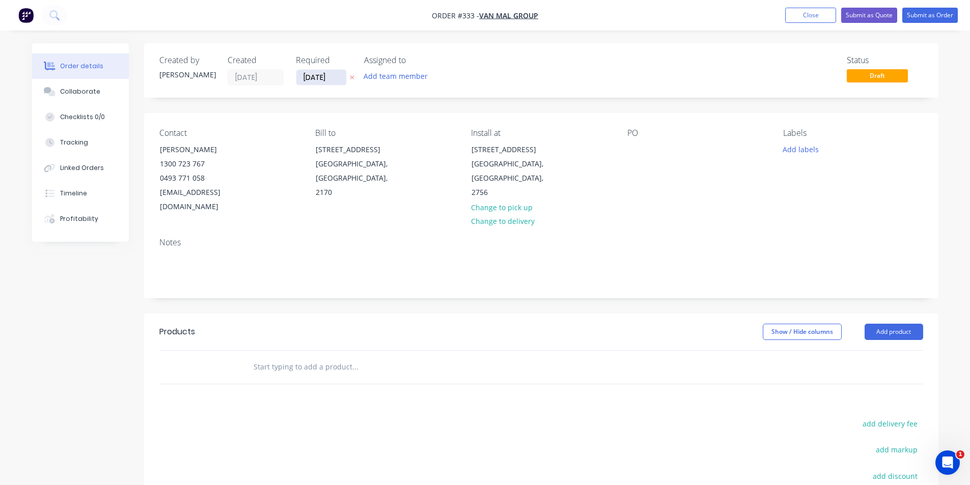
click at [316, 76] on input "26/09/25" at bounding box center [321, 77] width 50 height 15
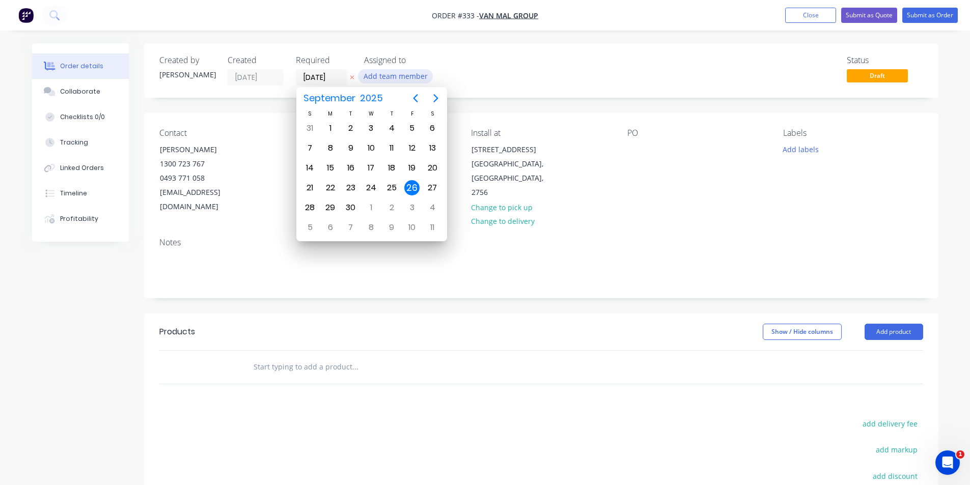
click at [387, 79] on button "Add team member" at bounding box center [395, 76] width 75 height 14
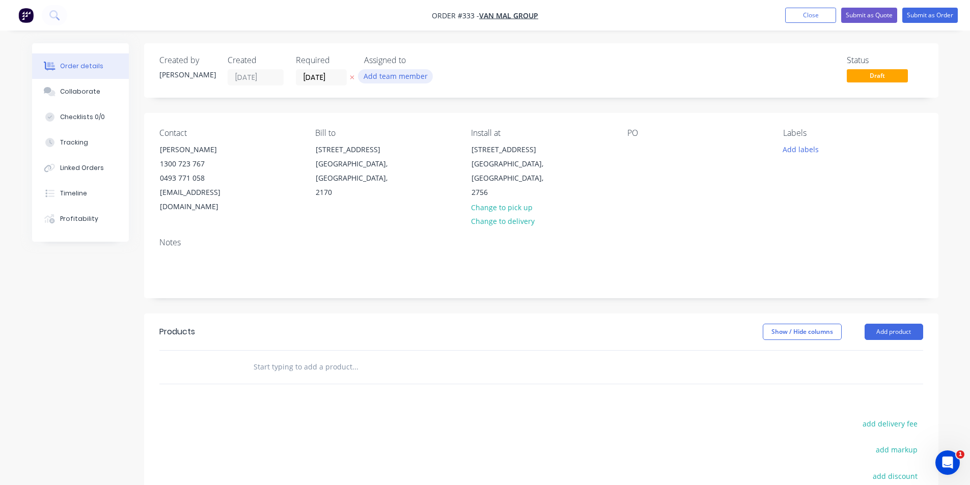
click at [401, 82] on button "Add team member" at bounding box center [395, 76] width 75 height 14
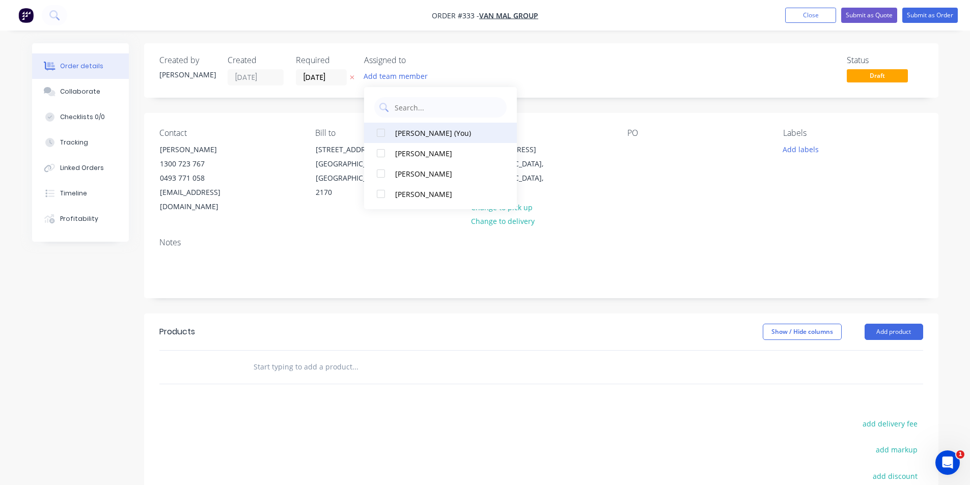
click at [383, 130] on div at bounding box center [380, 133] width 20 height 20
click at [378, 155] on div at bounding box center [380, 153] width 20 height 20
click at [517, 69] on div "Status Draft" at bounding box center [694, 70] width 457 height 30
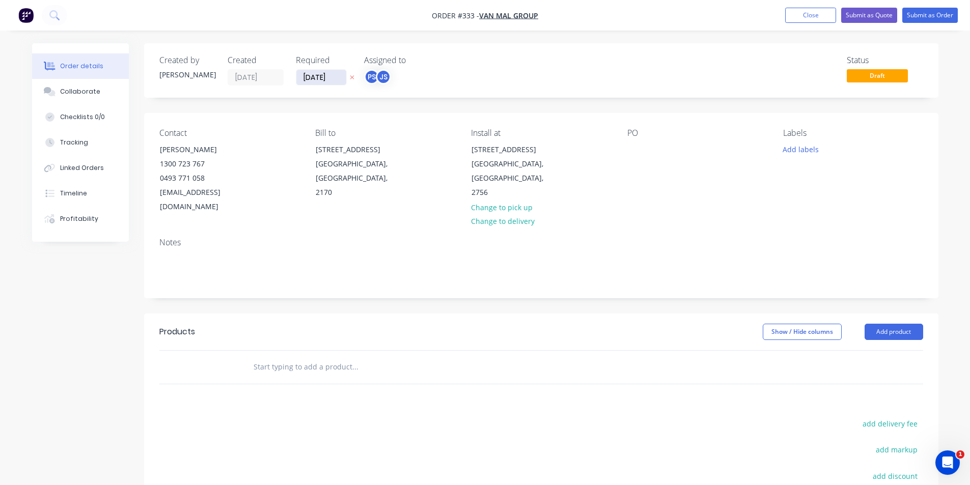
click at [319, 72] on input "26/09/25" at bounding box center [321, 77] width 50 height 15
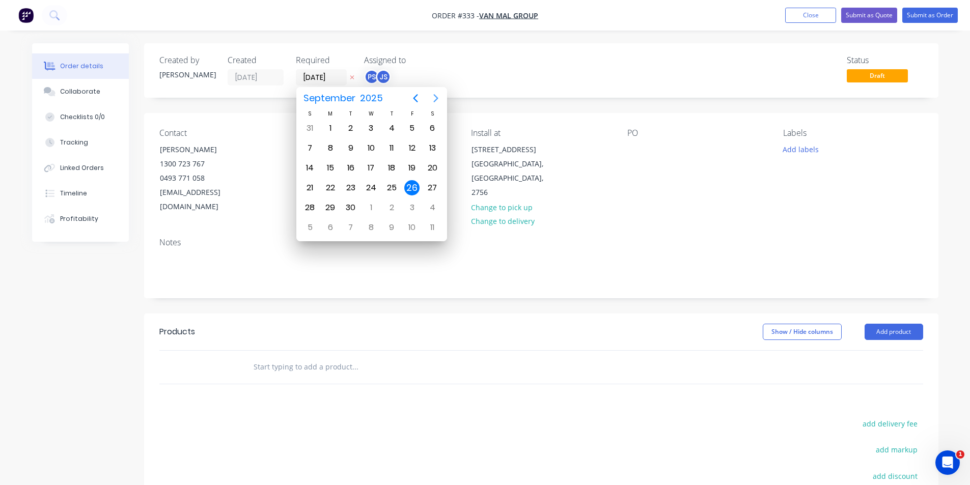
click at [434, 97] on icon "Next page" at bounding box center [436, 98] width 12 height 12
click at [412, 98] on icon "Previous page" at bounding box center [415, 98] width 12 height 12
click at [396, 210] on div "2" at bounding box center [391, 207] width 15 height 15
type input "02/10/25"
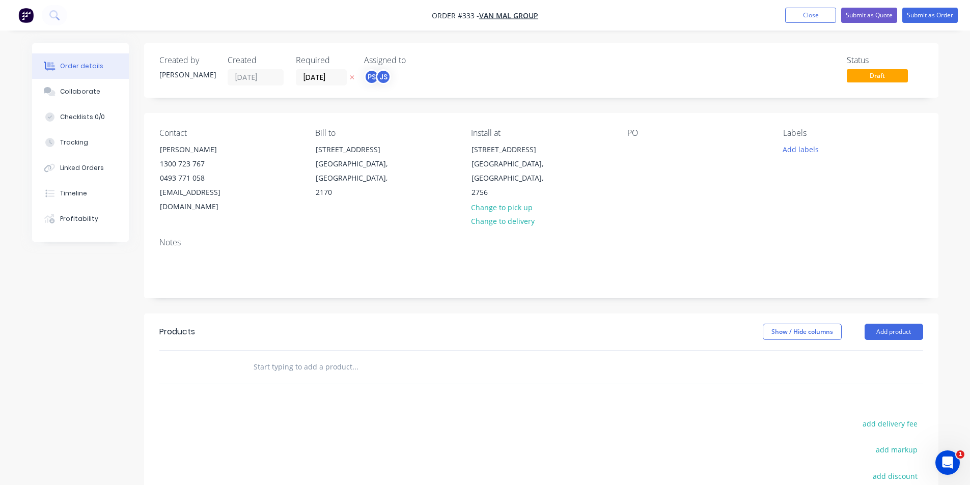
click at [481, 88] on div "Created by Peter Created 26/09/25 Required 02/10/25 Assigned to PS JS Status Dr…" at bounding box center [541, 70] width 794 height 54
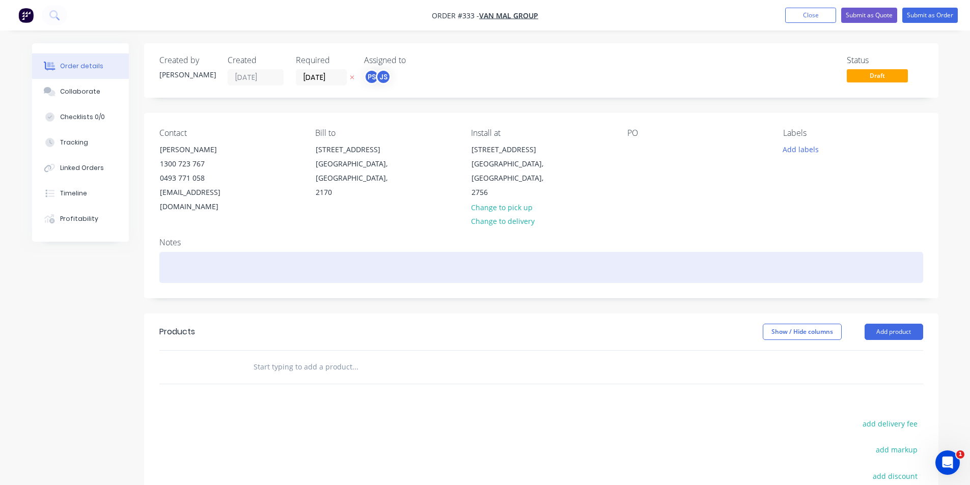
click at [175, 252] on div at bounding box center [540, 267] width 763 height 31
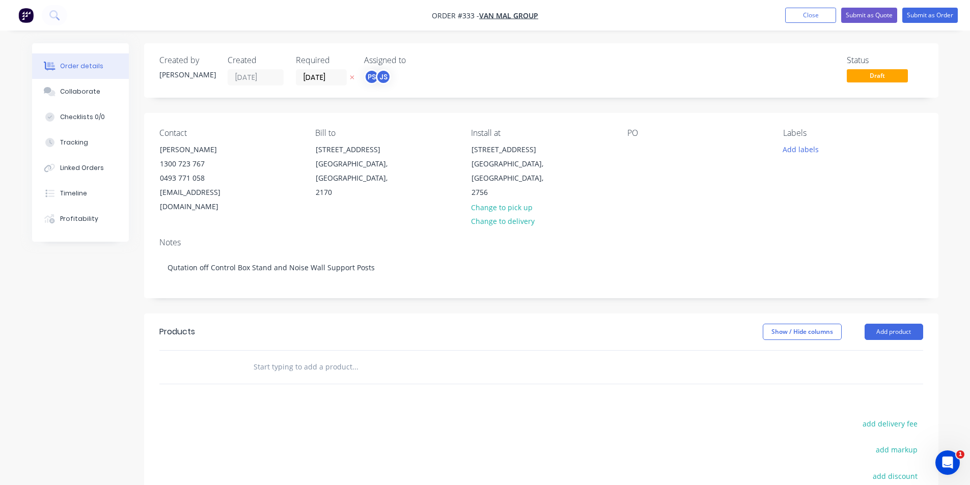
click at [417, 238] on div "Notes" at bounding box center [540, 243] width 763 height 10
click at [323, 357] on input "text" at bounding box center [355, 367] width 204 height 20
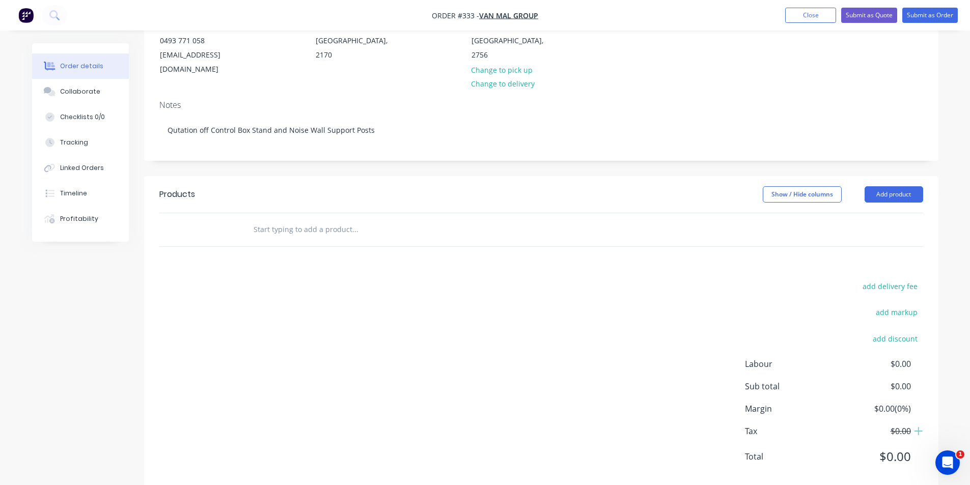
scroll to position [145, 0]
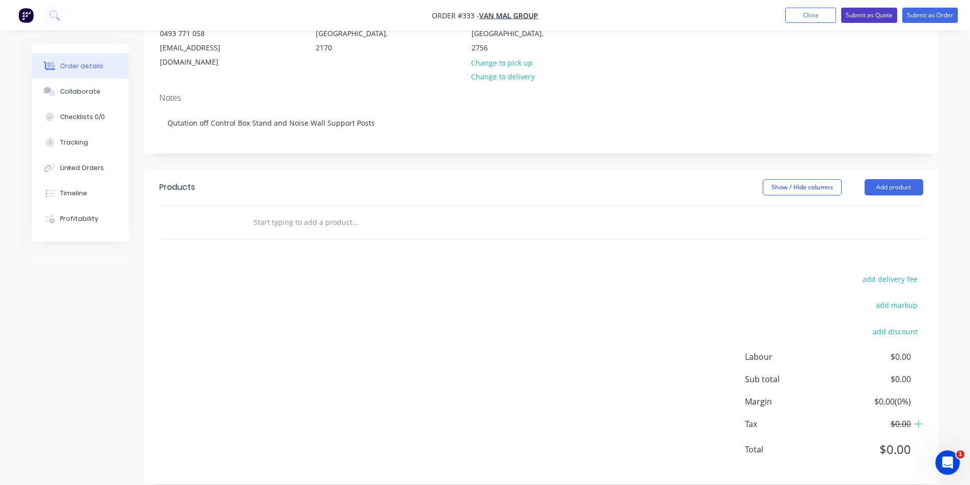
click at [863, 14] on button "Submit as Quote" at bounding box center [869, 15] width 56 height 15
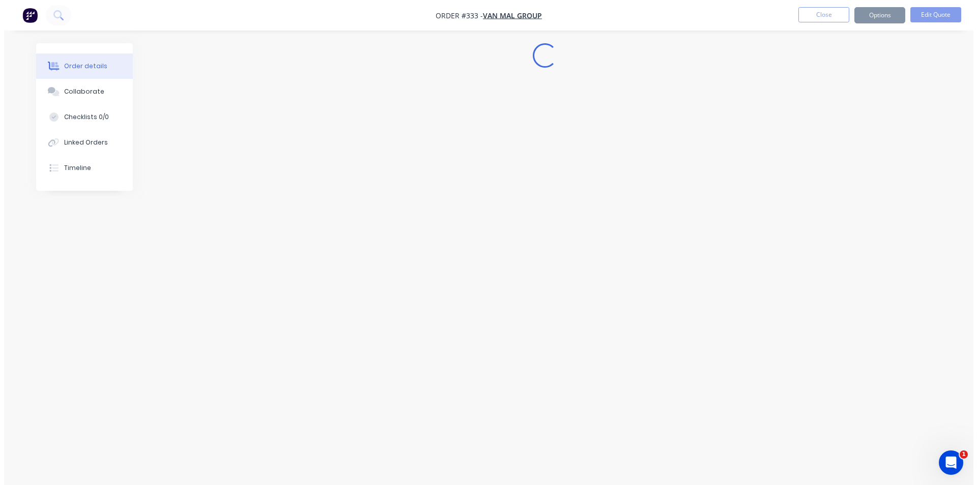
scroll to position [0, 0]
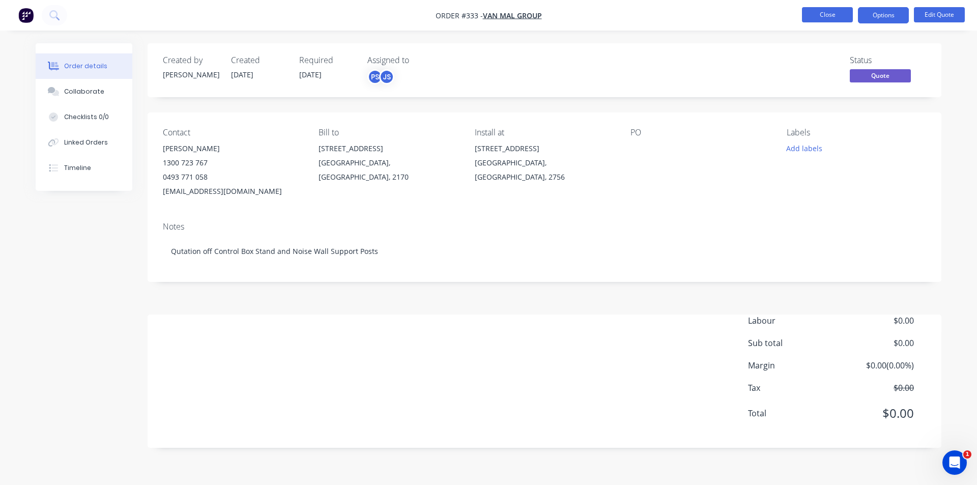
click at [834, 12] on button "Close" at bounding box center [827, 14] width 51 height 15
